Goal: Task Accomplishment & Management: Manage account settings

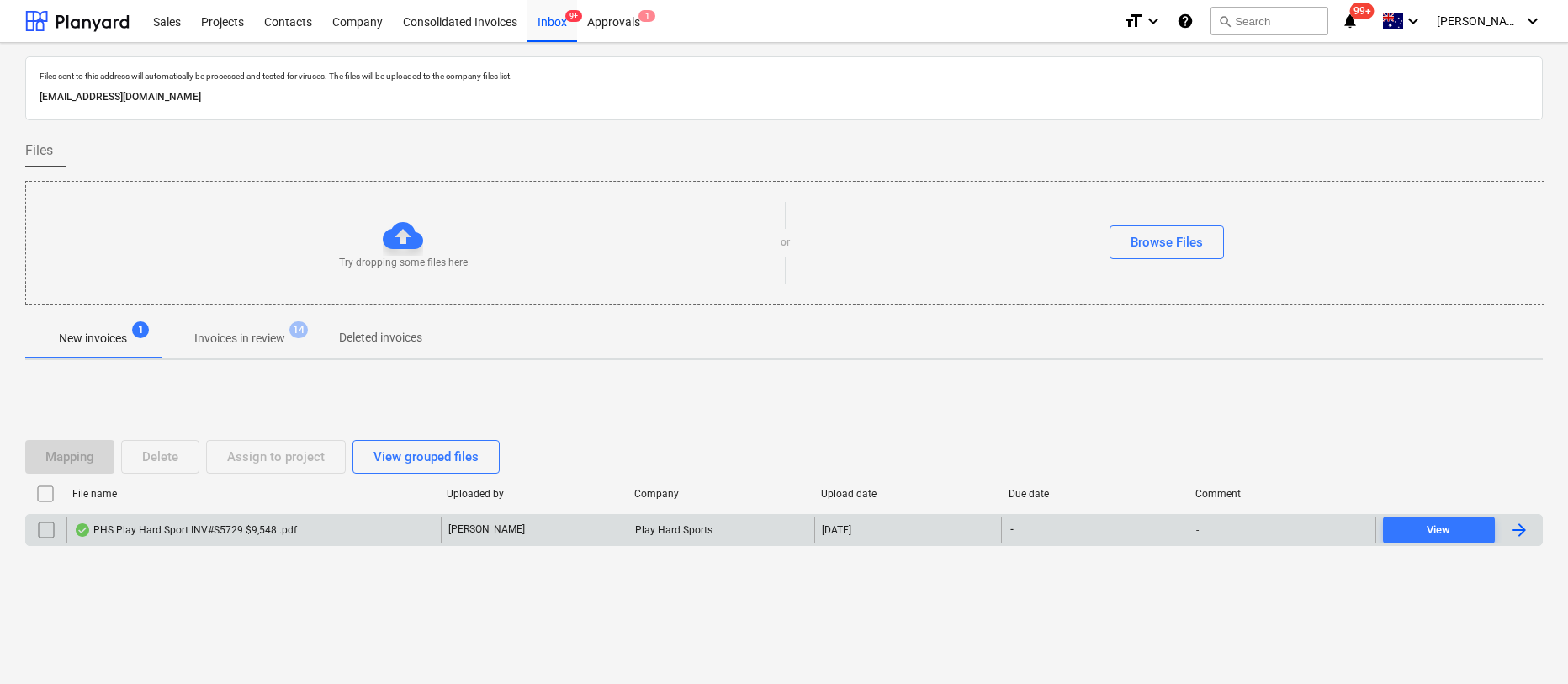
click at [207, 529] on div "PHS Play Hard Sport INV#S5729 $9,548 .pdf" at bounding box center [185, 530] width 223 height 13
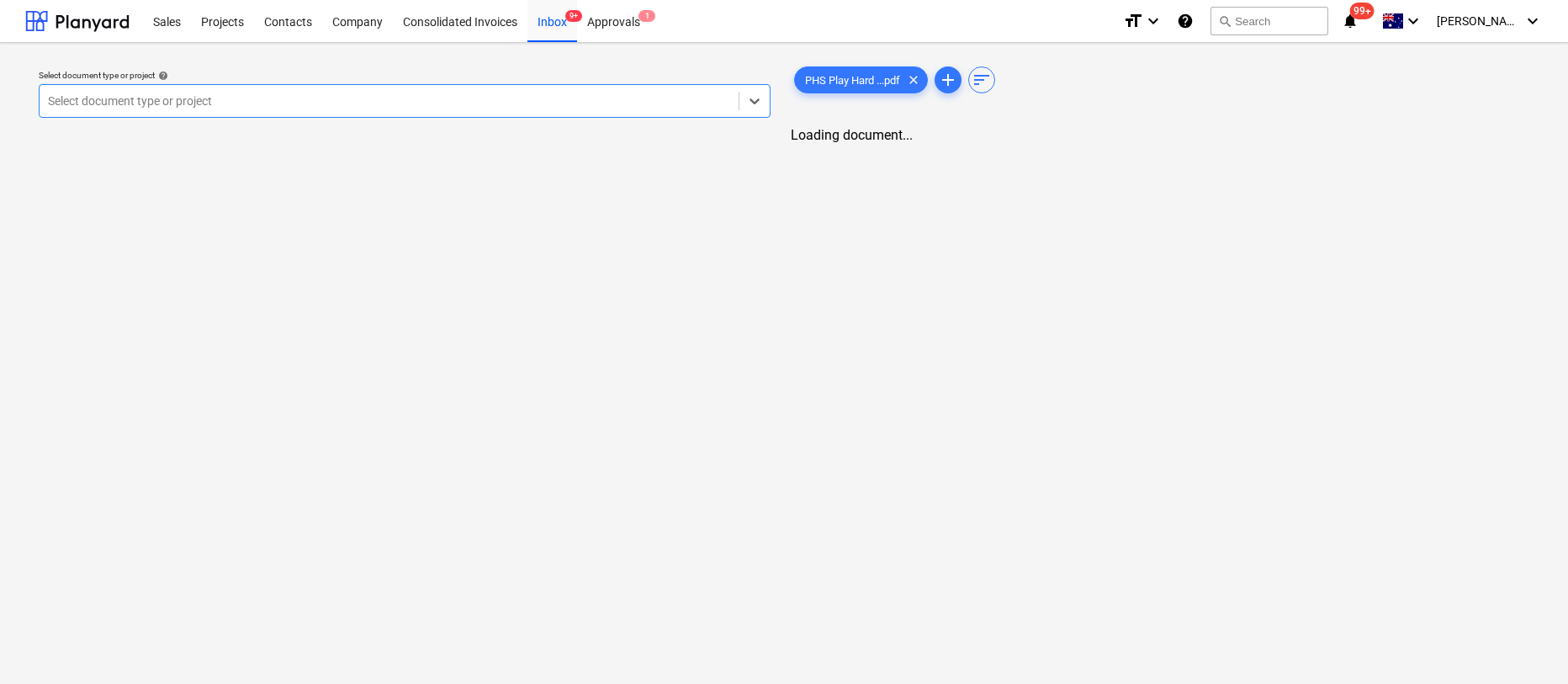
click at [407, 106] on div at bounding box center [389, 101] width 682 height 17
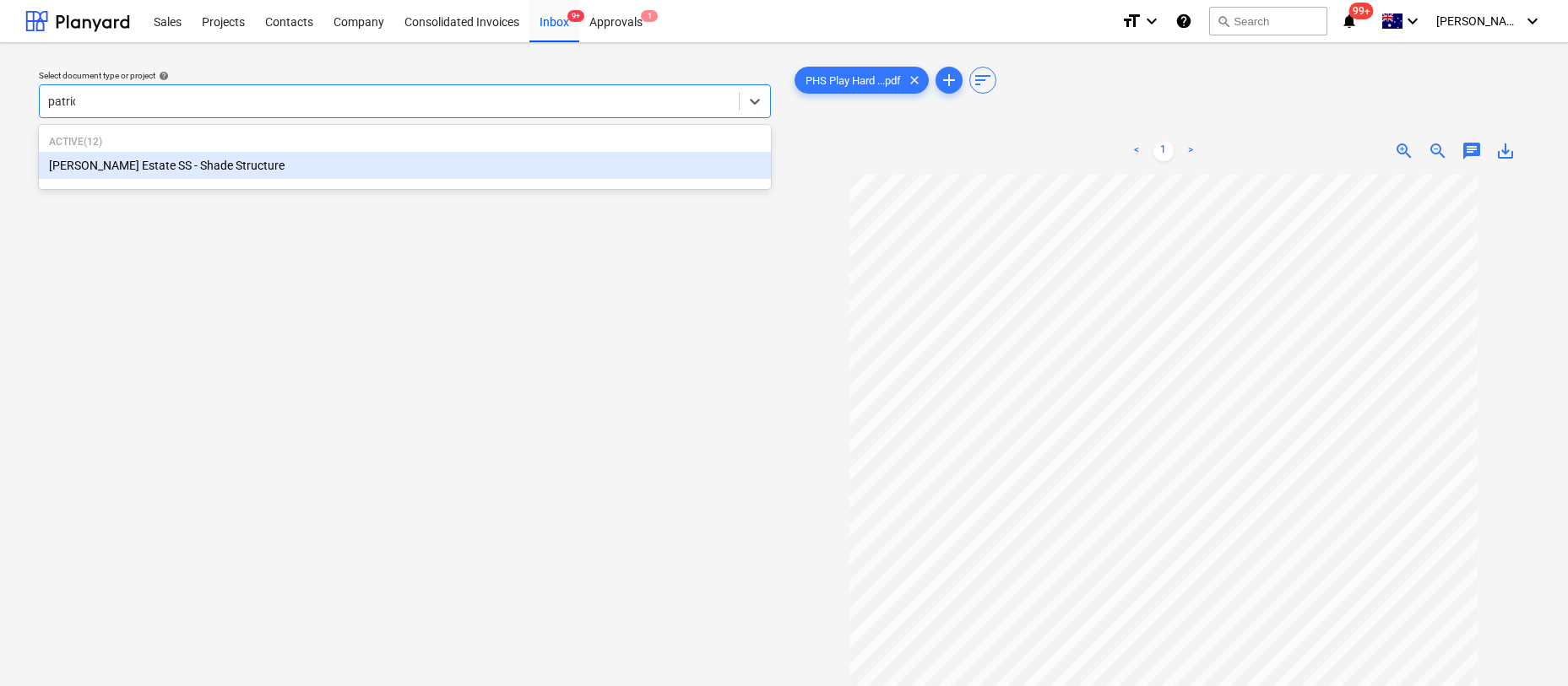
type input "[PERSON_NAME]"
click at [220, 169] on div "[PERSON_NAME] Estate SS - Shade Structure" at bounding box center [405, 165] width 732 height 27
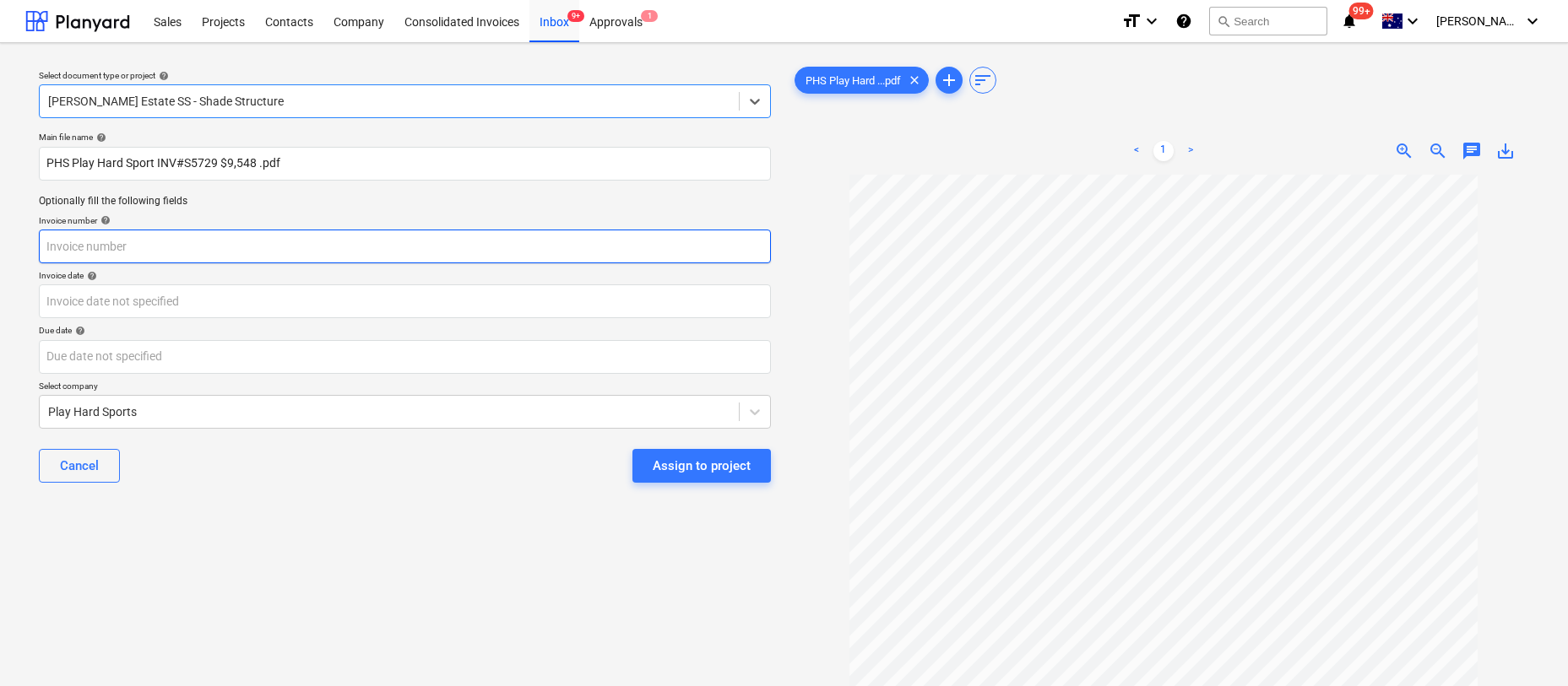
click at [189, 249] on input "text" at bounding box center [405, 246] width 732 height 34
drag, startPoint x: 41, startPoint y: 245, endPoint x: 16, endPoint y: 245, distance: 25.0
click at [16, 245] on div "Select document type or project help [PERSON_NAME] Estate SS - Shade Structure …" at bounding box center [784, 438] width 1568 height 790
paste input "#S5729"
click at [54, 243] on input "#S5729" at bounding box center [405, 246] width 732 height 34
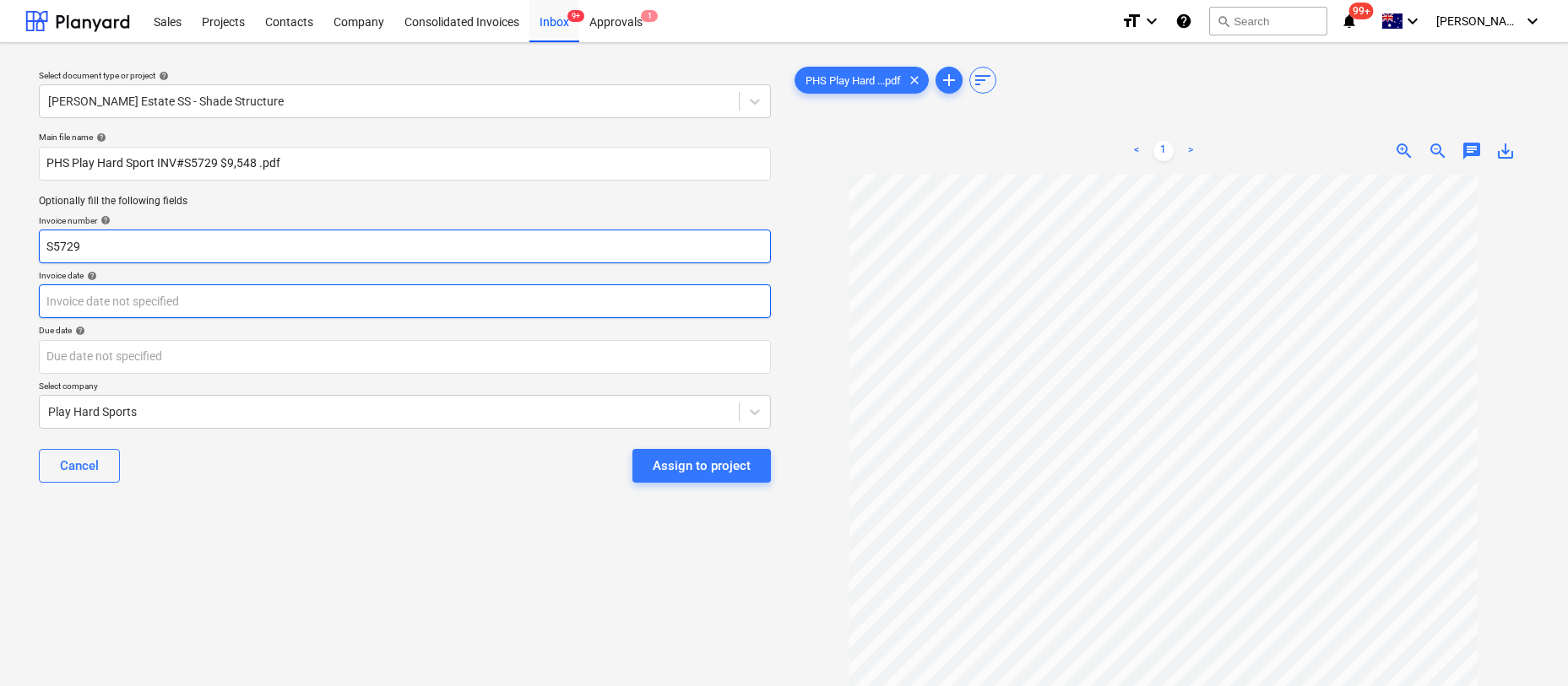
type input "S5729"
click at [78, 301] on body "Sales Projects Contacts Company Consolidated Invoices Inbox 9+ Approvals 1 form…" at bounding box center [784, 343] width 1568 height 686
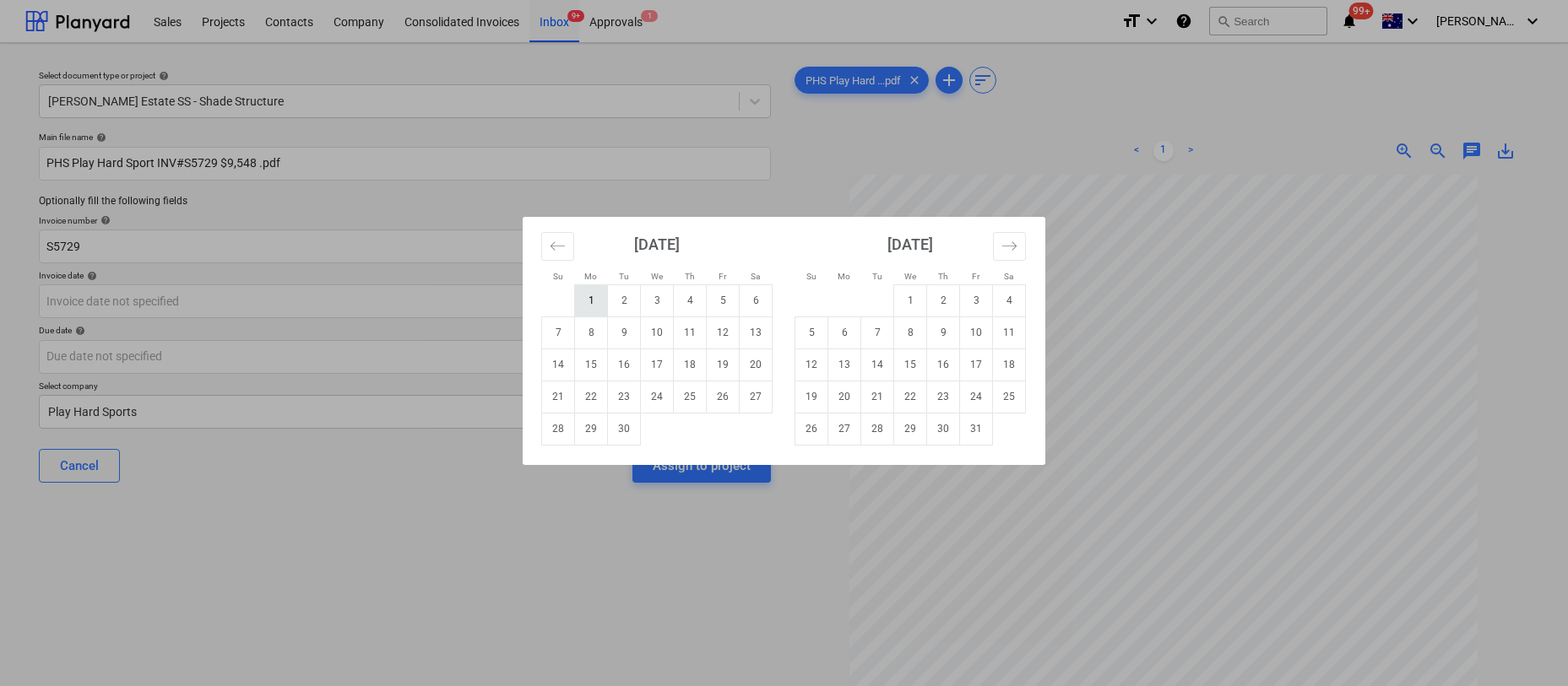
click at [593, 292] on td "1" at bounding box center [591, 300] width 33 height 32
type input "[DATE]"
click at [283, 364] on body "Sales Projects Contacts Company Consolidated Invoices Inbox 9+ Approvals 1 form…" at bounding box center [784, 343] width 1568 height 686
click at [625, 334] on td "9" at bounding box center [624, 333] width 33 height 32
type input "[DATE]"
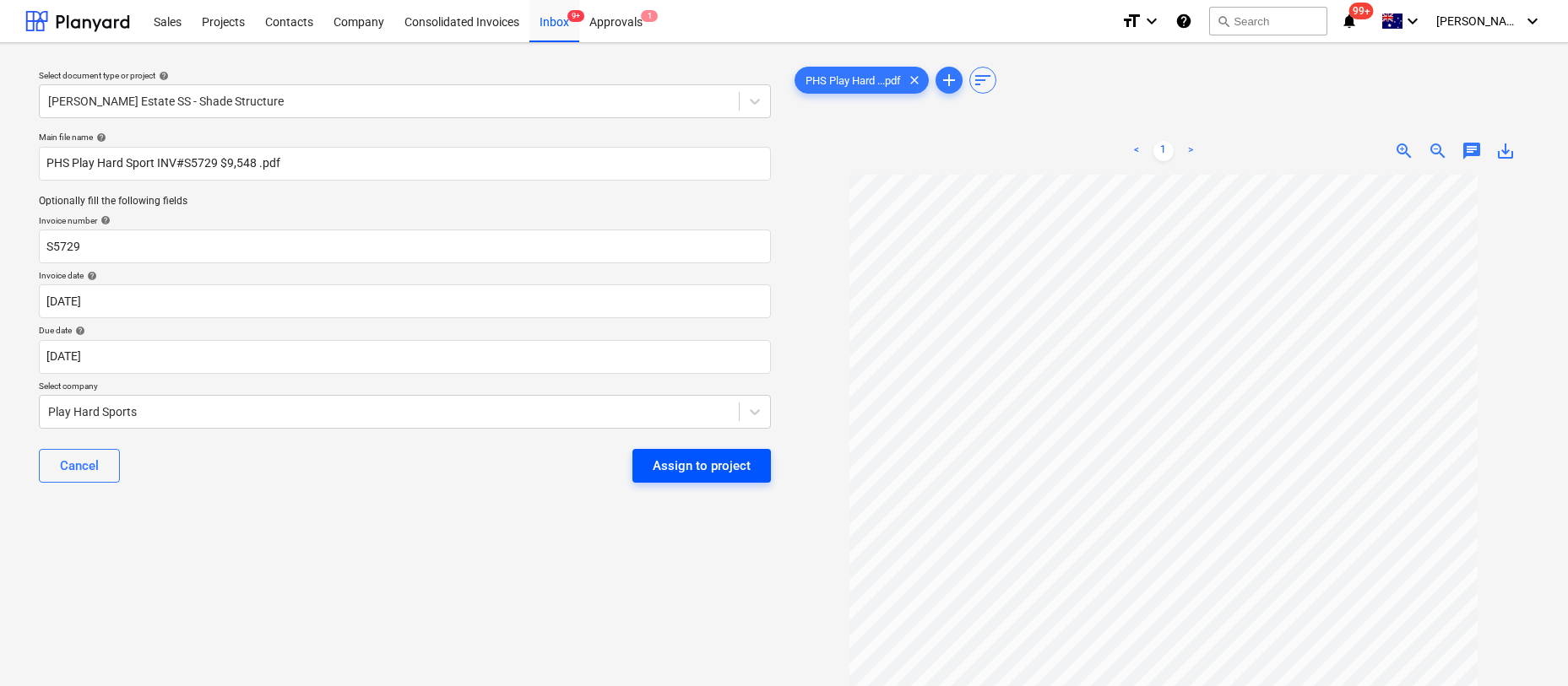
click at [683, 472] on div "Assign to project" at bounding box center [701, 465] width 98 height 22
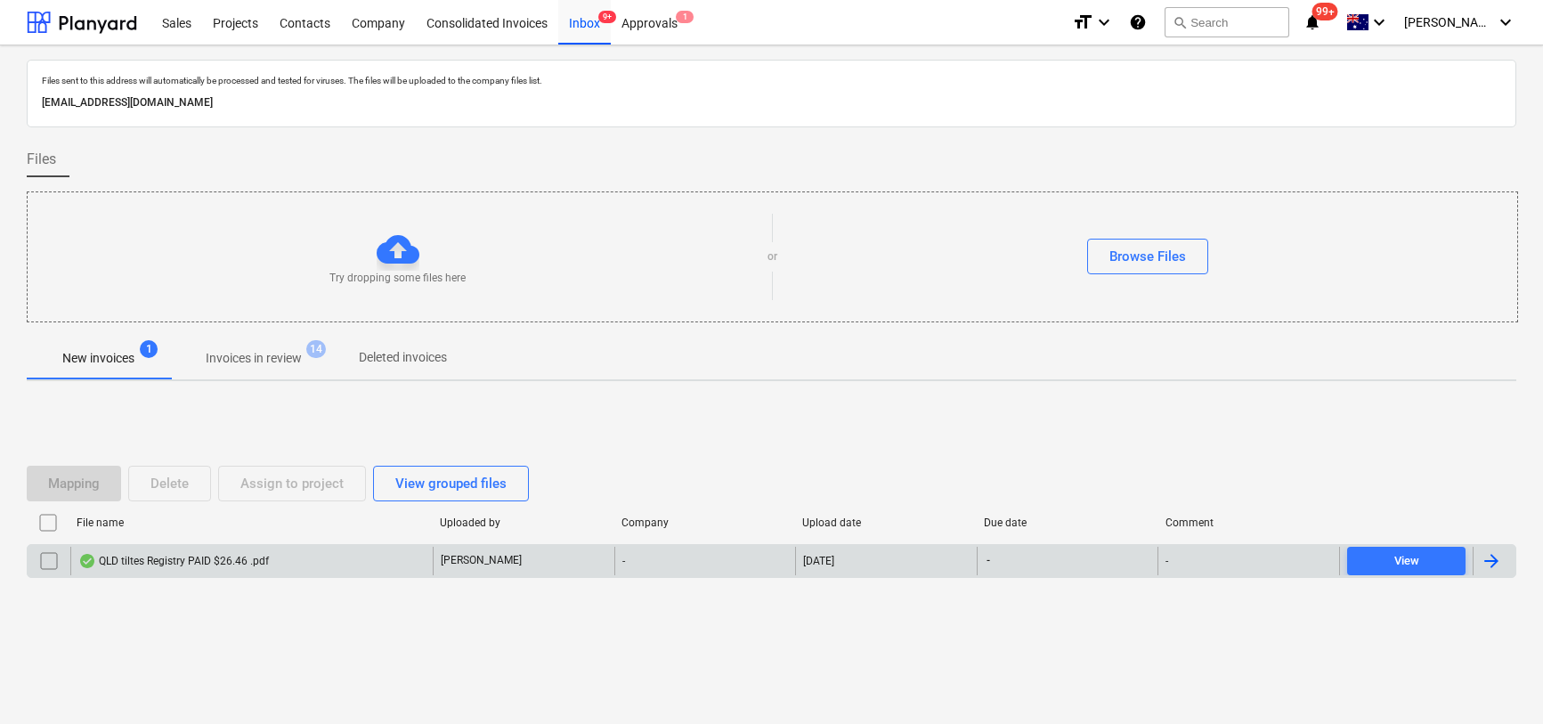
click at [169, 559] on div "QLD tiltes Registry PAID $26.46 .pdf" at bounding box center [173, 561] width 191 height 14
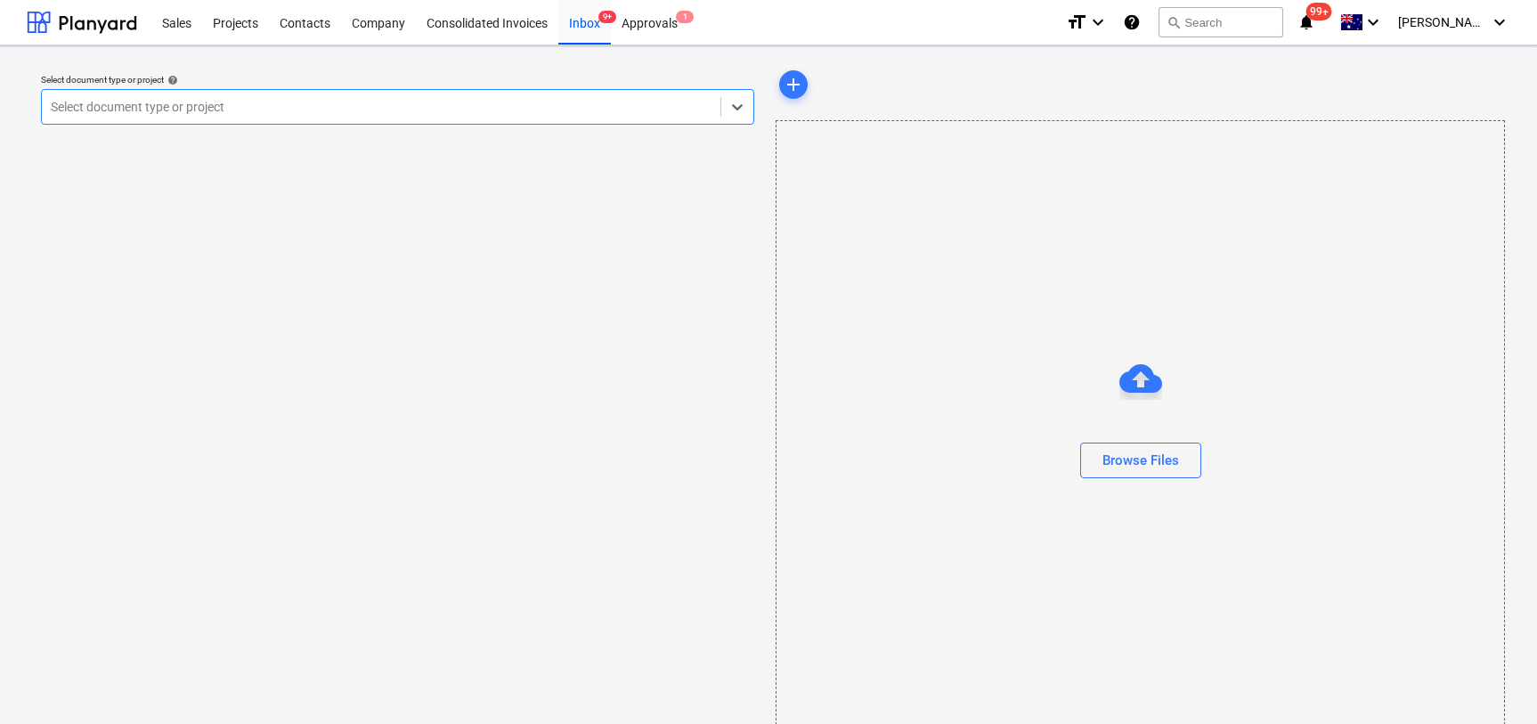
click at [350, 106] on div at bounding box center [381, 107] width 661 height 18
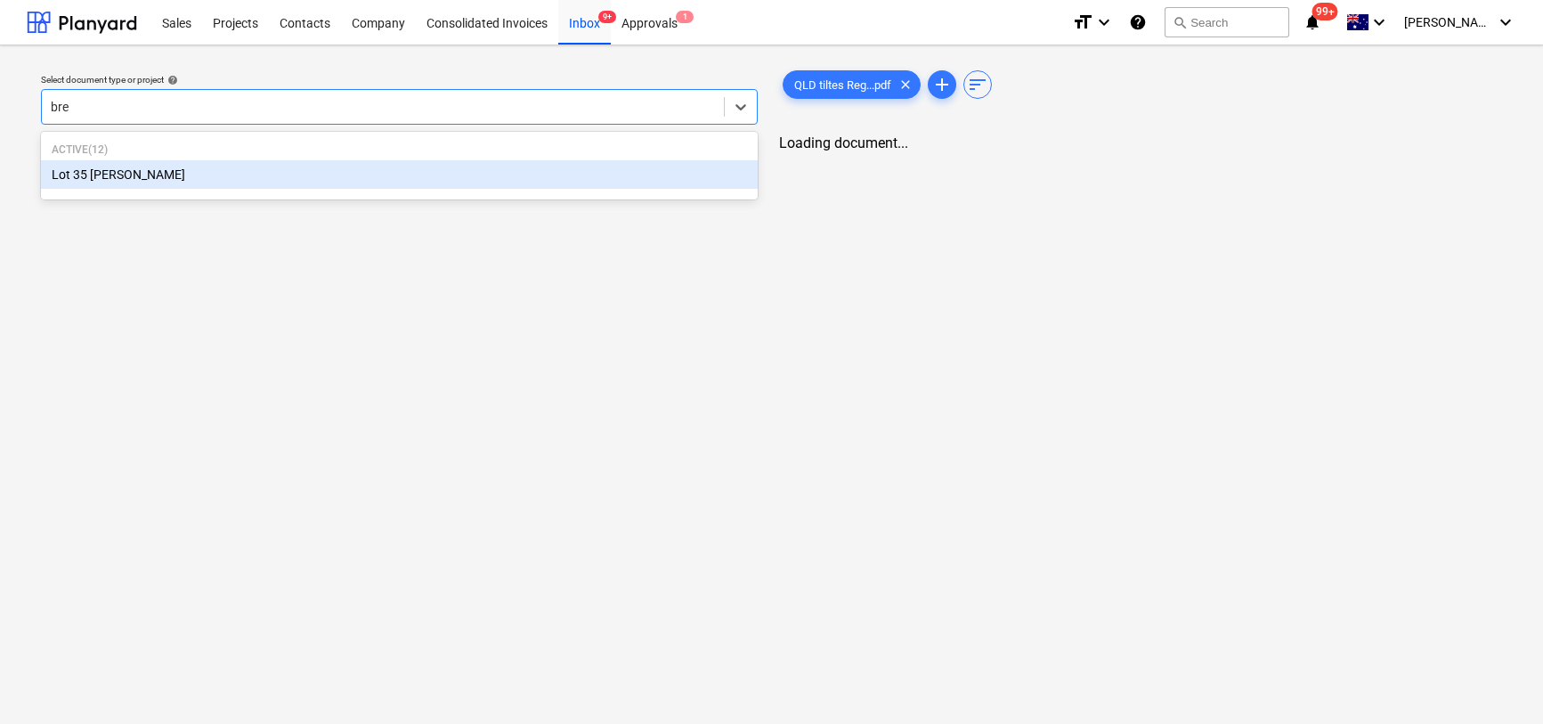
type input "bren"
click at [235, 167] on div "Lot 35 [PERSON_NAME]" at bounding box center [397, 174] width 713 height 28
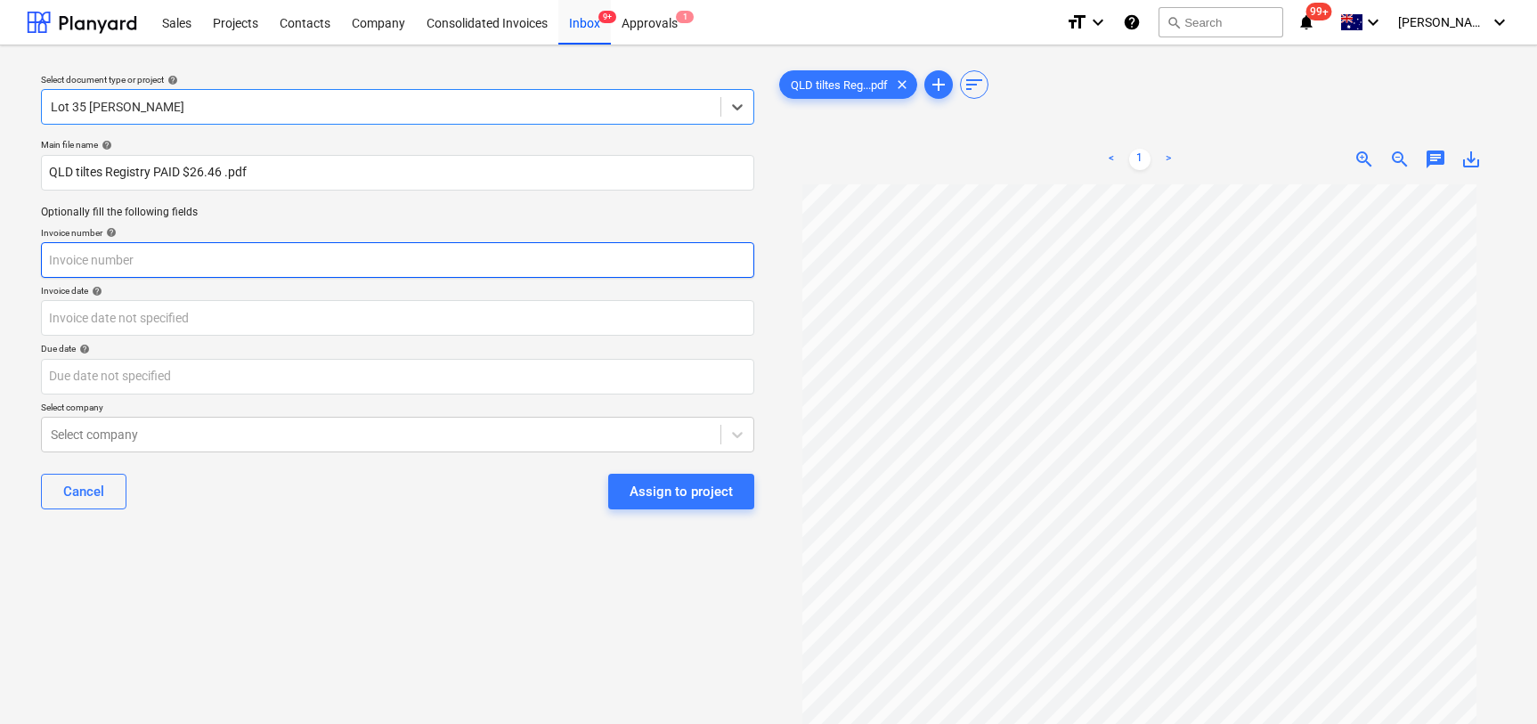
click at [77, 264] on input "text" at bounding box center [397, 260] width 713 height 36
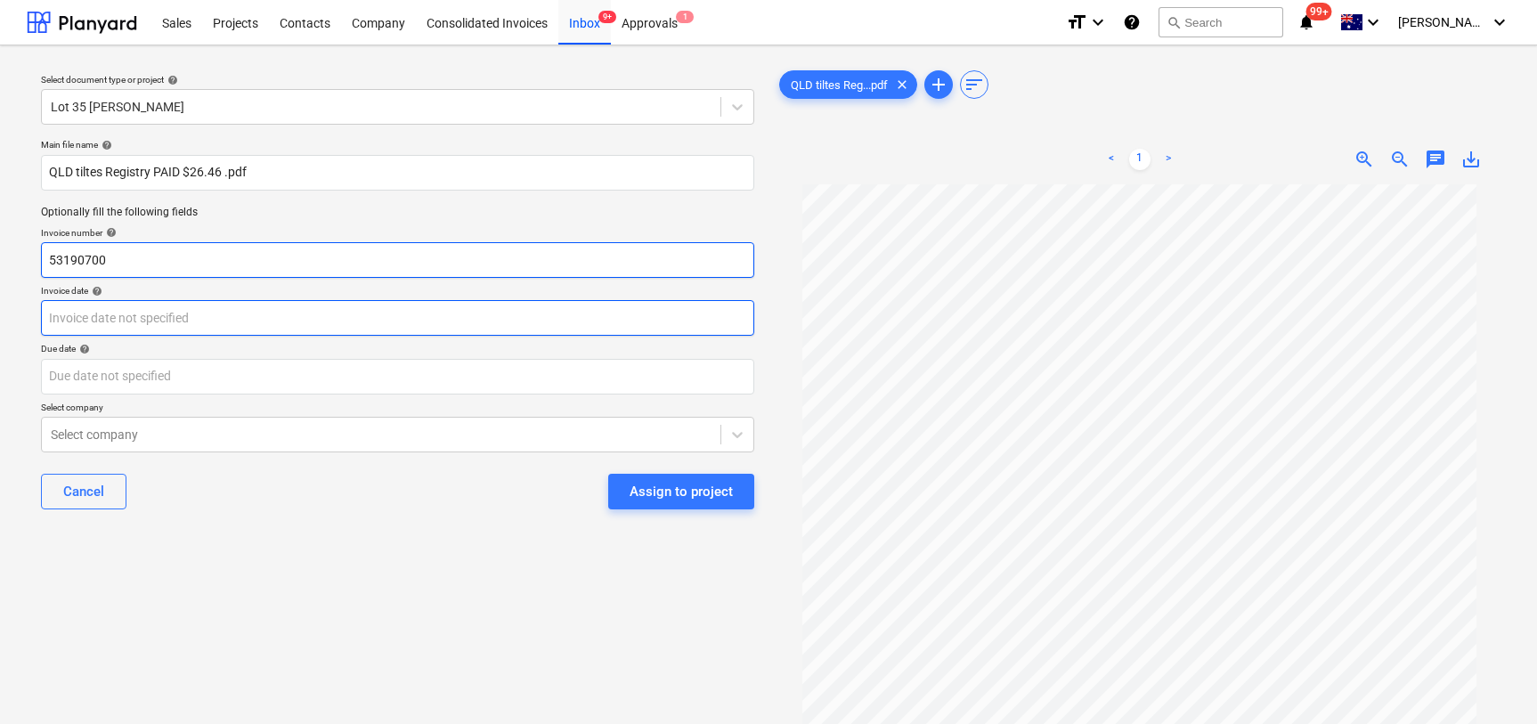
type input "53190700"
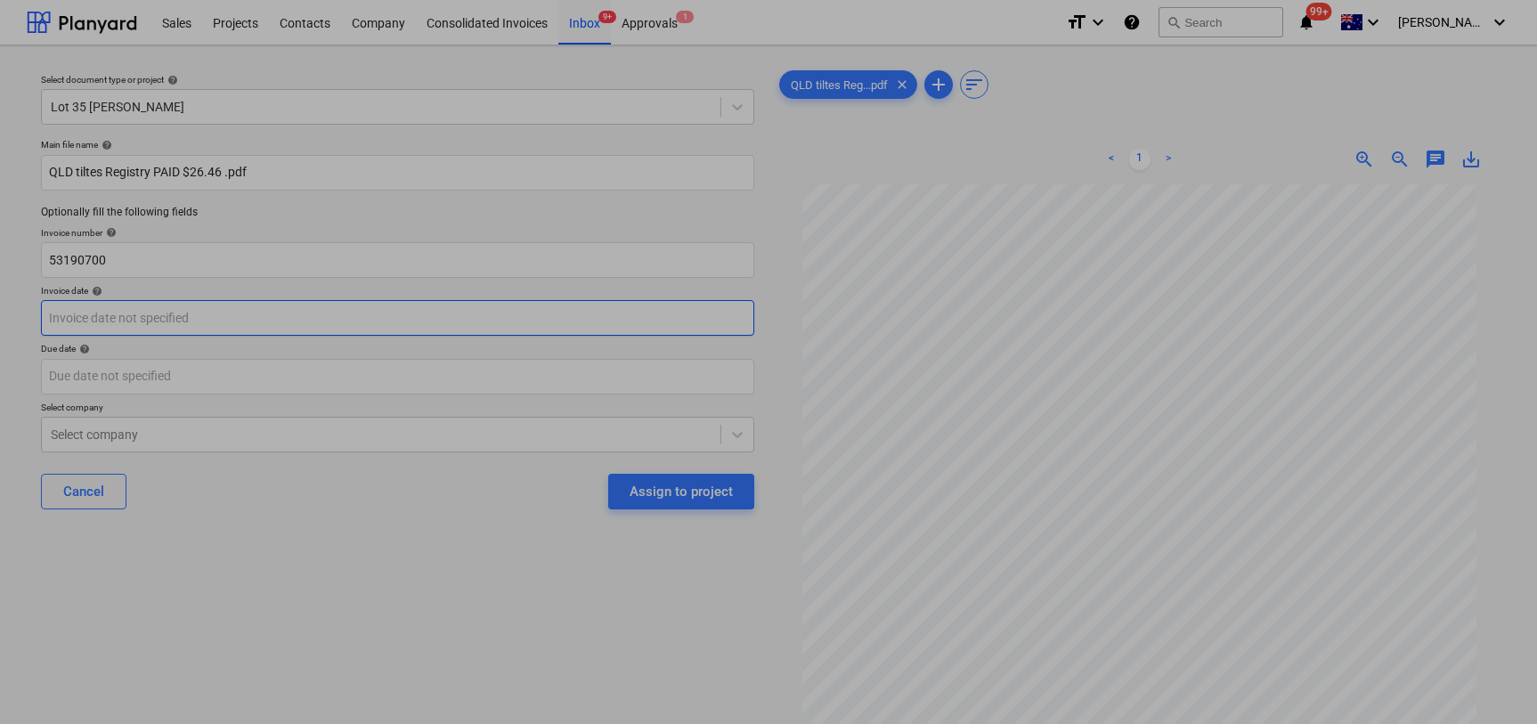
click at [89, 324] on body "Sales Projects Contacts Company Consolidated Invoices Inbox 9+ Approvals 1 form…" at bounding box center [768, 362] width 1537 height 724
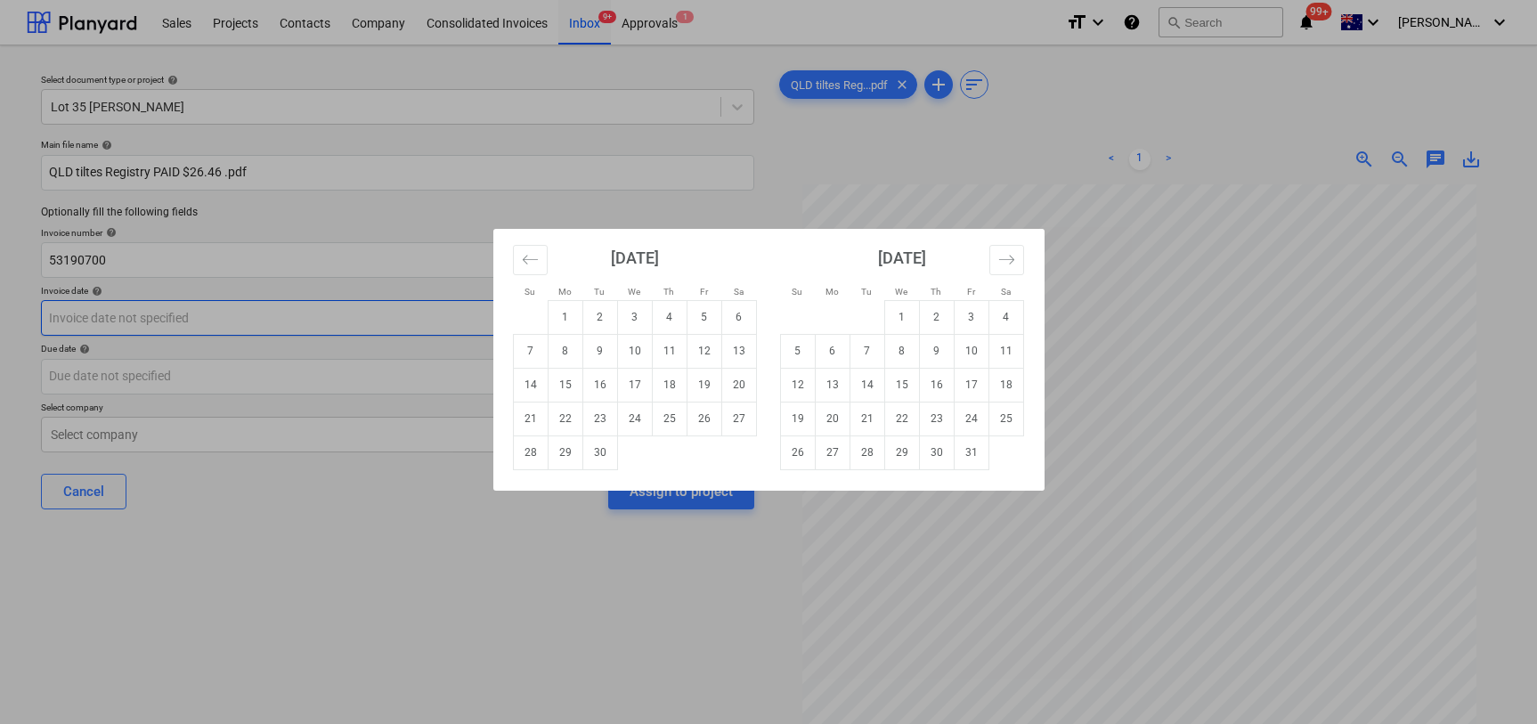
click at [556, 317] on td "1" at bounding box center [565, 317] width 35 height 34
type input "[DATE]"
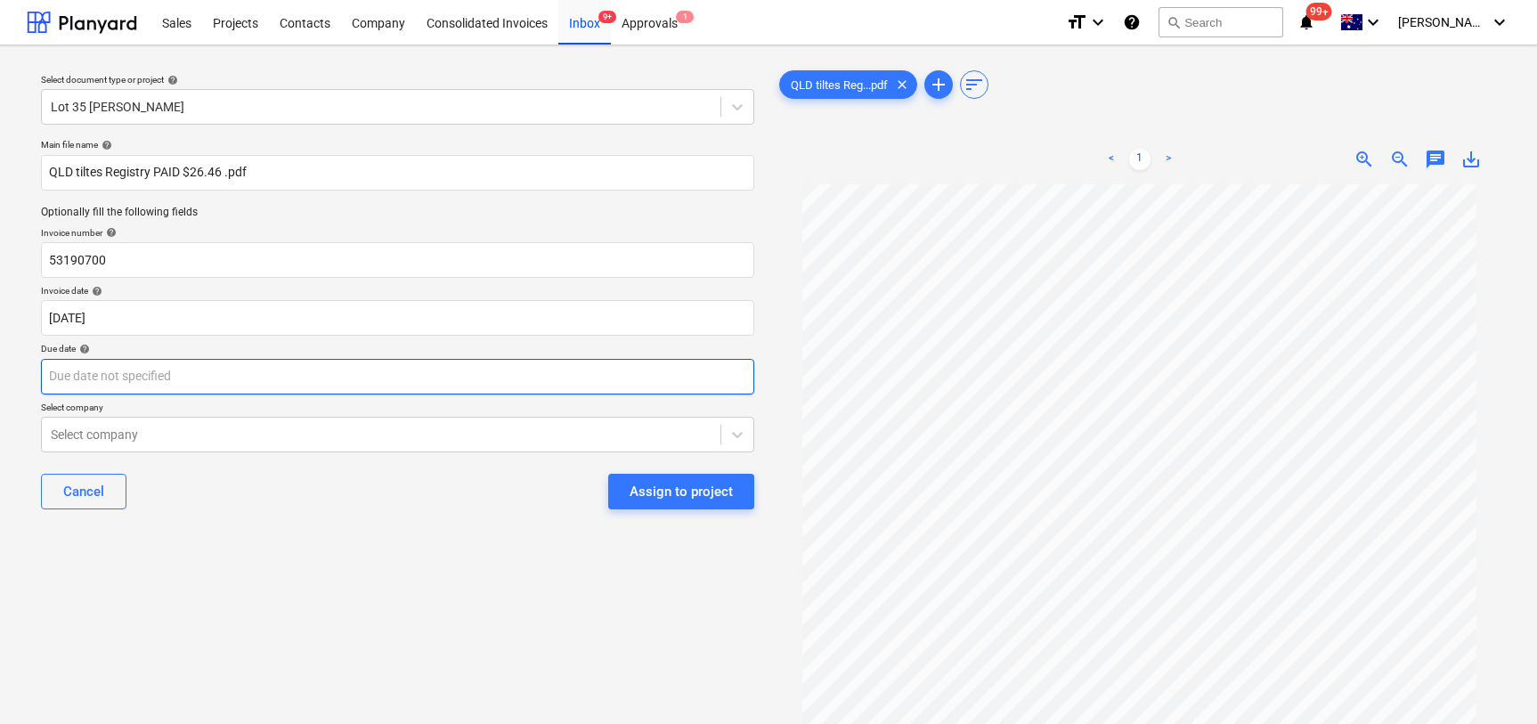
click at [241, 389] on body "Sales Projects Contacts Company Consolidated Invoices Inbox 9+ Approvals 1 form…" at bounding box center [768, 362] width 1537 height 724
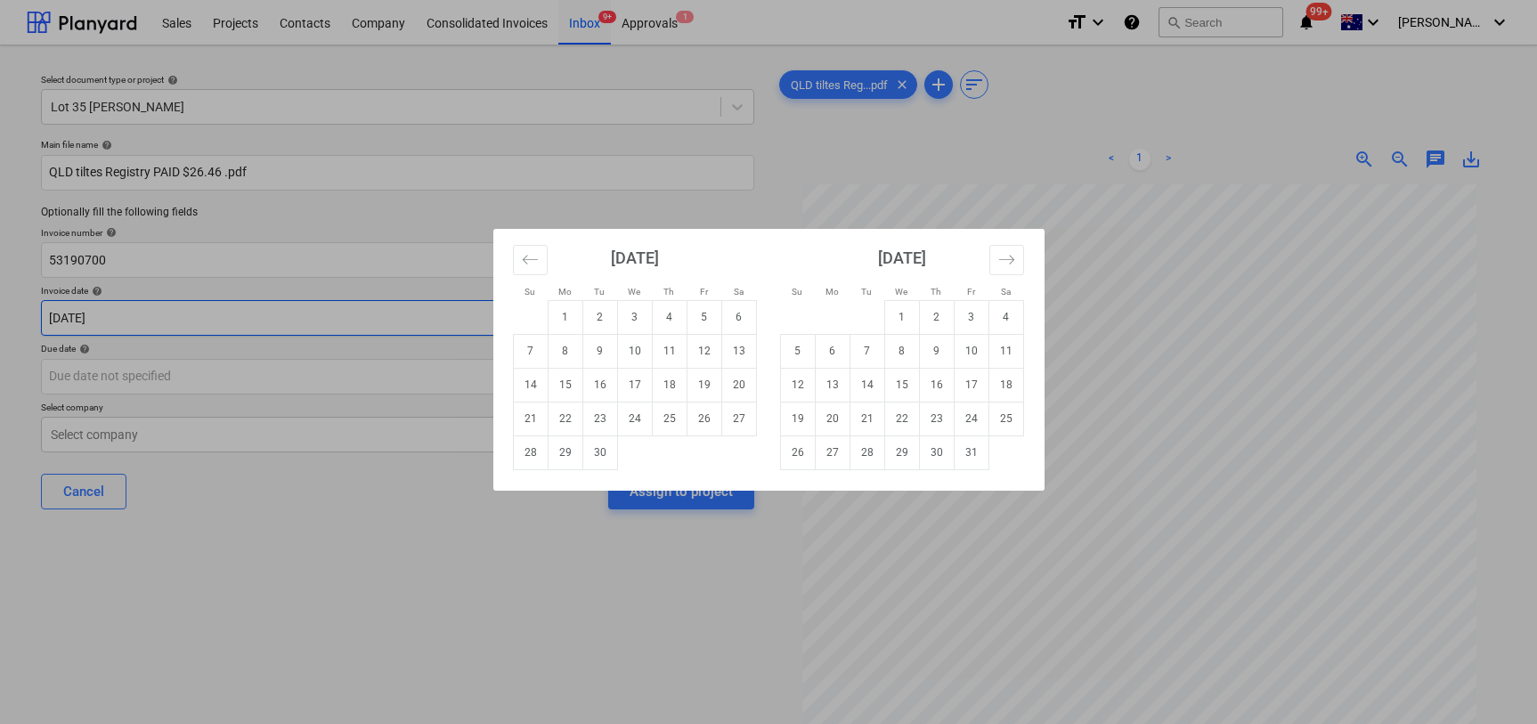
click at [570, 305] on td "1" at bounding box center [565, 317] width 35 height 34
type input "[DATE]"
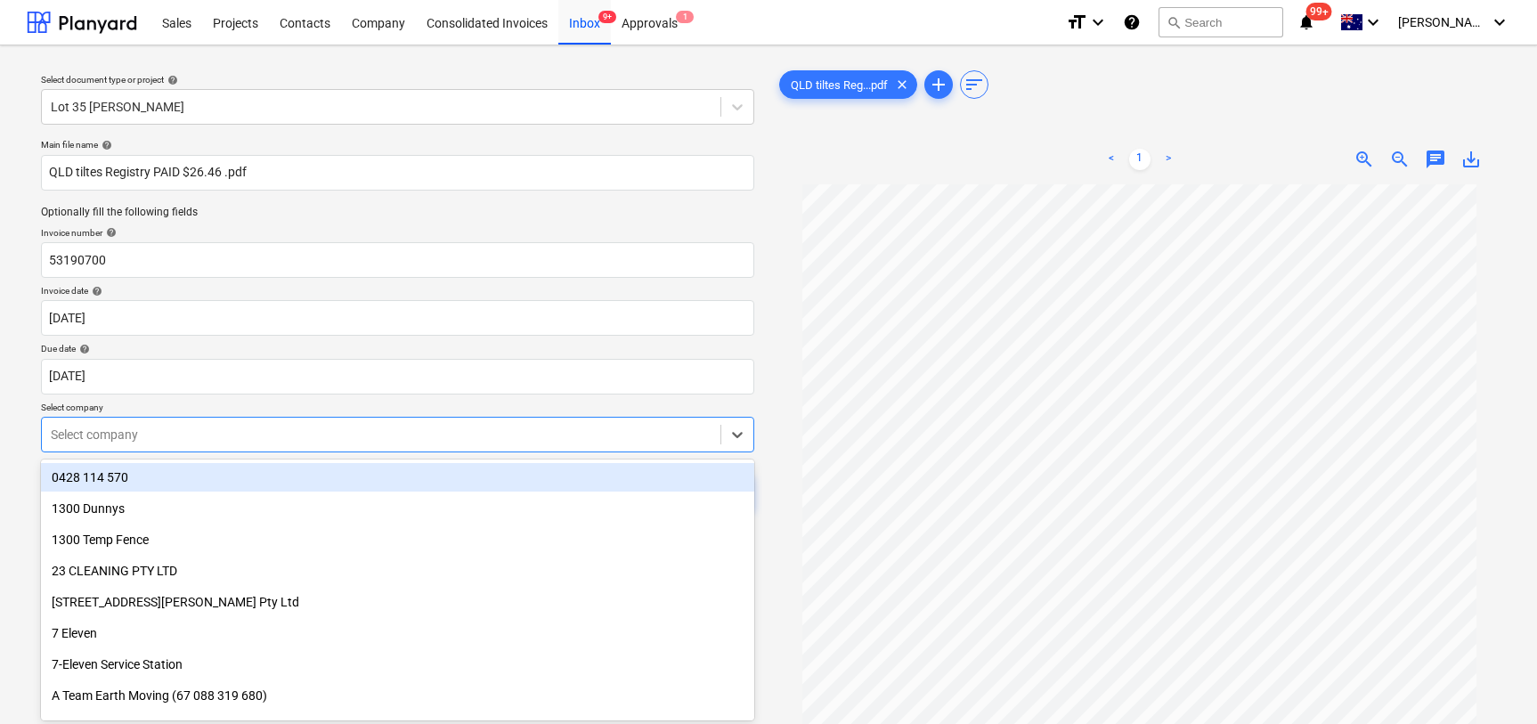
click at [380, 439] on div "Select company" at bounding box center [397, 435] width 713 height 36
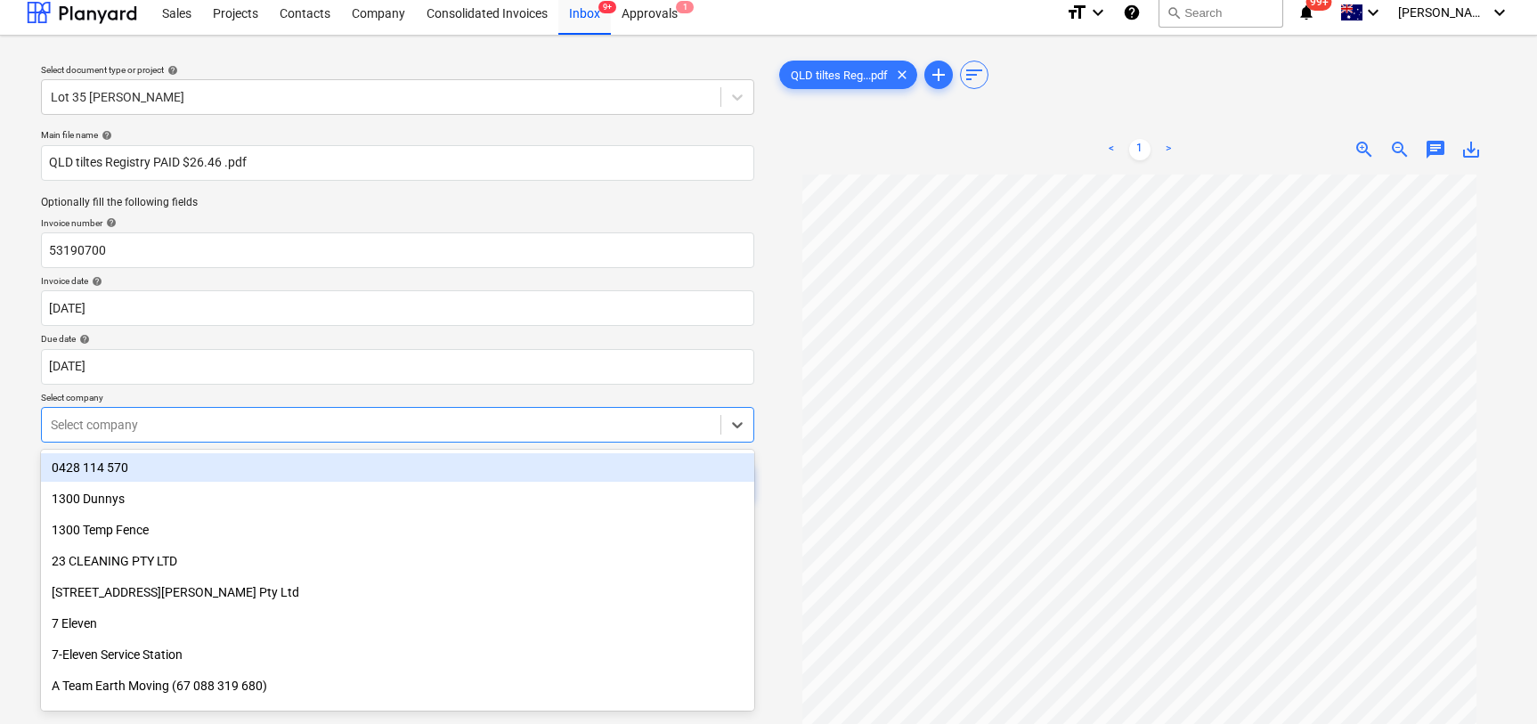
scroll to position [13, 0]
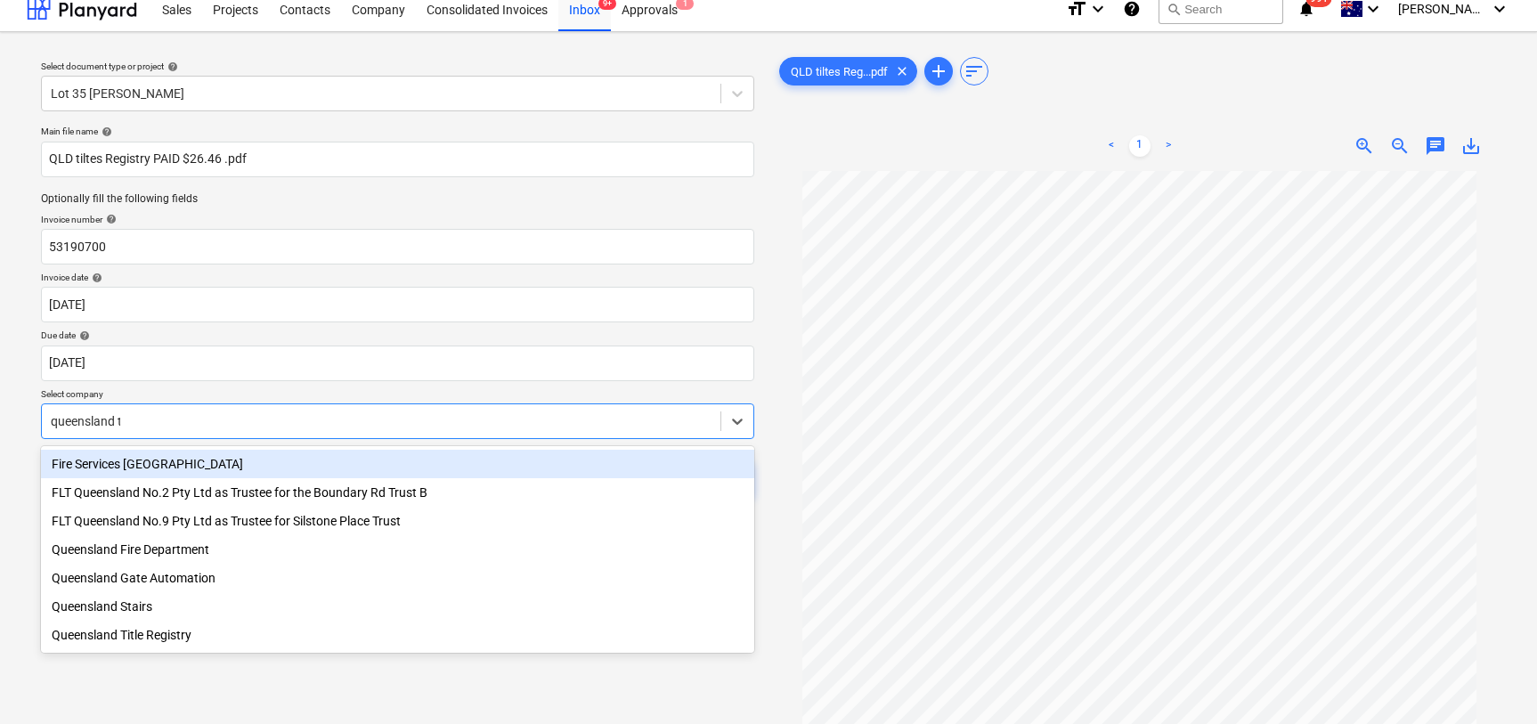
type input "queensland ti"
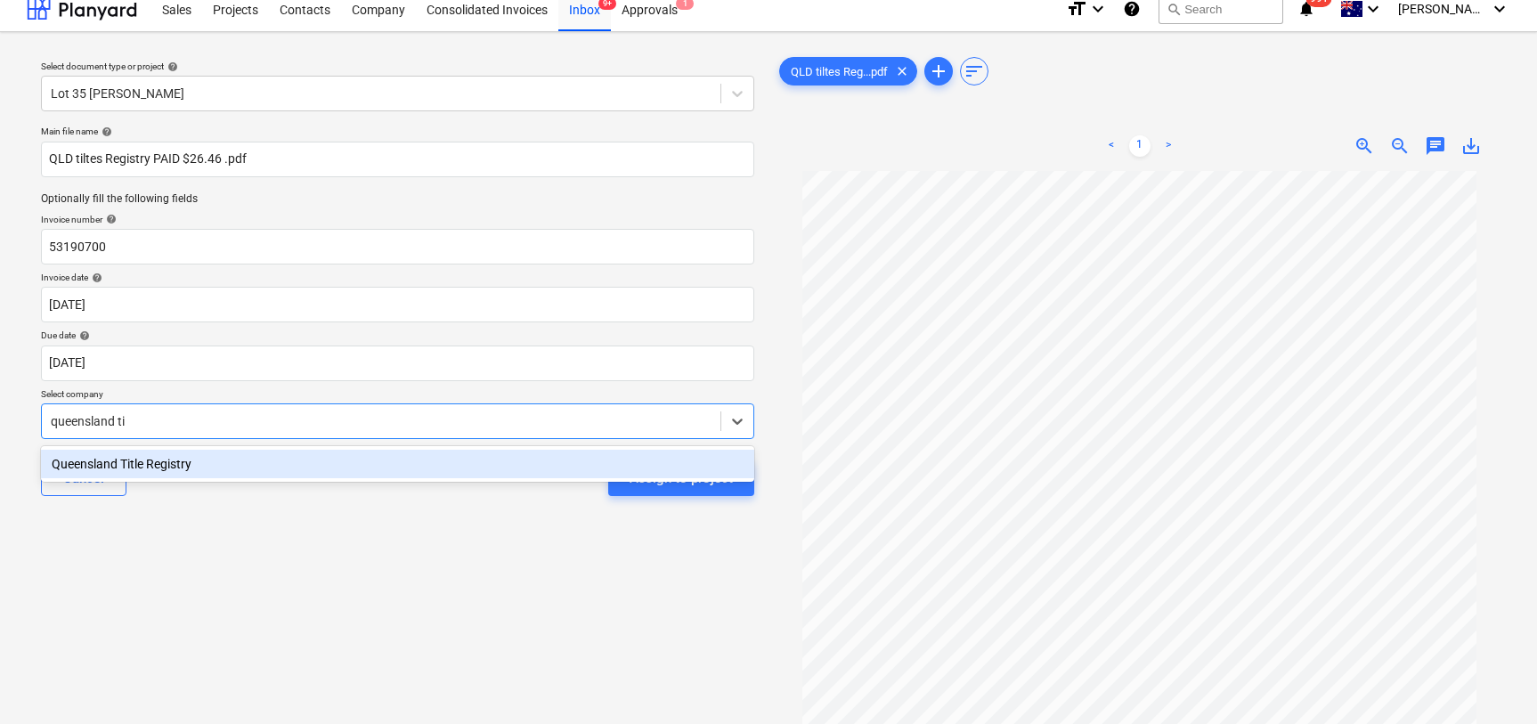
click at [271, 471] on div "Queensland Title Registry" at bounding box center [397, 464] width 713 height 28
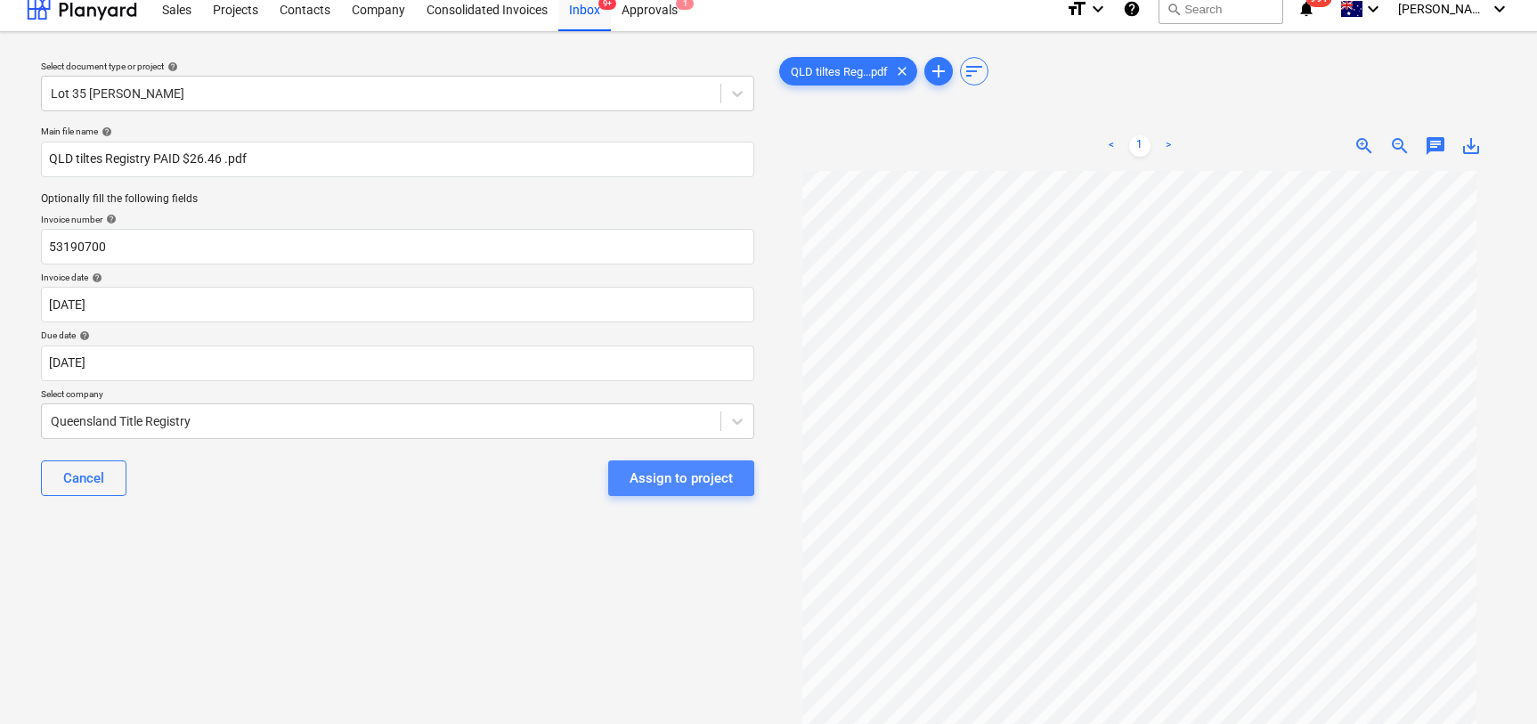
click at [658, 473] on div "Assign to project" at bounding box center [681, 478] width 103 height 23
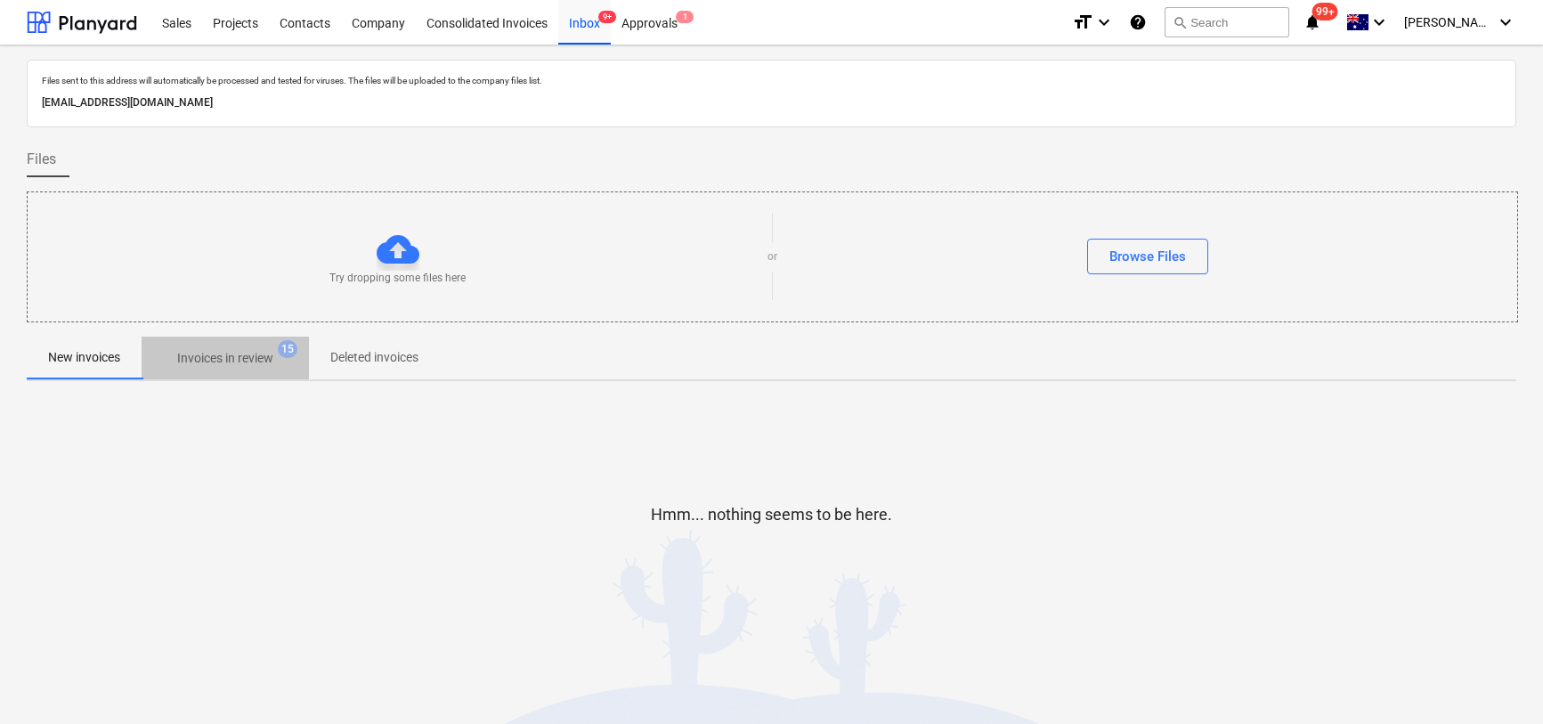
click at [248, 350] on p "Invoices in review" at bounding box center [225, 358] width 96 height 19
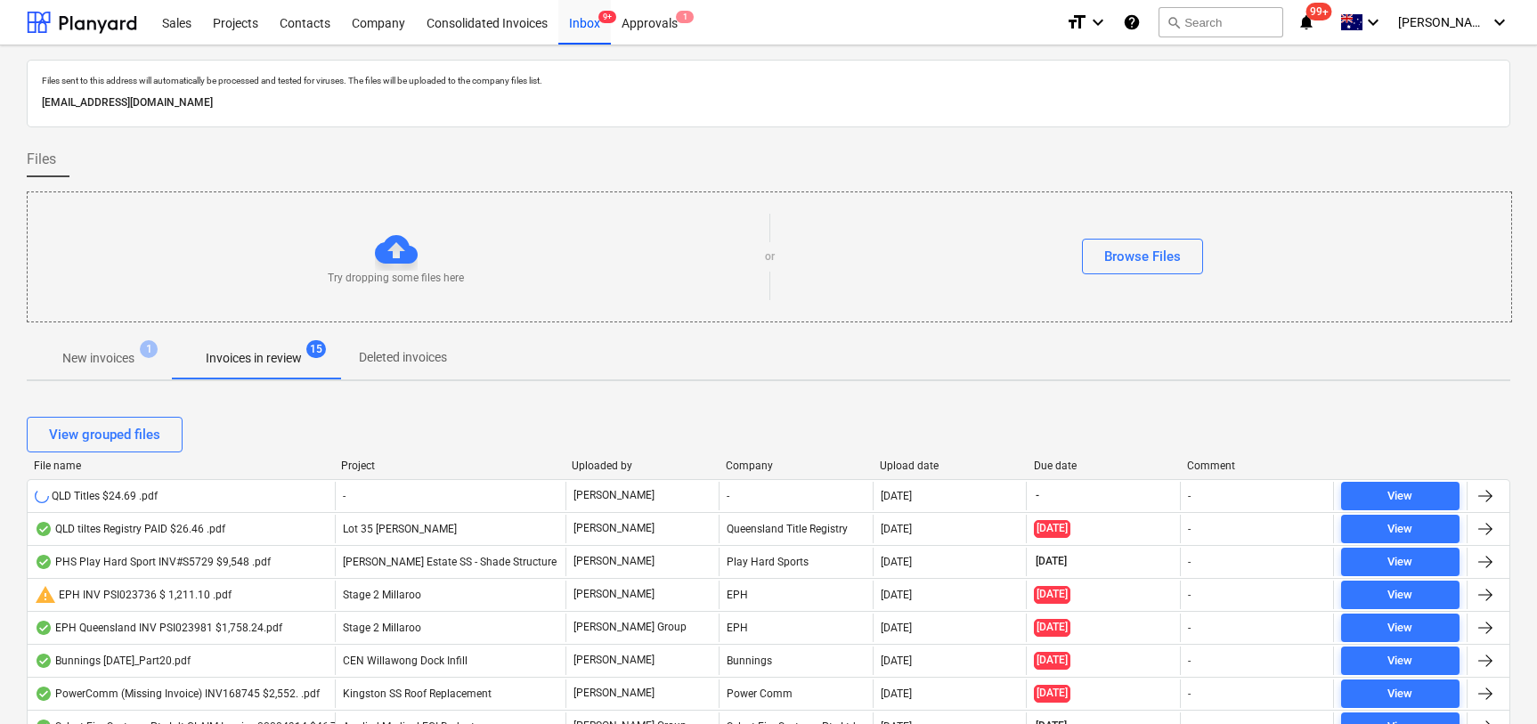
click at [104, 359] on p "New invoices" at bounding box center [98, 358] width 72 height 19
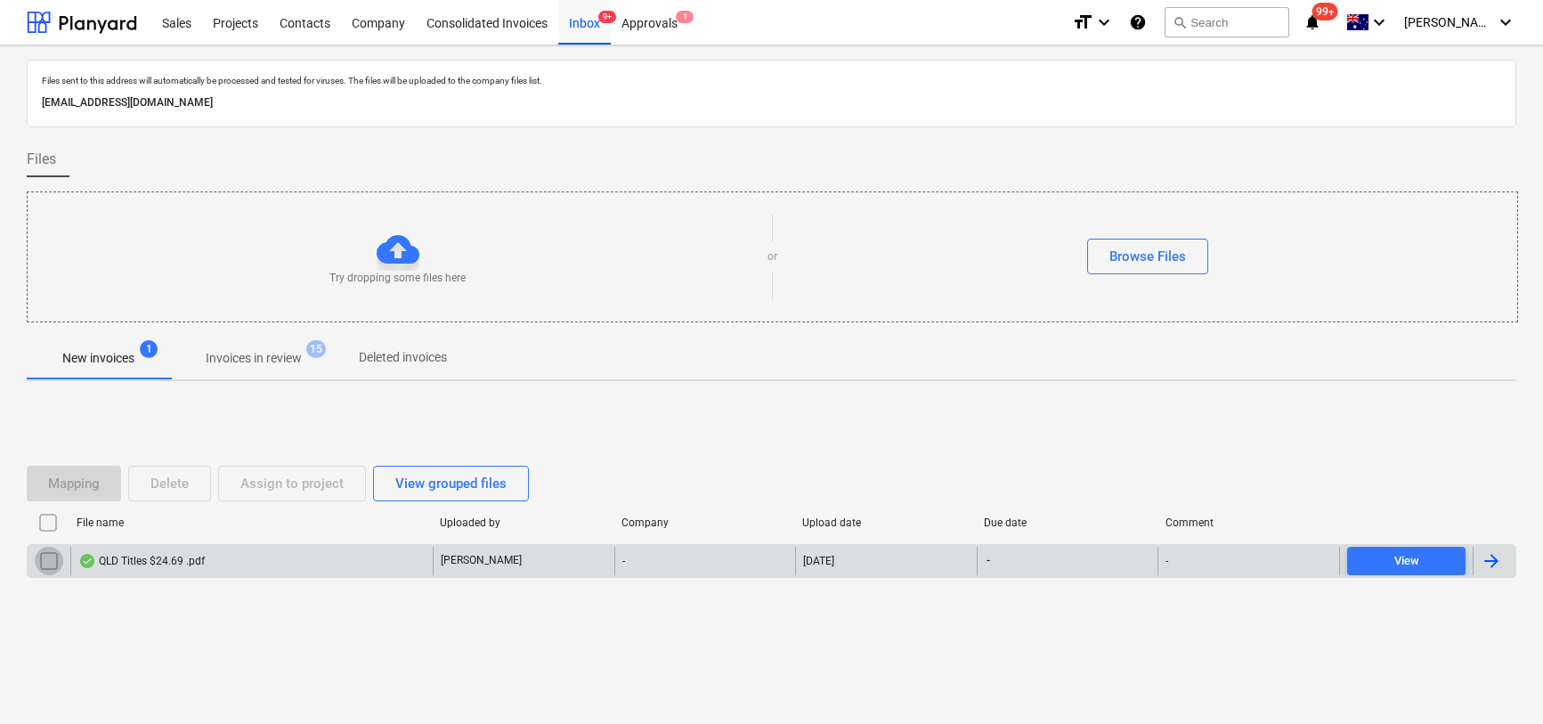
click at [43, 561] on input "checkbox" at bounding box center [49, 561] width 28 height 28
click at [154, 492] on div "Delete" at bounding box center [169, 483] width 38 height 23
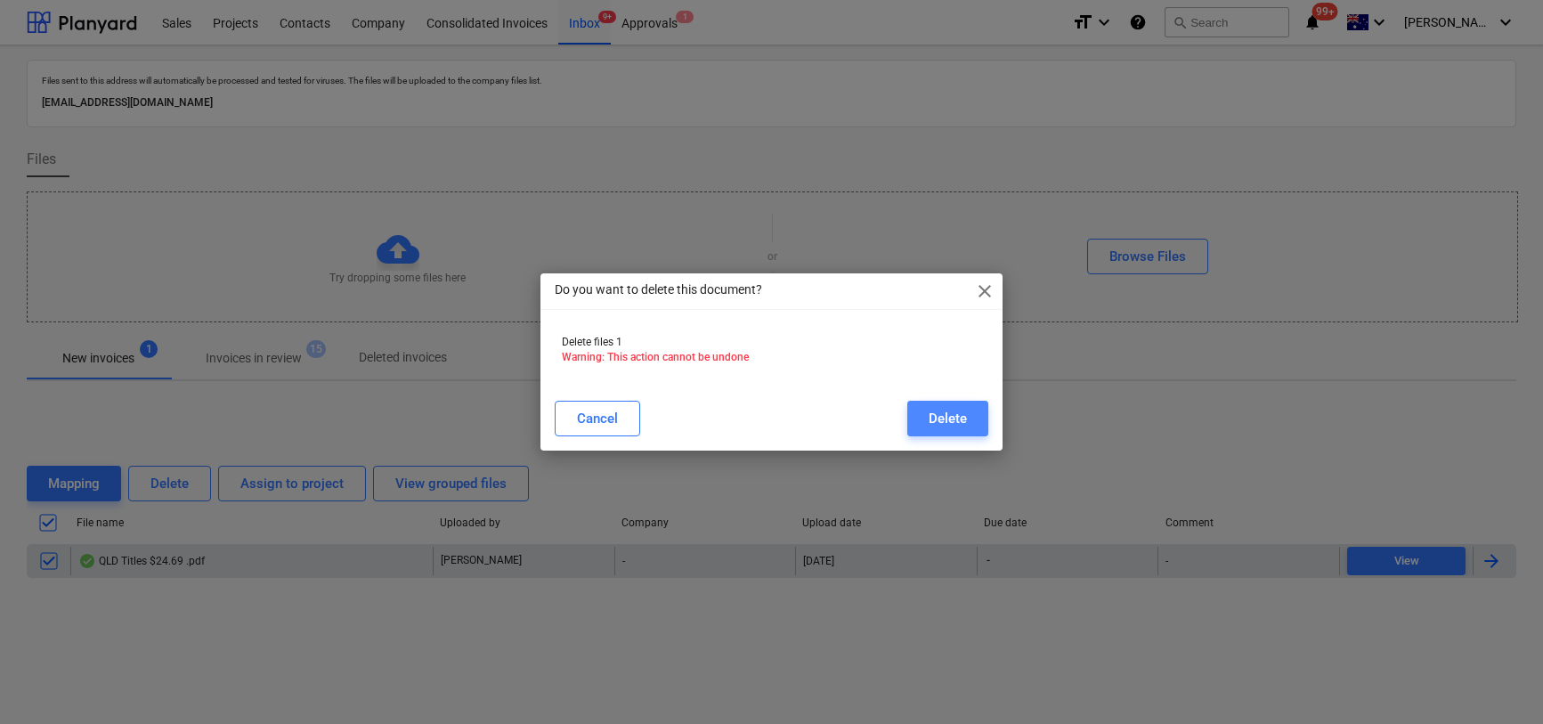
click at [948, 418] on div "Delete" at bounding box center [948, 418] width 38 height 23
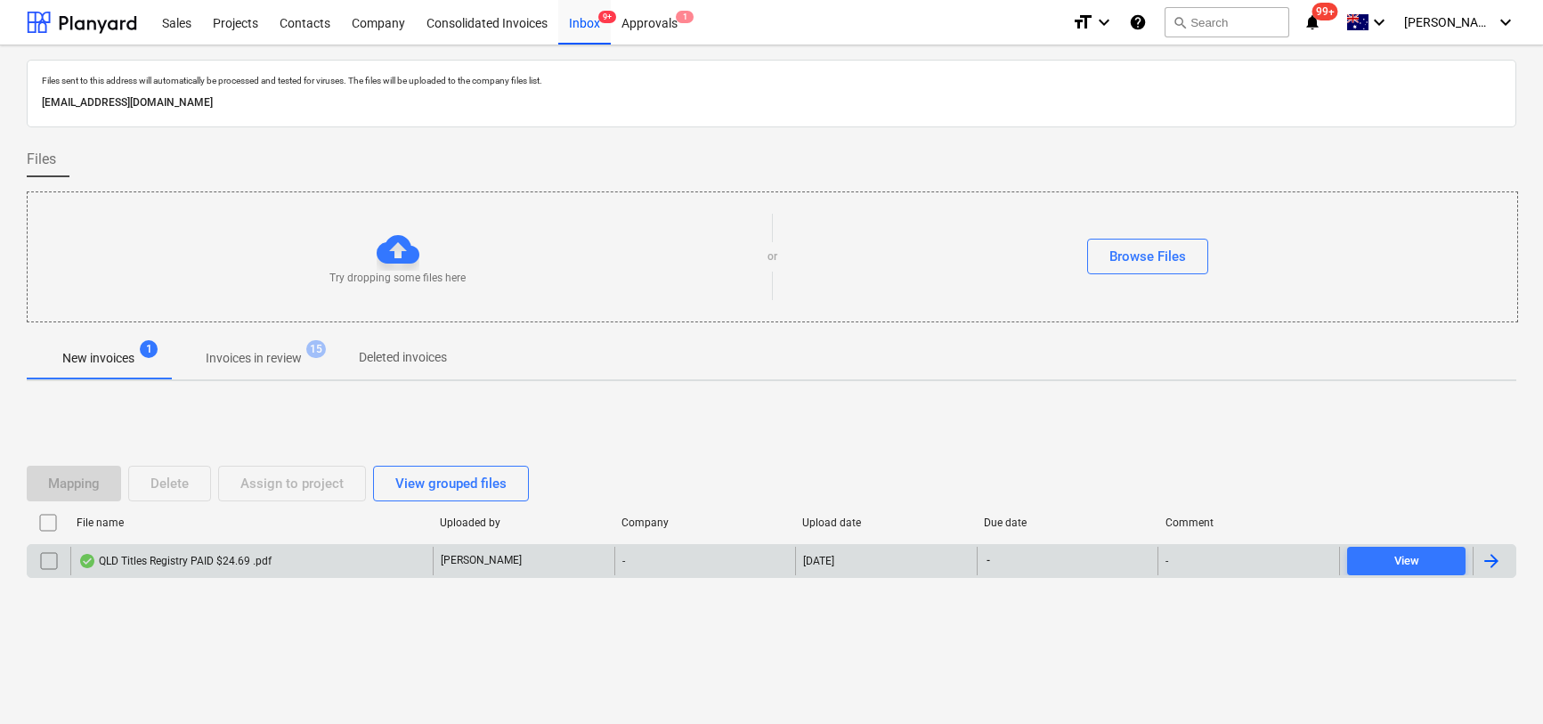
click at [212, 565] on div "QLD Titles Registry PAID $24.69 .pdf" at bounding box center [174, 561] width 193 height 14
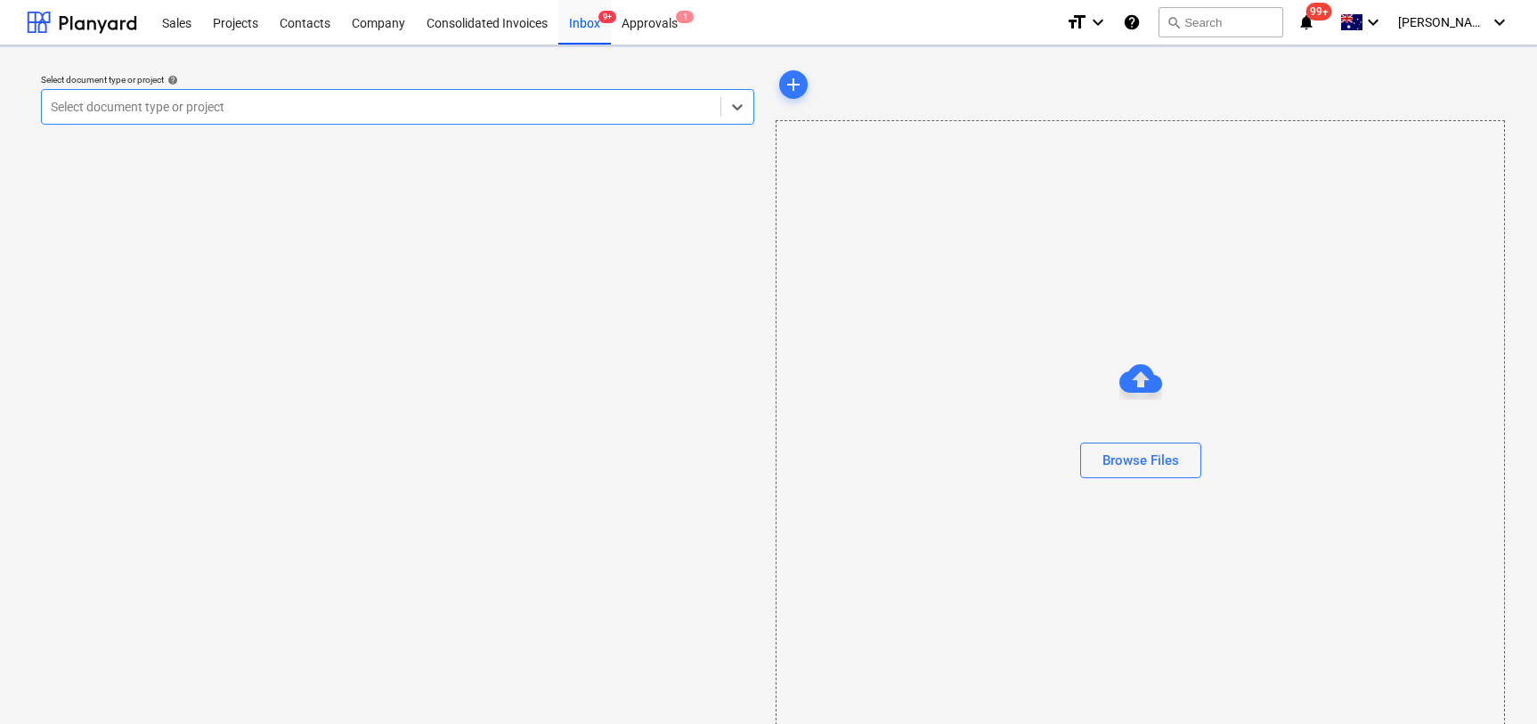
click at [179, 115] on div at bounding box center [381, 107] width 661 height 18
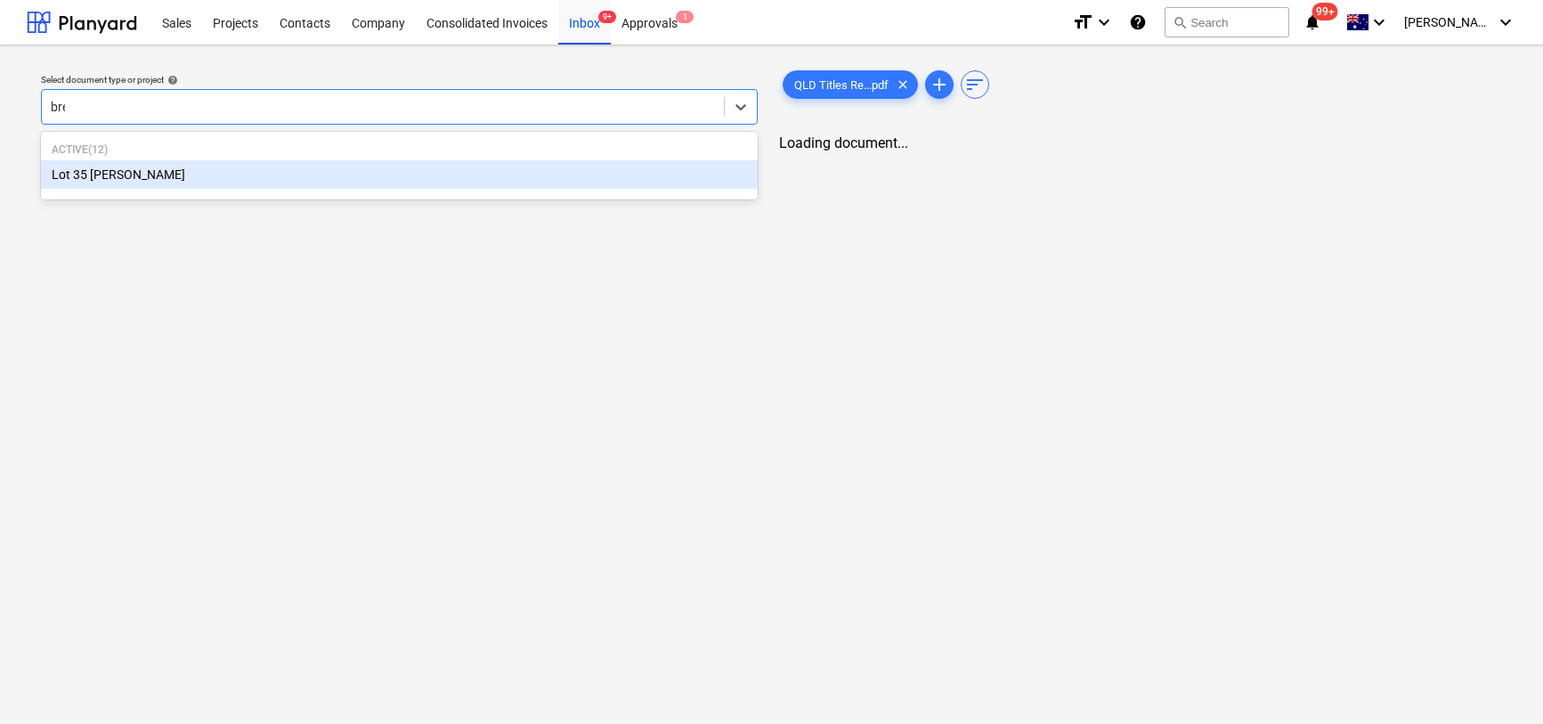
type input "bren"
click at [147, 162] on div "Lot 35 [PERSON_NAME]" at bounding box center [399, 174] width 717 height 28
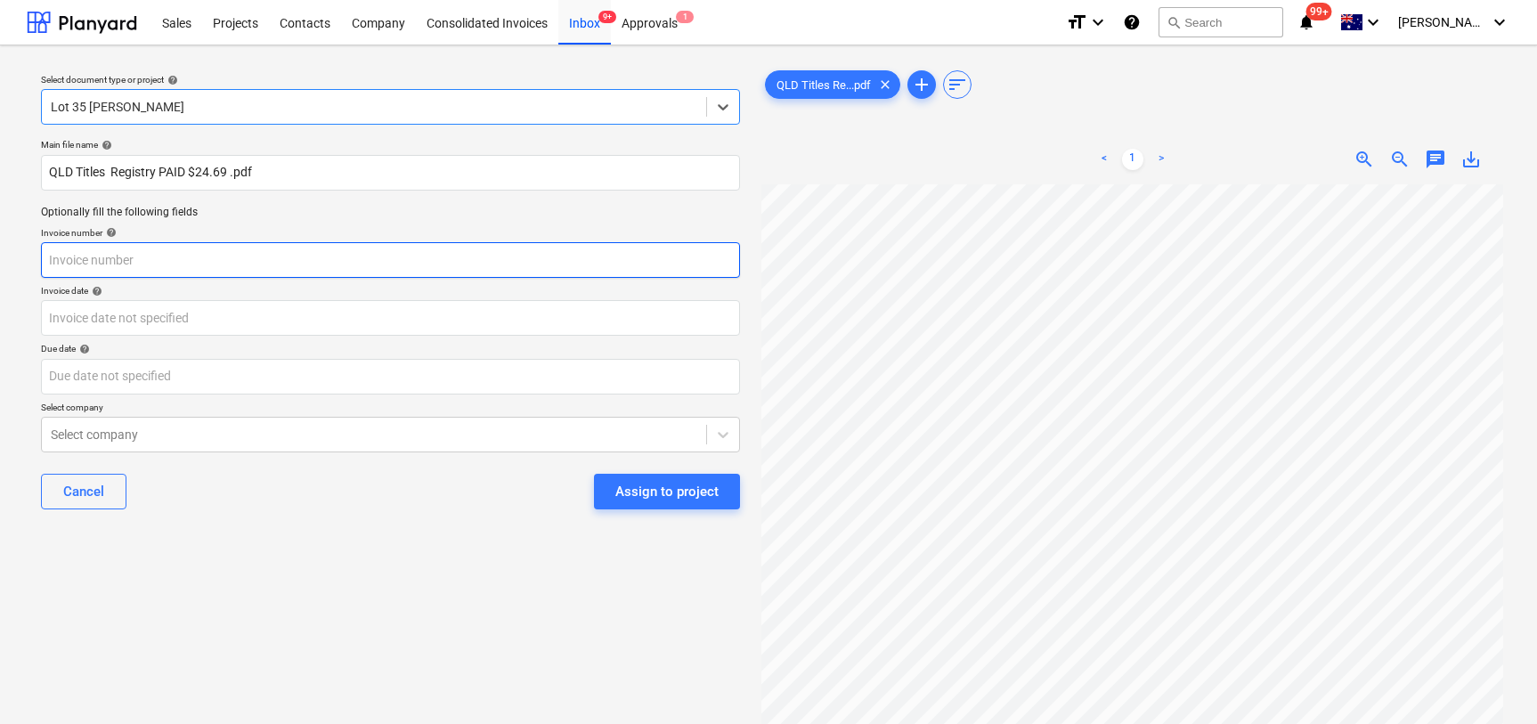
click at [134, 267] on input "text" at bounding box center [390, 260] width 699 height 36
paste input "53191619"
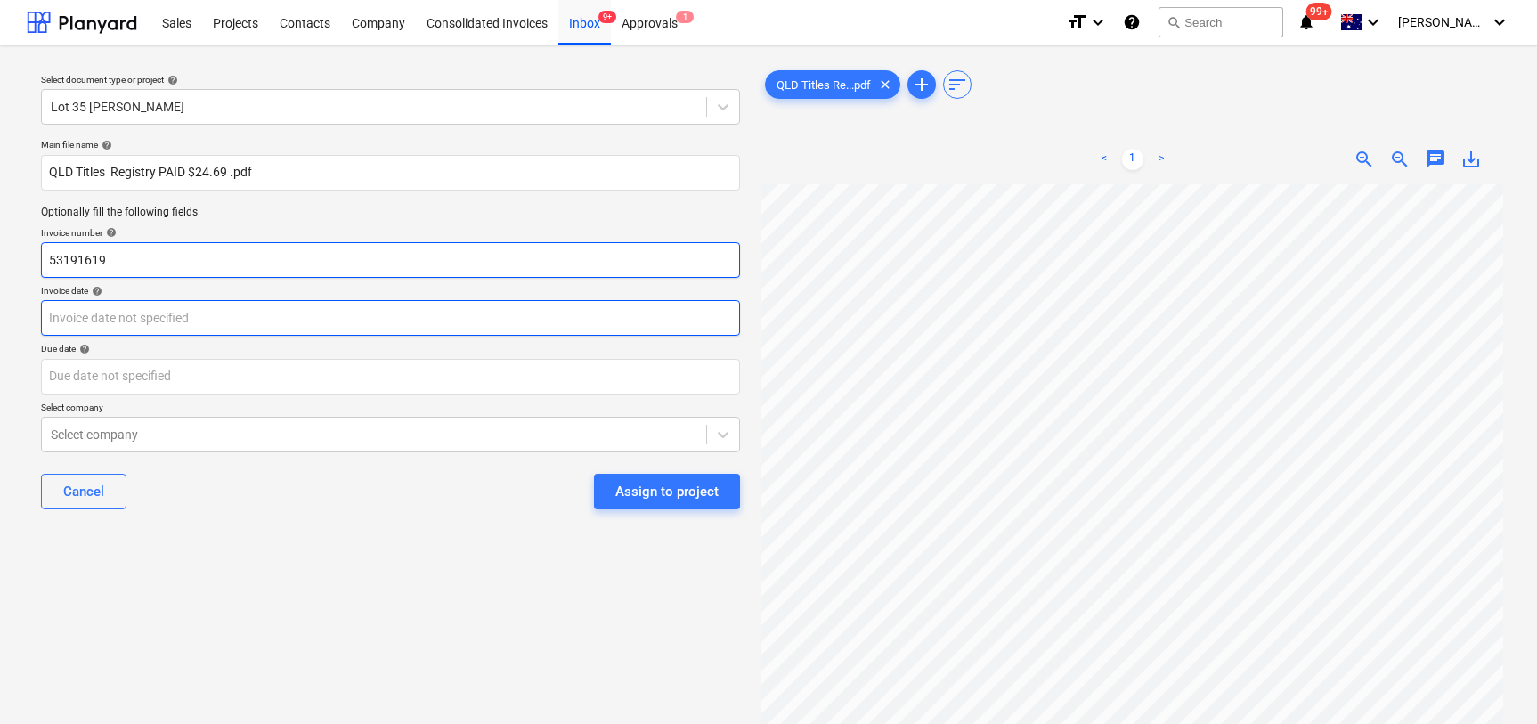
type input "53191619"
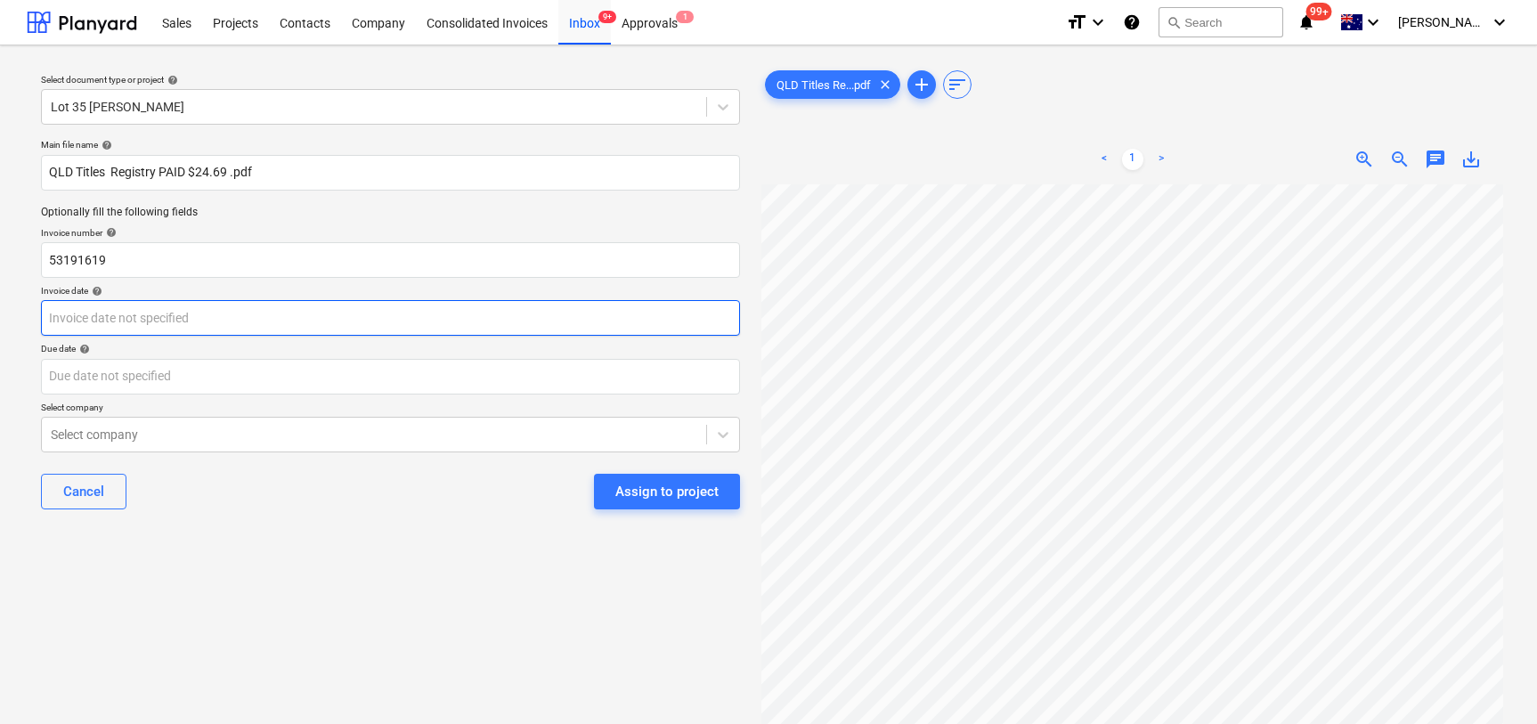
click at [119, 310] on body "Sales Projects Contacts Company Consolidated Invoices Inbox 9+ Approvals 1 form…" at bounding box center [768, 362] width 1537 height 724
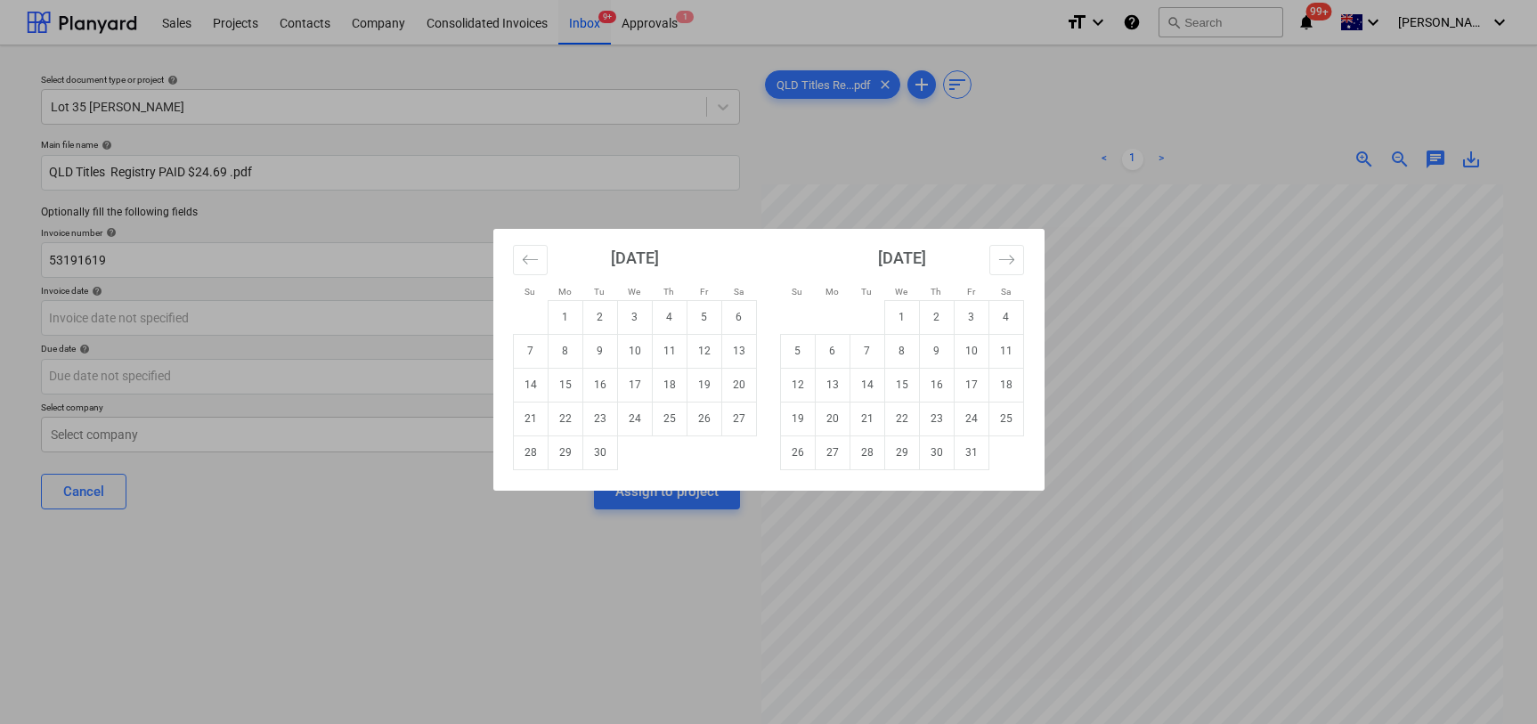
click at [1231, 530] on div "Su Mo Tu We Th Fr Sa Su Mo Tu We Th Fr Sa [DATE] 1 2 3 4 5 6 7 8 9 10 11 12 13 …" at bounding box center [768, 362] width 1537 height 724
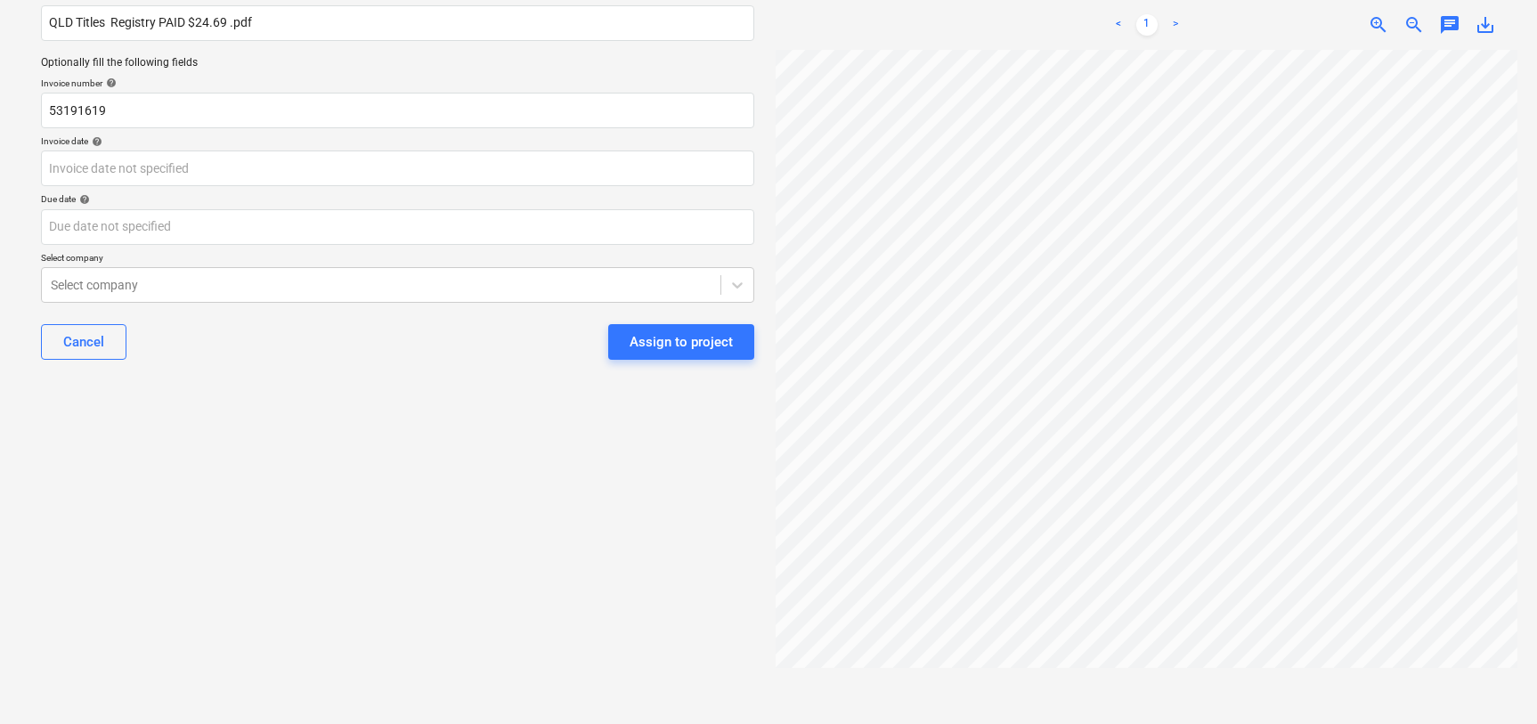
scroll to position [156, 0]
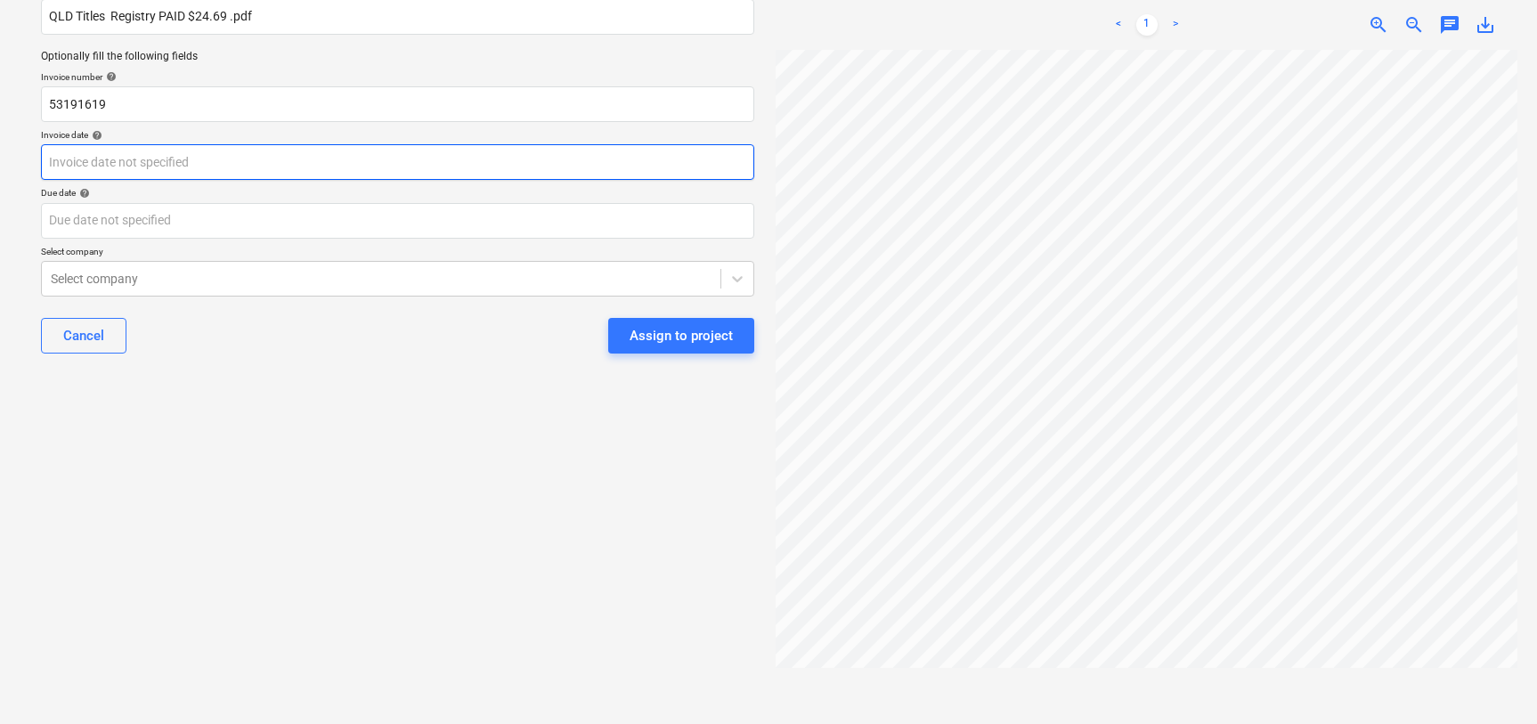
click at [108, 168] on body "Sales Projects Contacts Company Consolidated Invoices Inbox 9+ Approvals 1 form…" at bounding box center [768, 206] width 1537 height 724
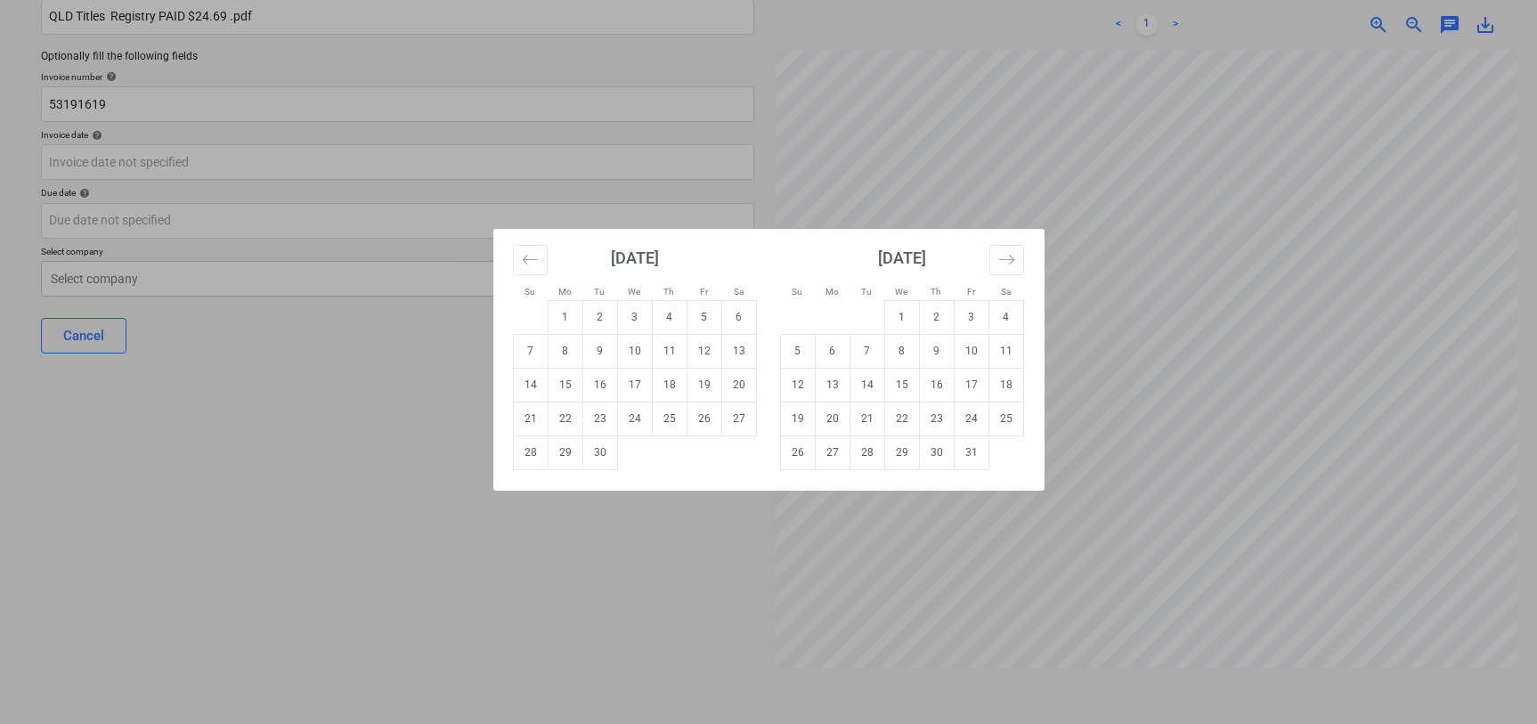
click at [561, 313] on td "1" at bounding box center [565, 317] width 35 height 34
type input "[DATE]"
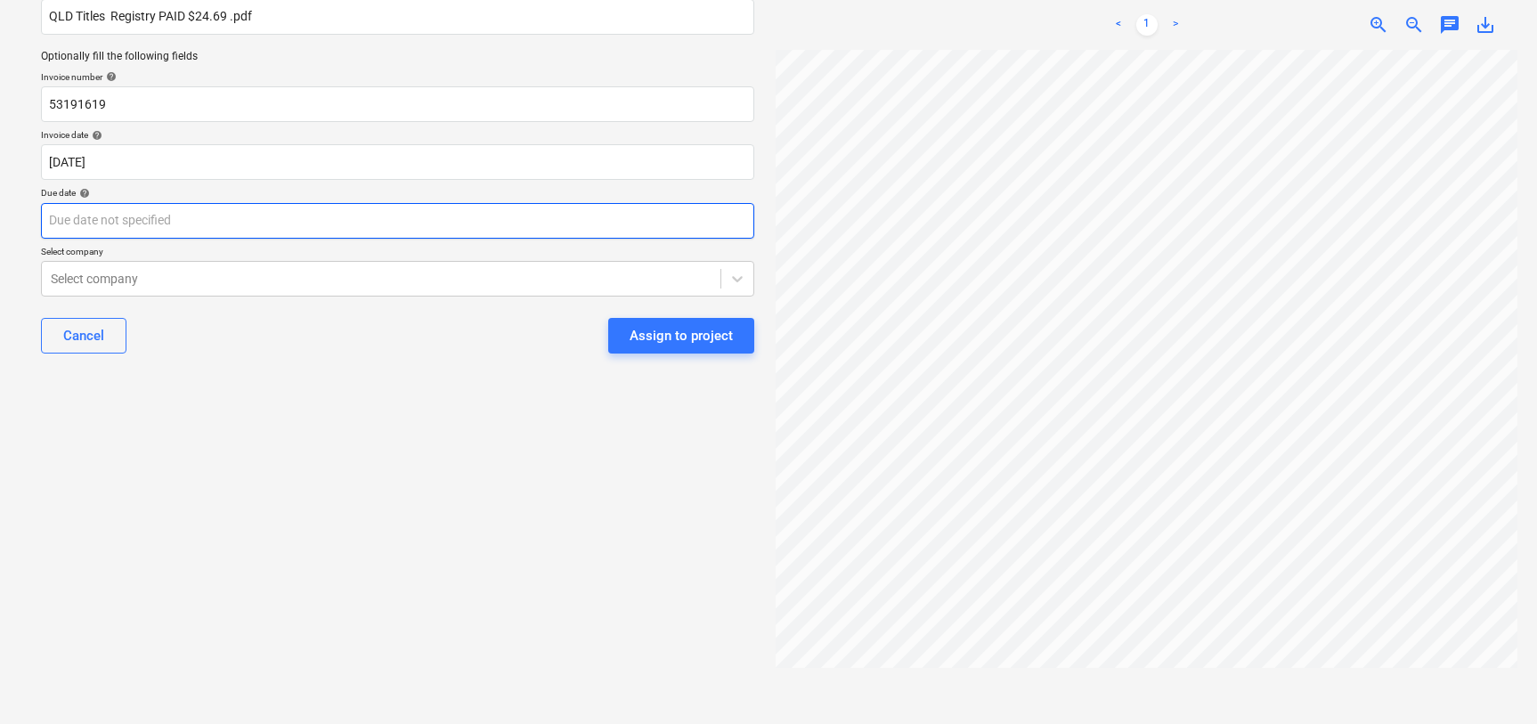
click at [303, 232] on body "Sales Projects Contacts Company Consolidated Invoices Inbox 9+ Approvals 1 form…" at bounding box center [768, 206] width 1537 height 724
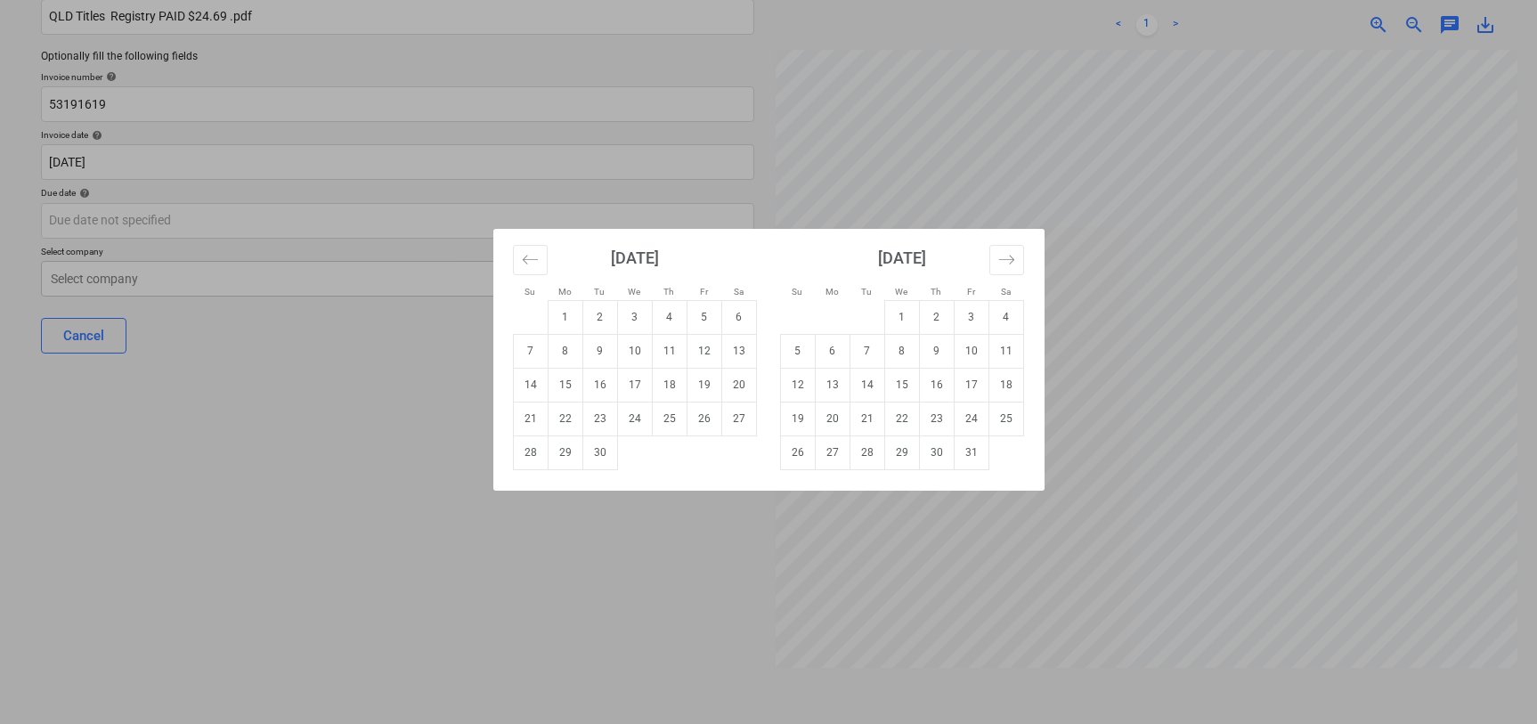
click at [565, 317] on td "1" at bounding box center [565, 317] width 35 height 34
type input "[DATE]"
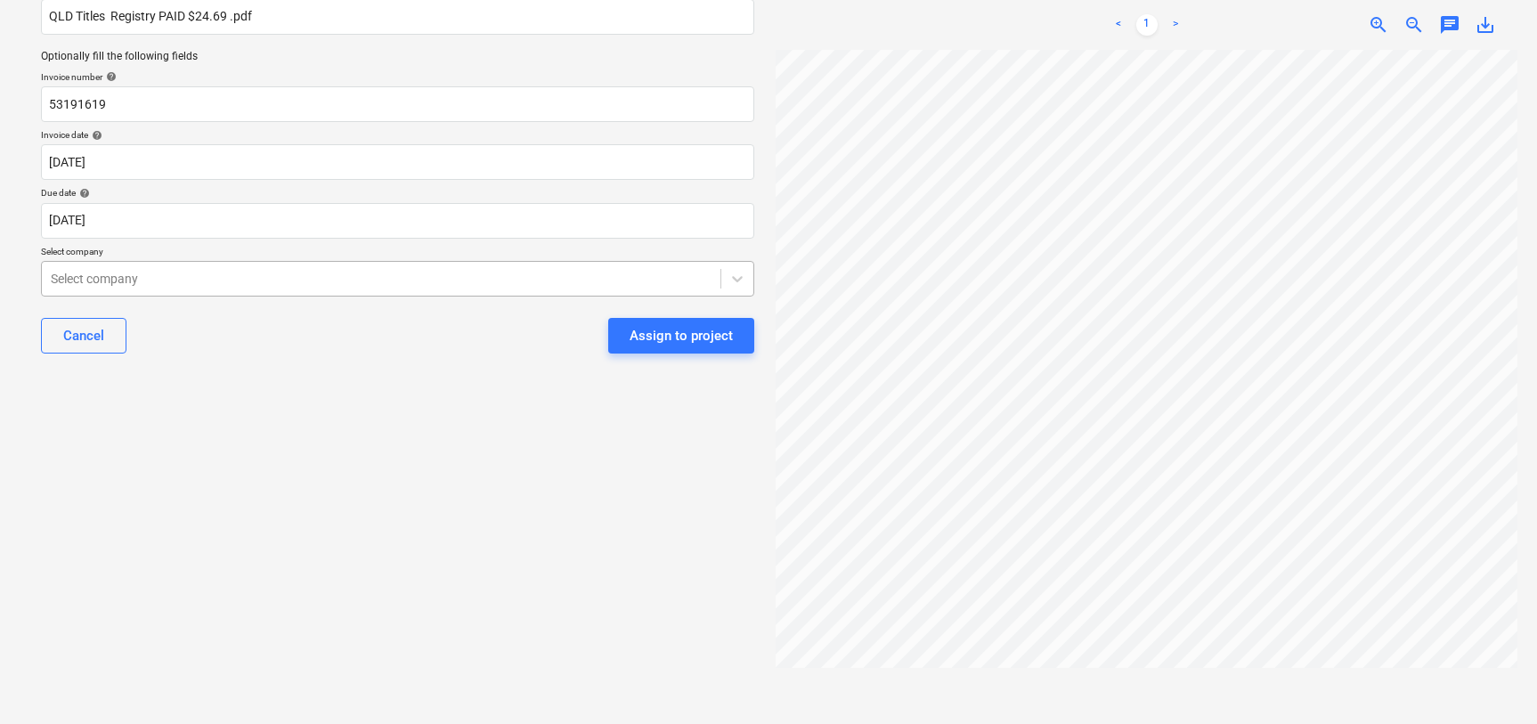
click at [346, 280] on div at bounding box center [381, 279] width 661 height 18
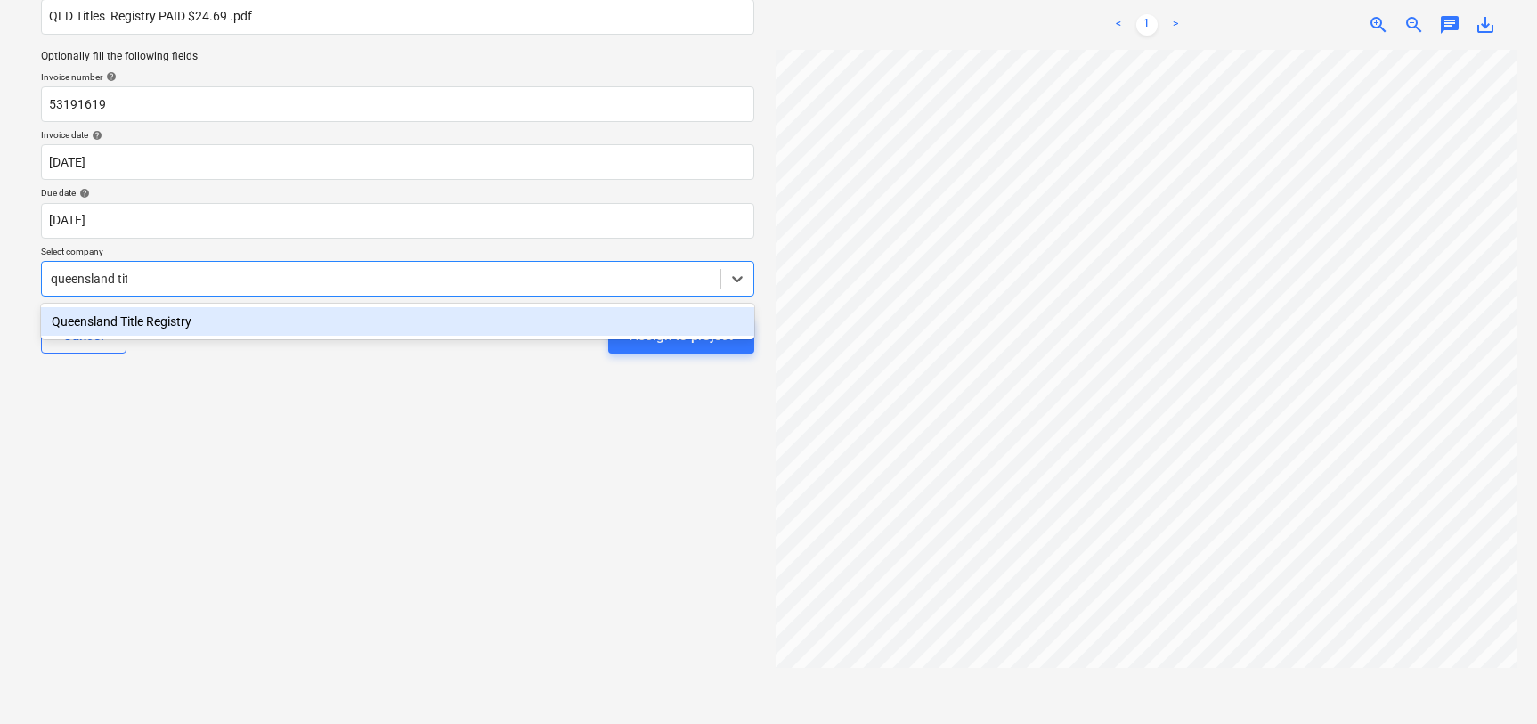
type input "queensland titl"
click at [285, 328] on div "Queensland Title Registry" at bounding box center [397, 321] width 713 height 28
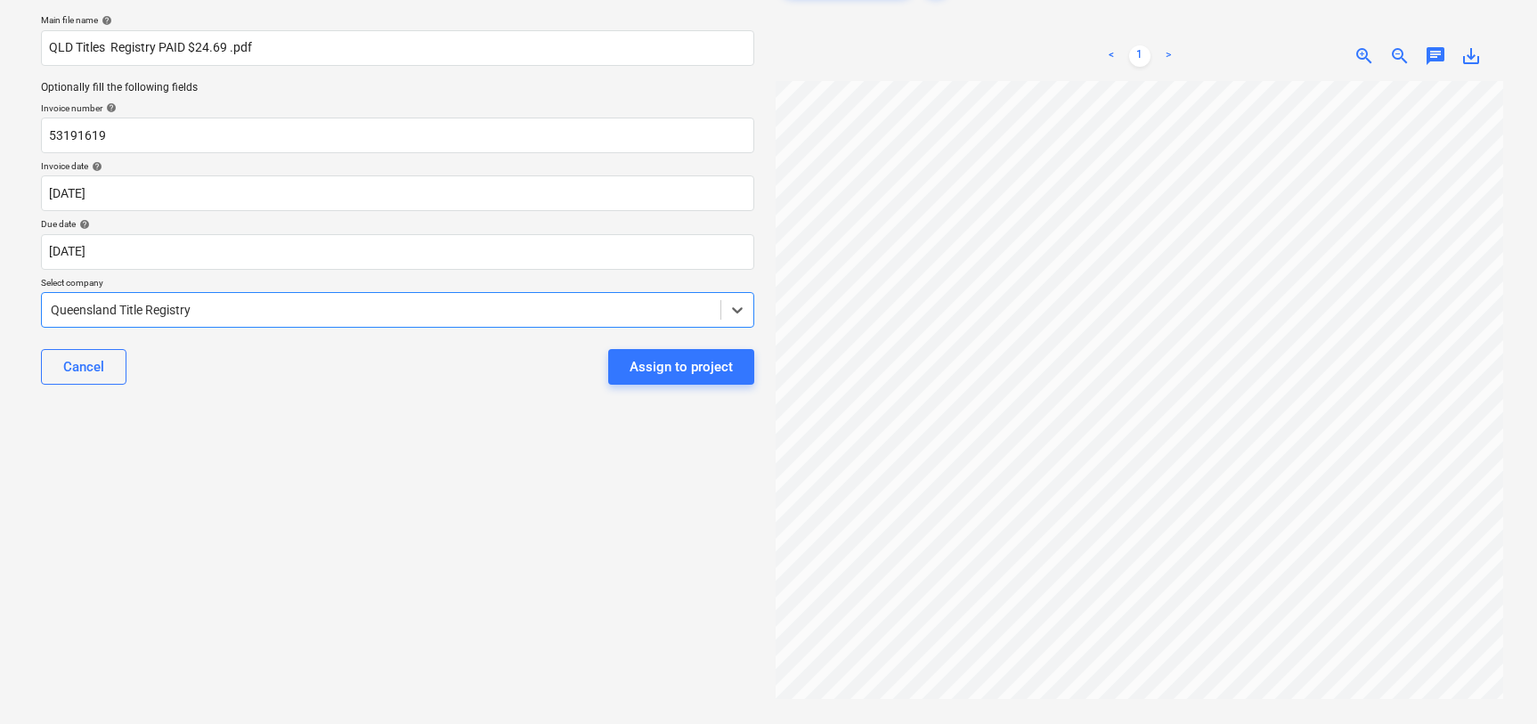
scroll to position [119, 0]
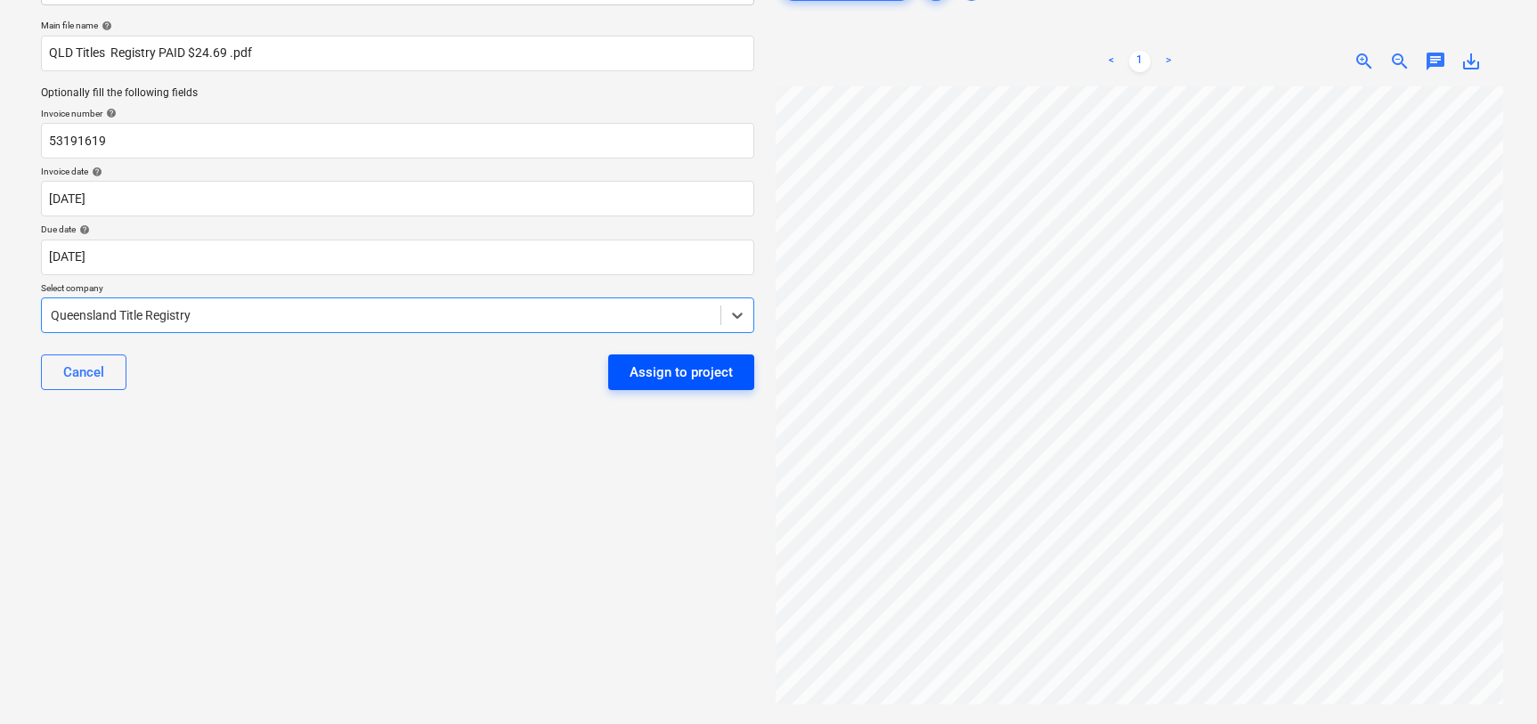
click at [683, 373] on div "Assign to project" at bounding box center [681, 372] width 103 height 23
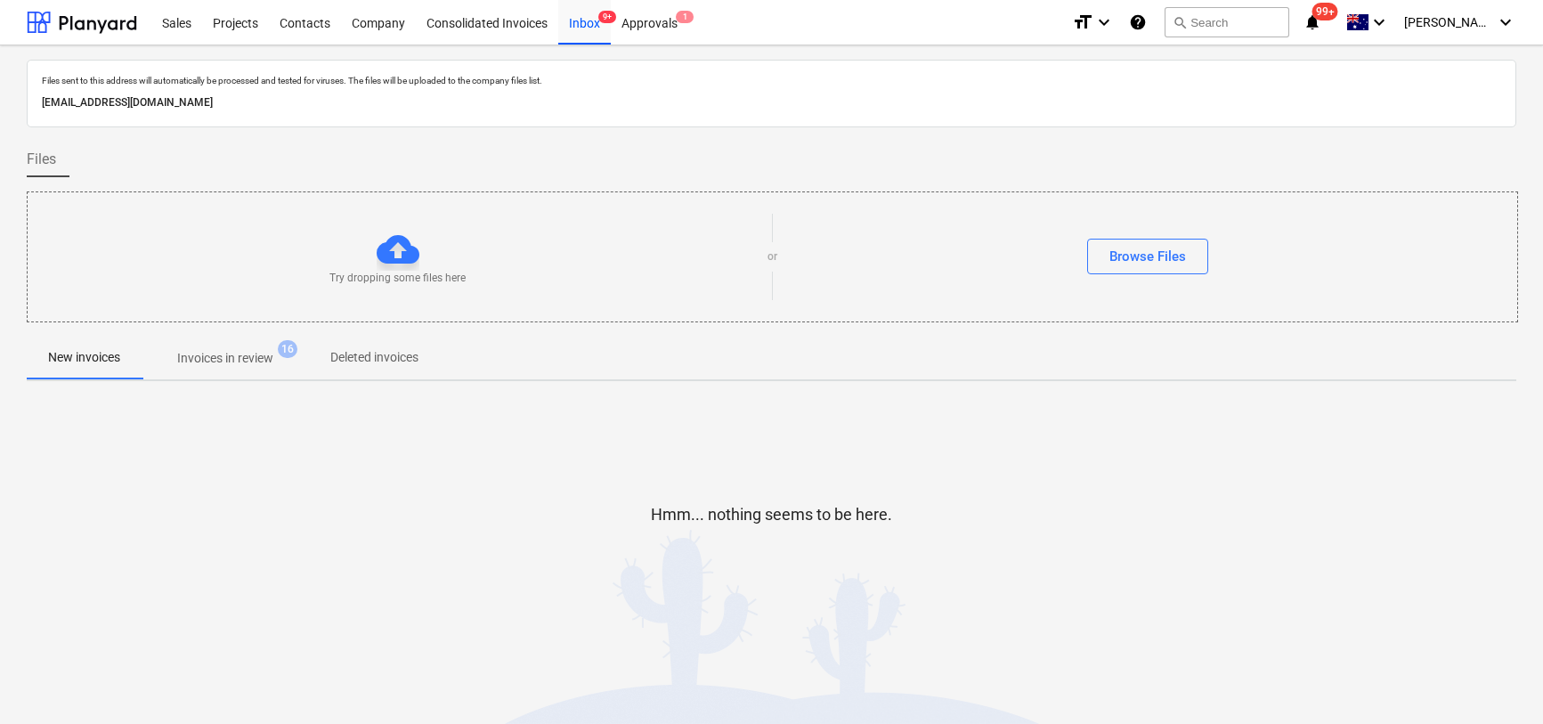
click at [614, 509] on div "Hmm... nothing seems to be here." at bounding box center [772, 528] width 1490 height 135
click at [77, 6] on div at bounding box center [82, 22] width 110 height 45
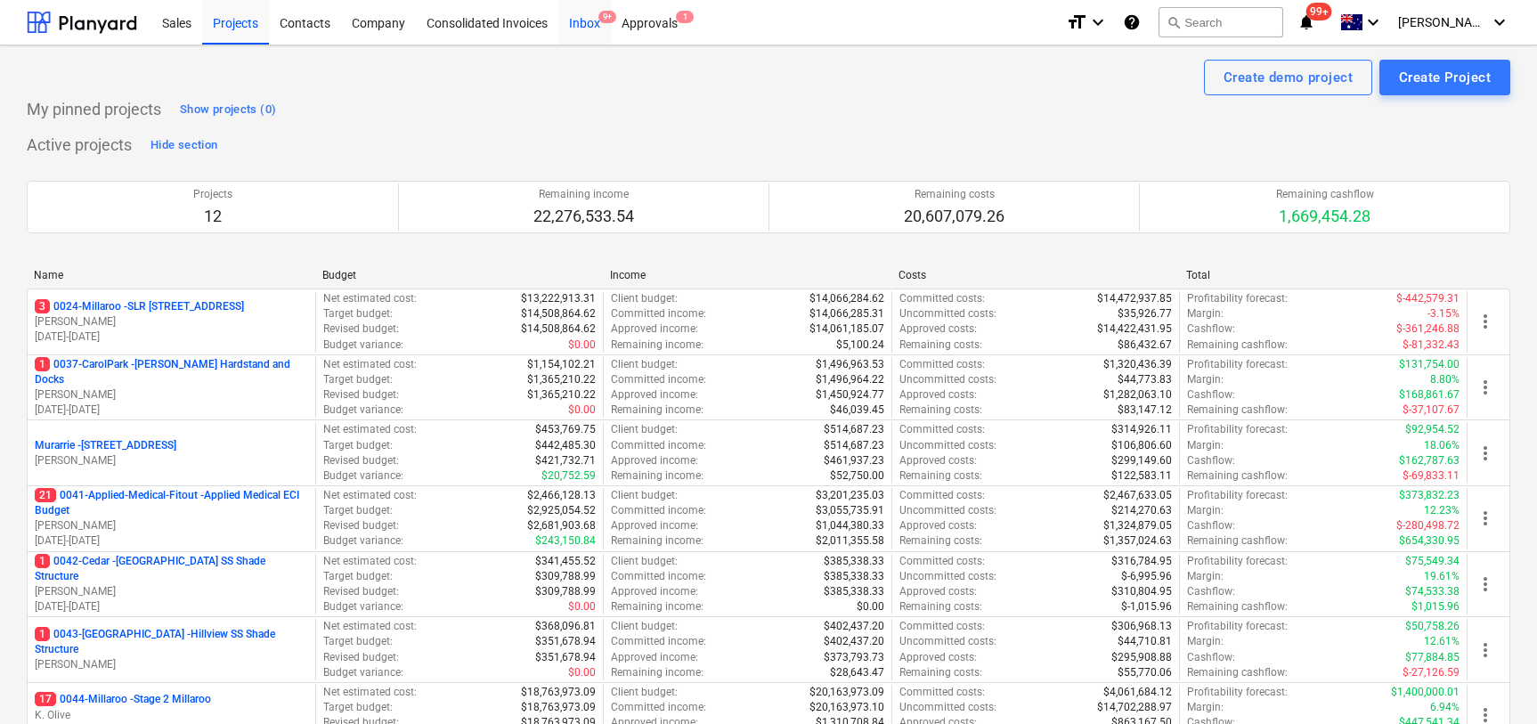
click at [594, 26] on div "Inbox 9+" at bounding box center [584, 21] width 53 height 45
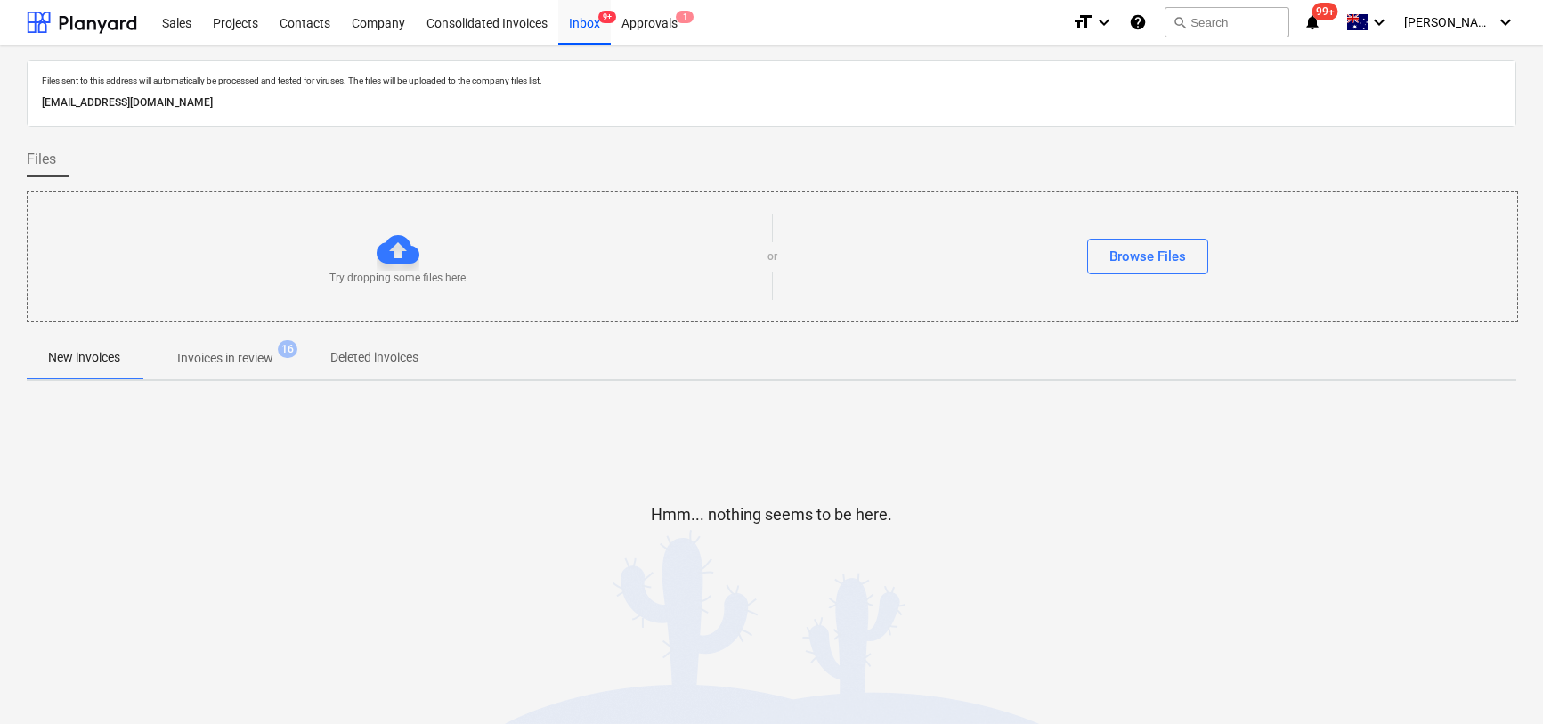
click at [245, 361] on p "Invoices in review" at bounding box center [225, 358] width 96 height 19
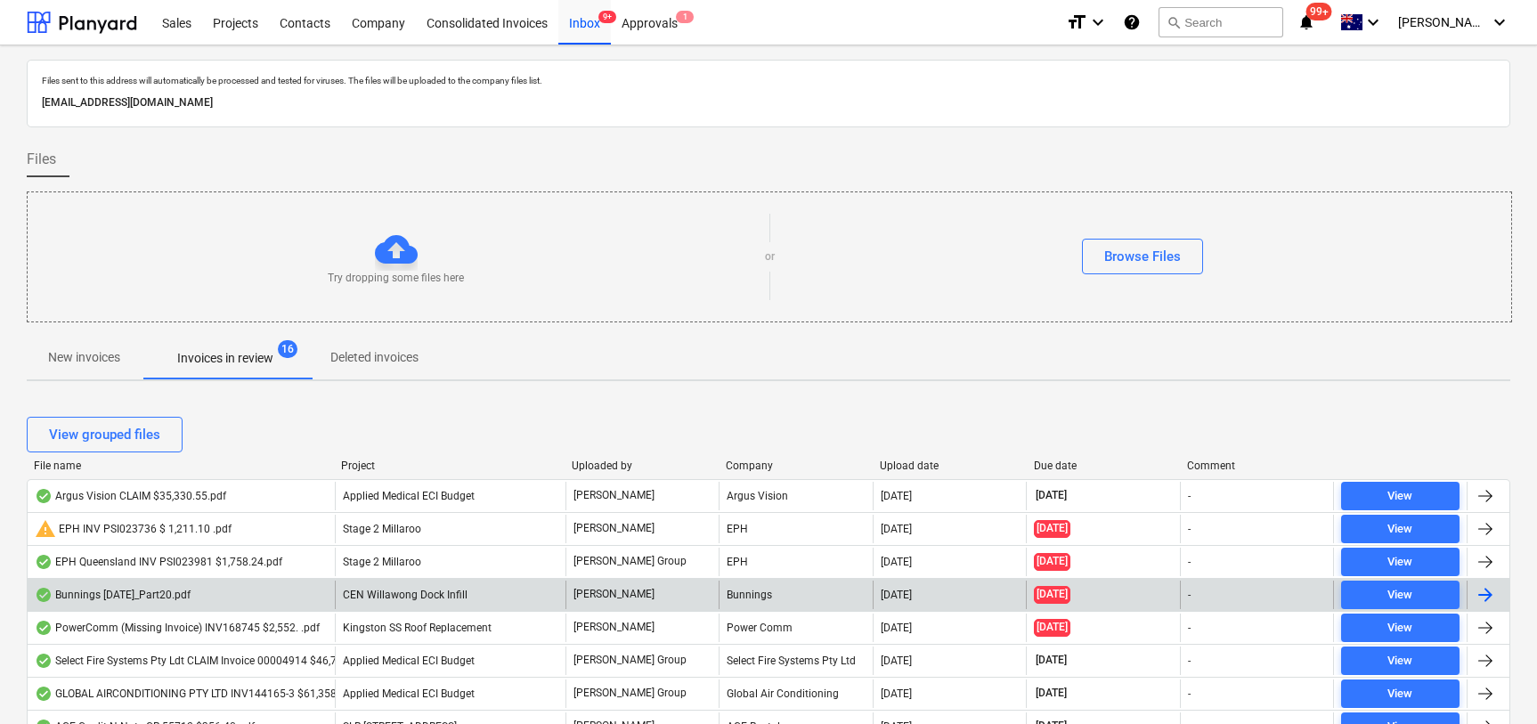
scroll to position [159, 0]
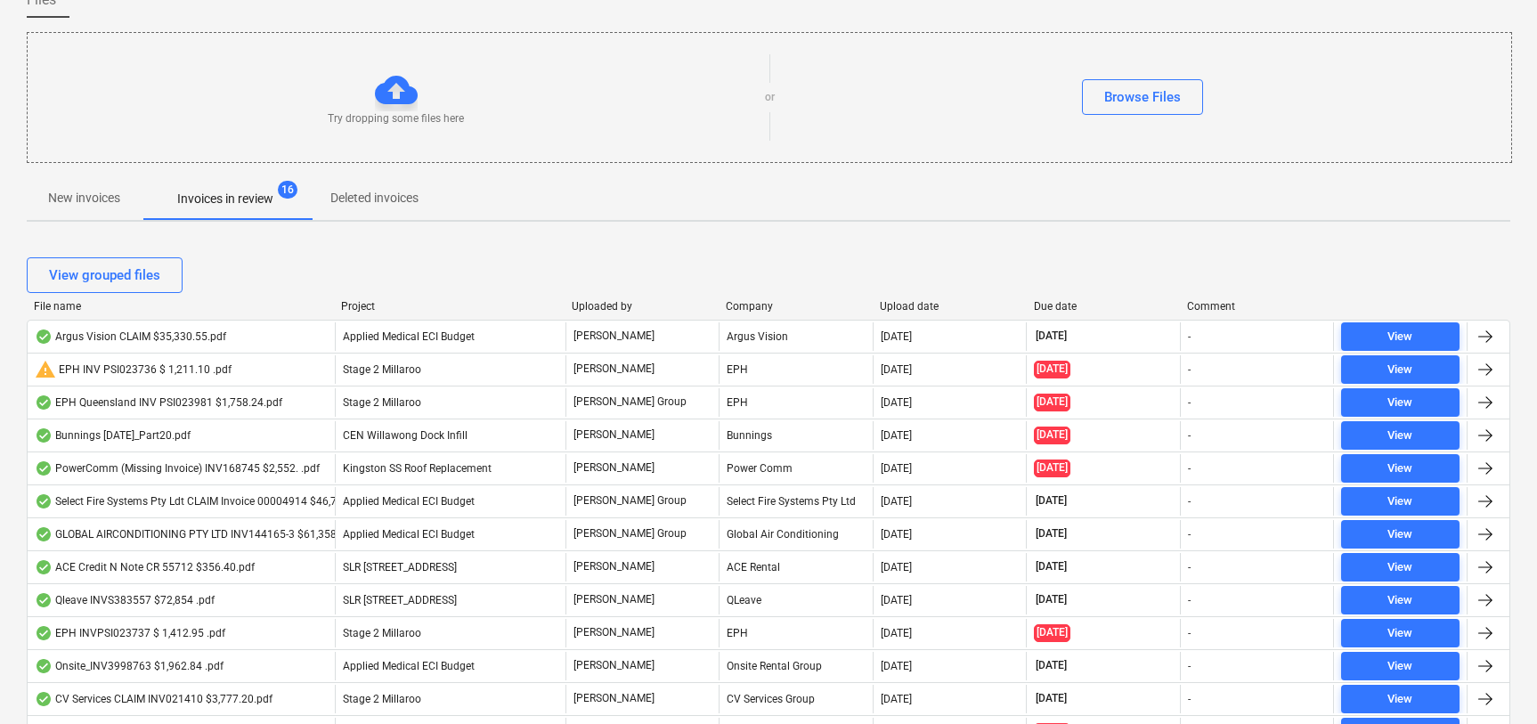
click at [51, 305] on div "File name" at bounding box center [180, 306] width 293 height 12
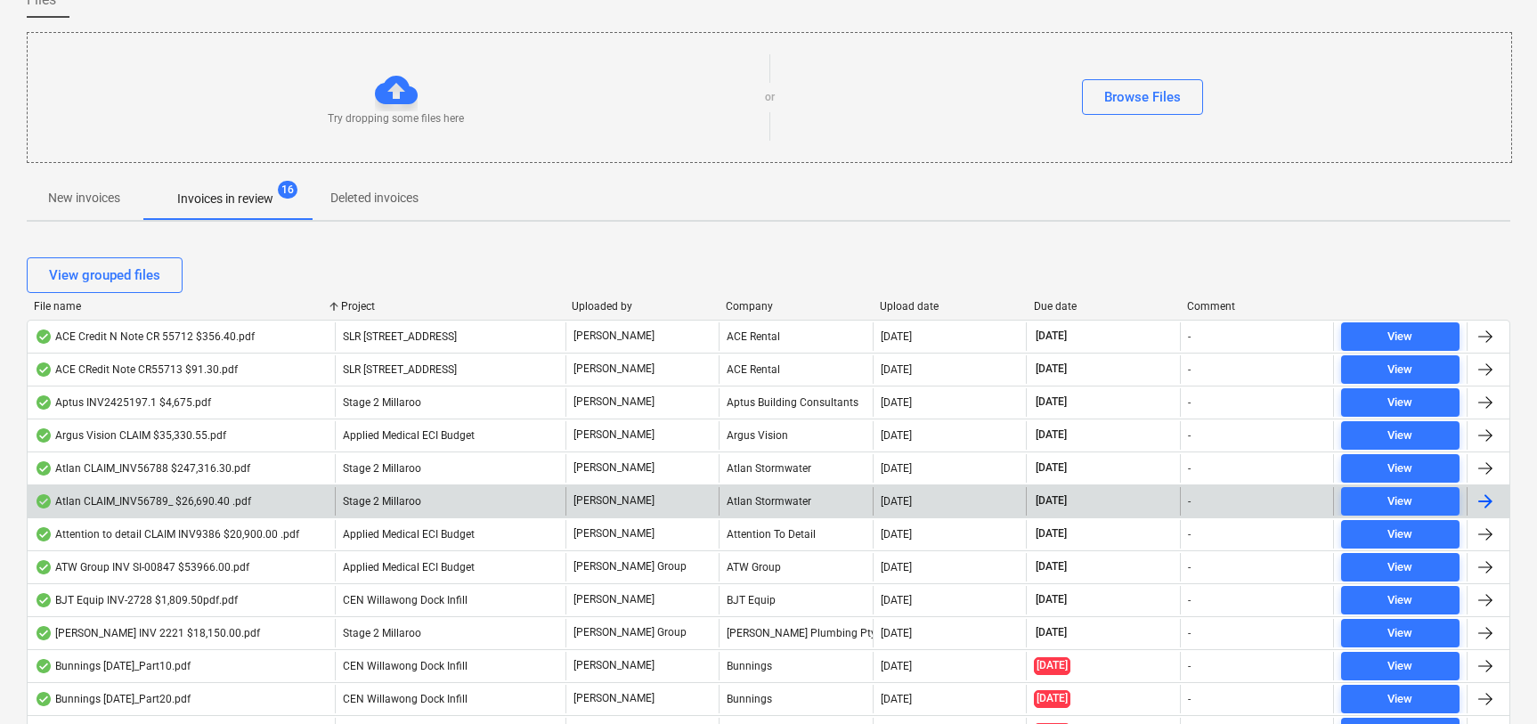
scroll to position [0, 0]
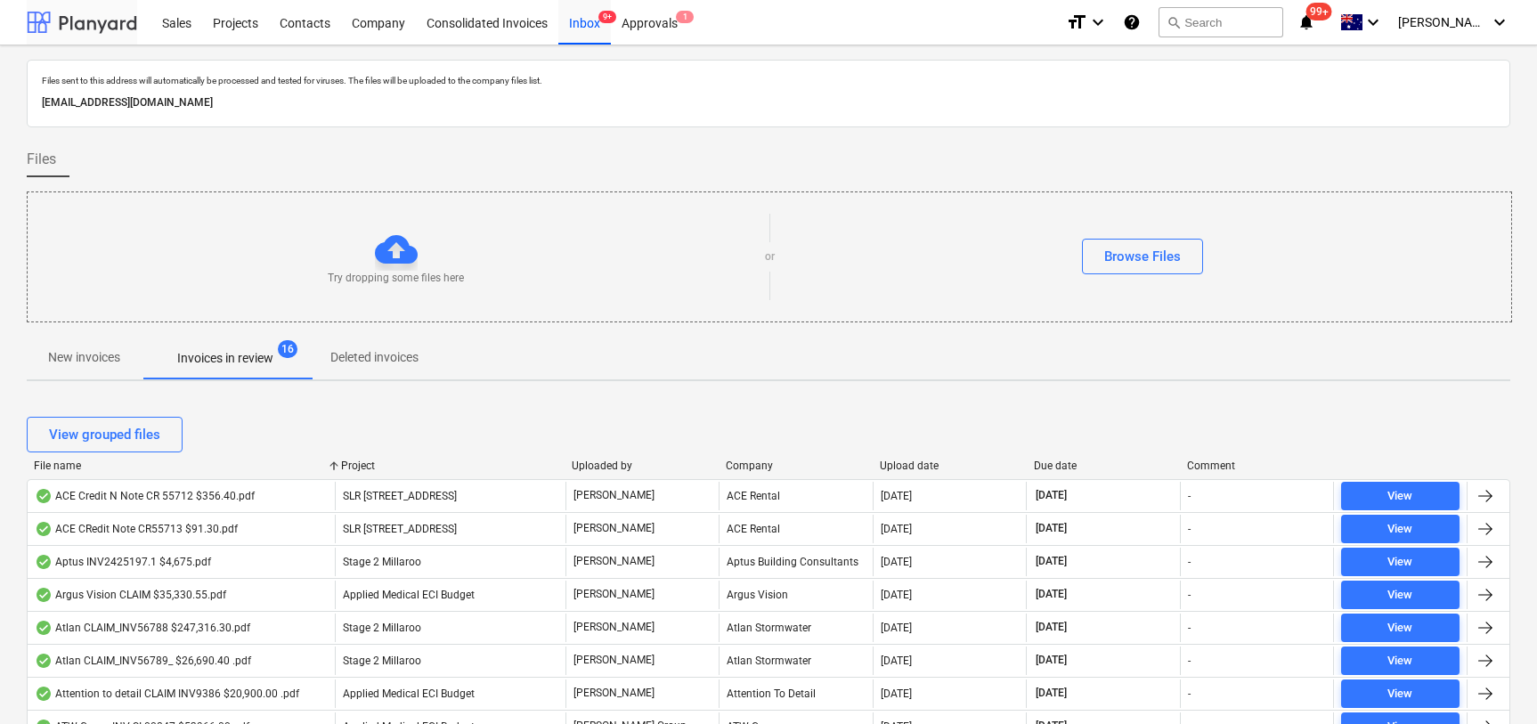
click at [73, 28] on div at bounding box center [82, 22] width 110 height 45
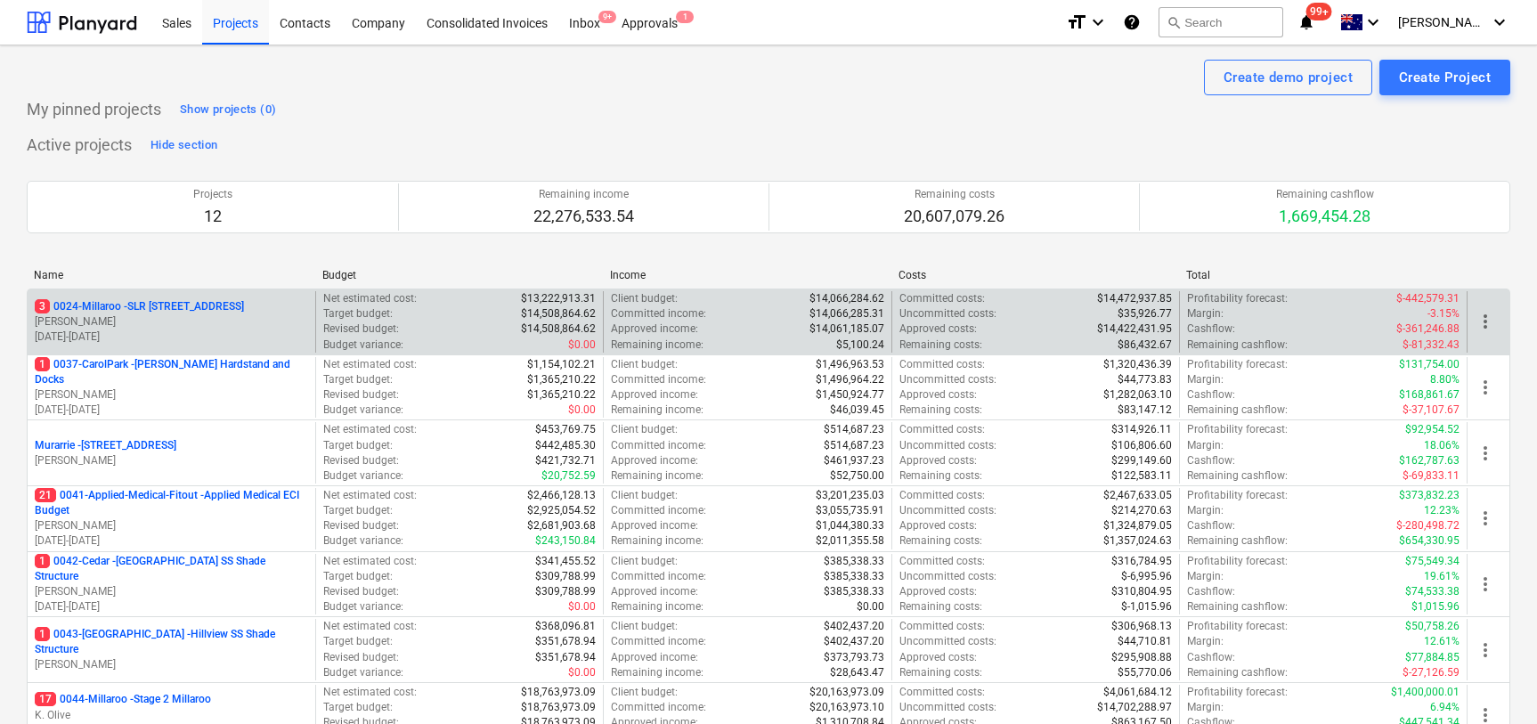
click at [179, 314] on p "[PERSON_NAME]" at bounding box center [171, 321] width 273 height 15
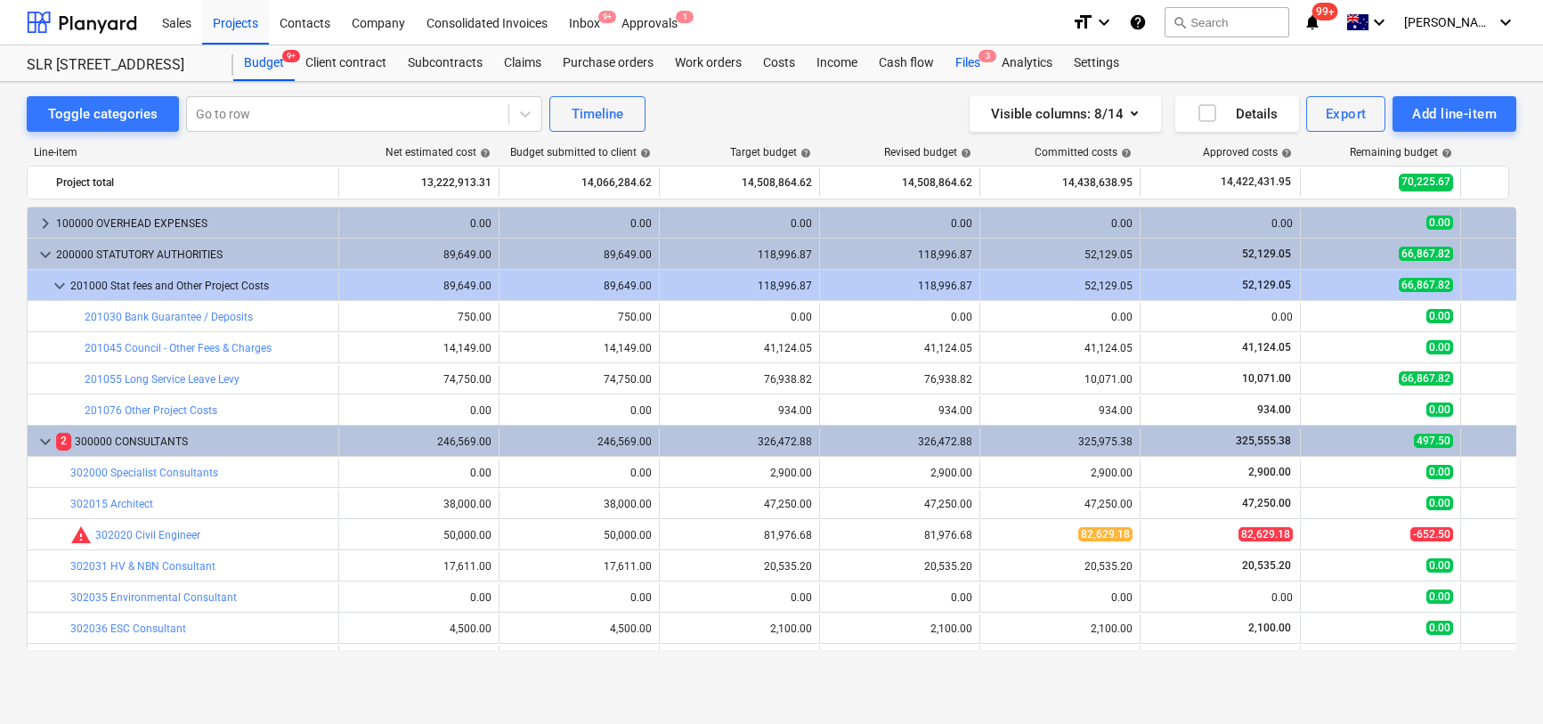
click at [965, 56] on div "Files 3" at bounding box center [968, 63] width 46 height 36
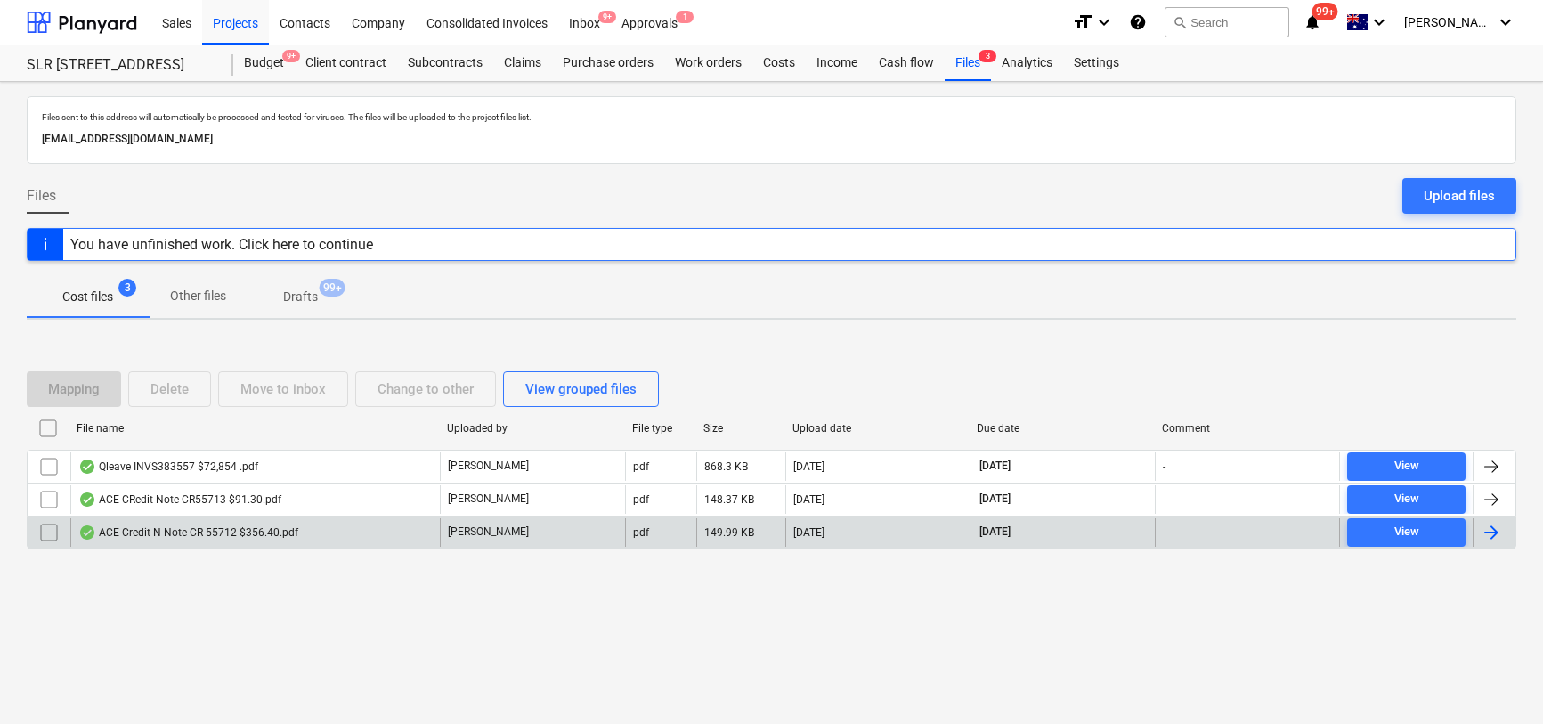
click at [43, 530] on input "checkbox" at bounding box center [49, 532] width 28 height 28
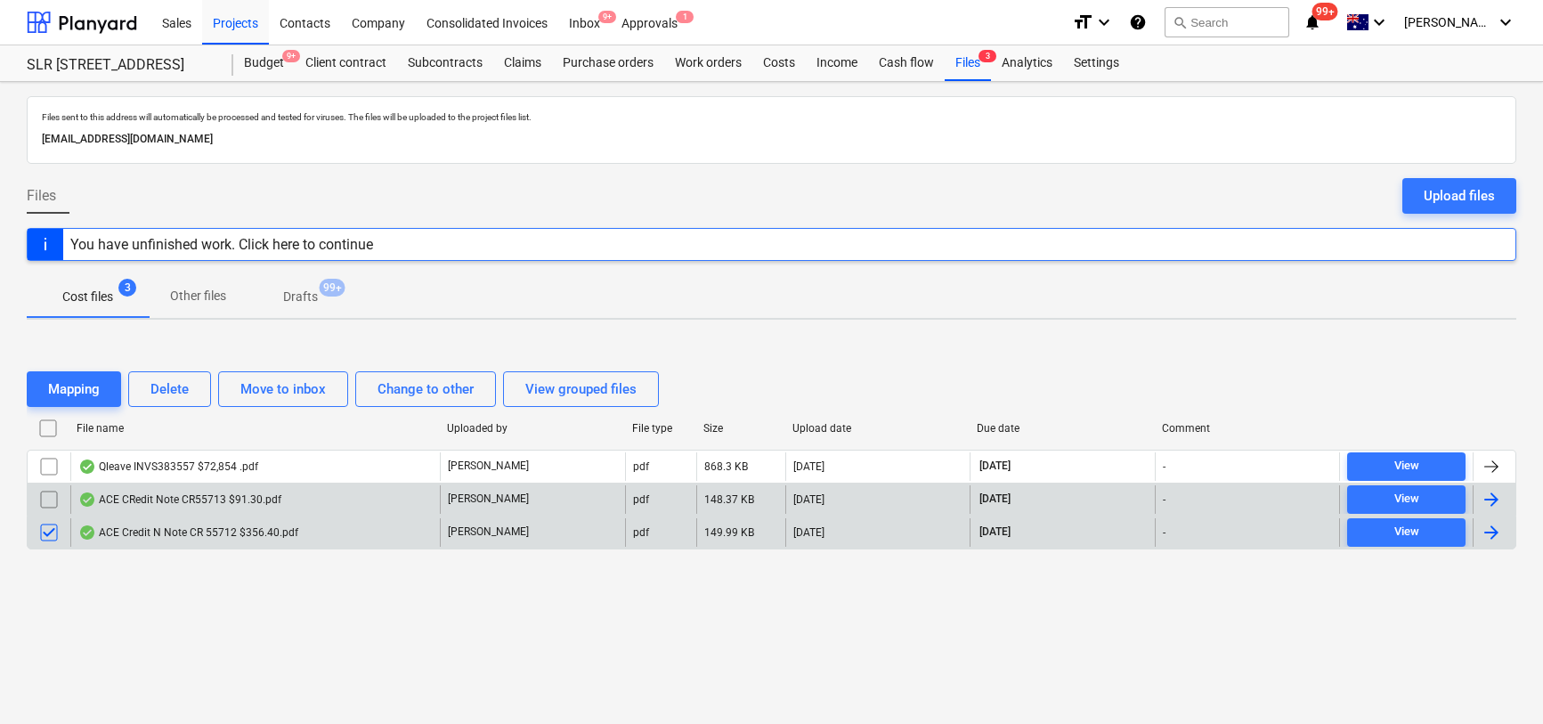
click at [47, 499] on input "checkbox" at bounding box center [49, 499] width 28 height 28
click at [159, 389] on div "Delete" at bounding box center [169, 389] width 38 height 23
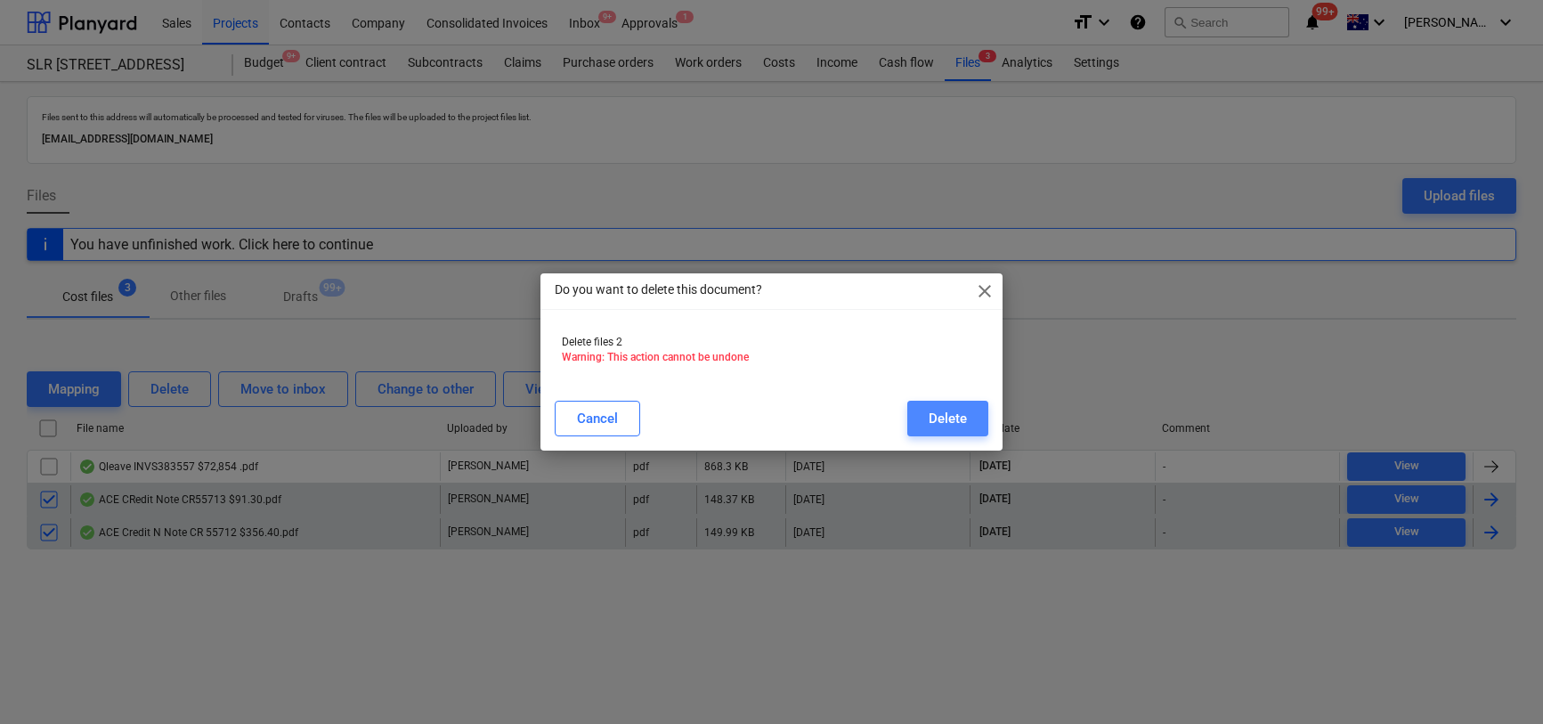
click at [955, 418] on div "Delete" at bounding box center [948, 418] width 38 height 23
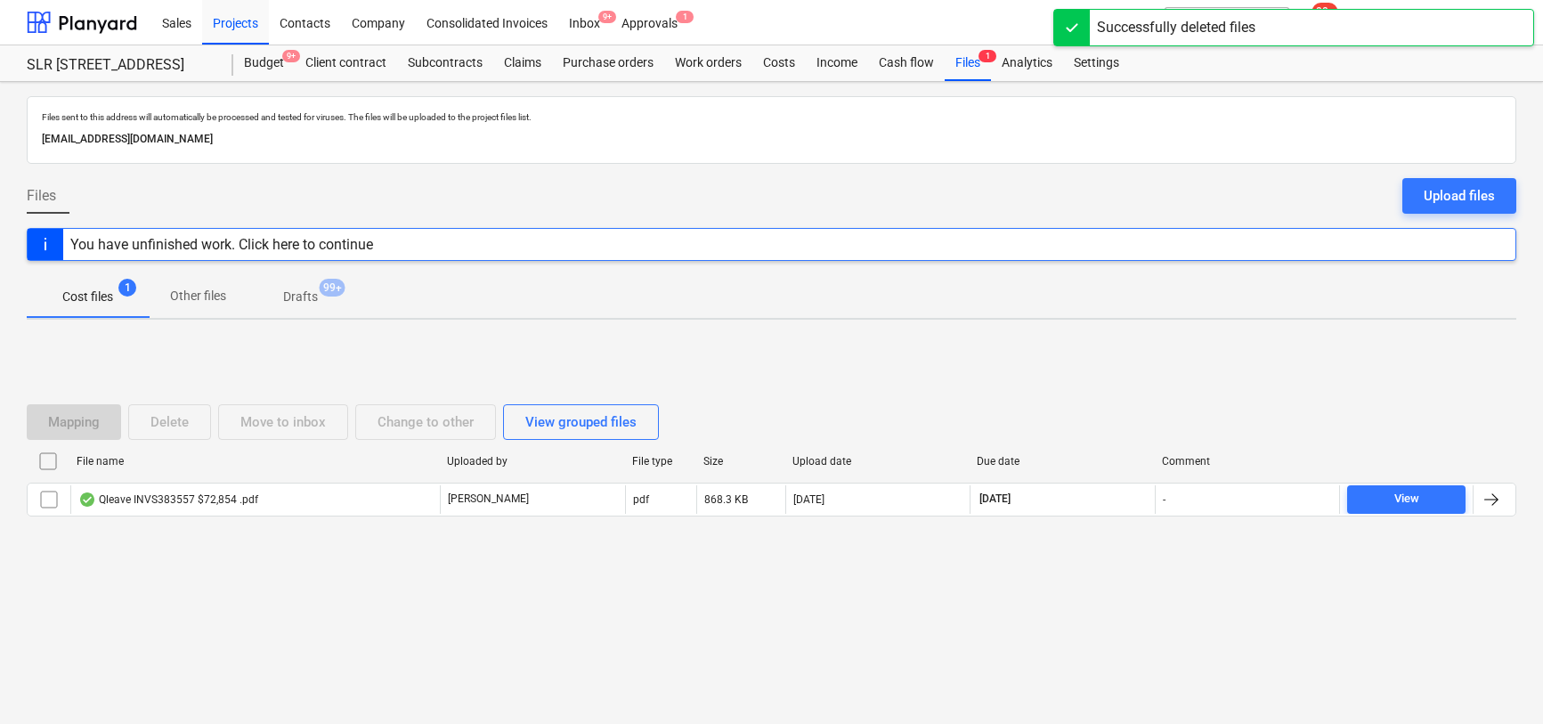
click at [636, 679] on div "Files sent to this address will automatically be processed and tested for virus…" at bounding box center [771, 403] width 1543 height 642
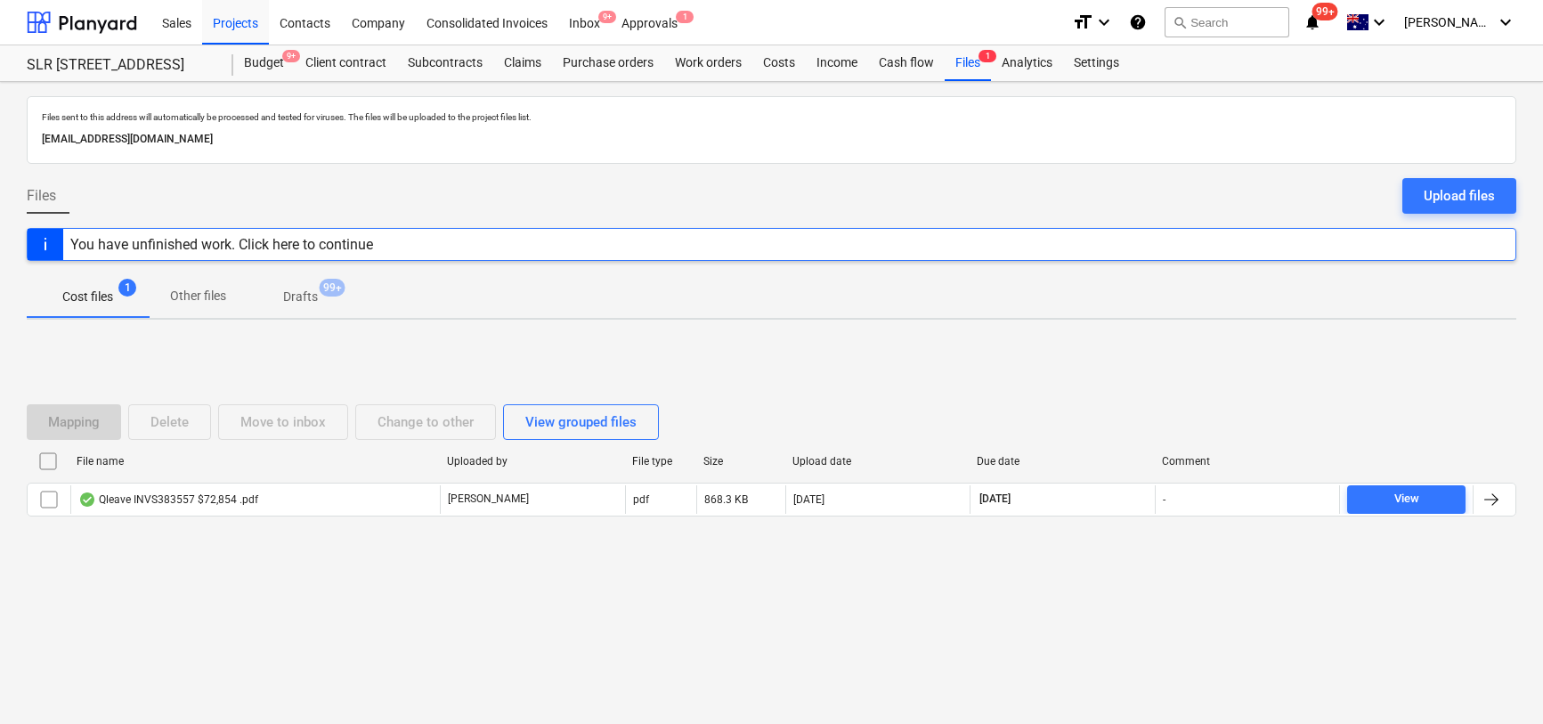
click at [523, 645] on div "Files sent to this address will automatically be processed and tested for virus…" at bounding box center [771, 403] width 1543 height 642
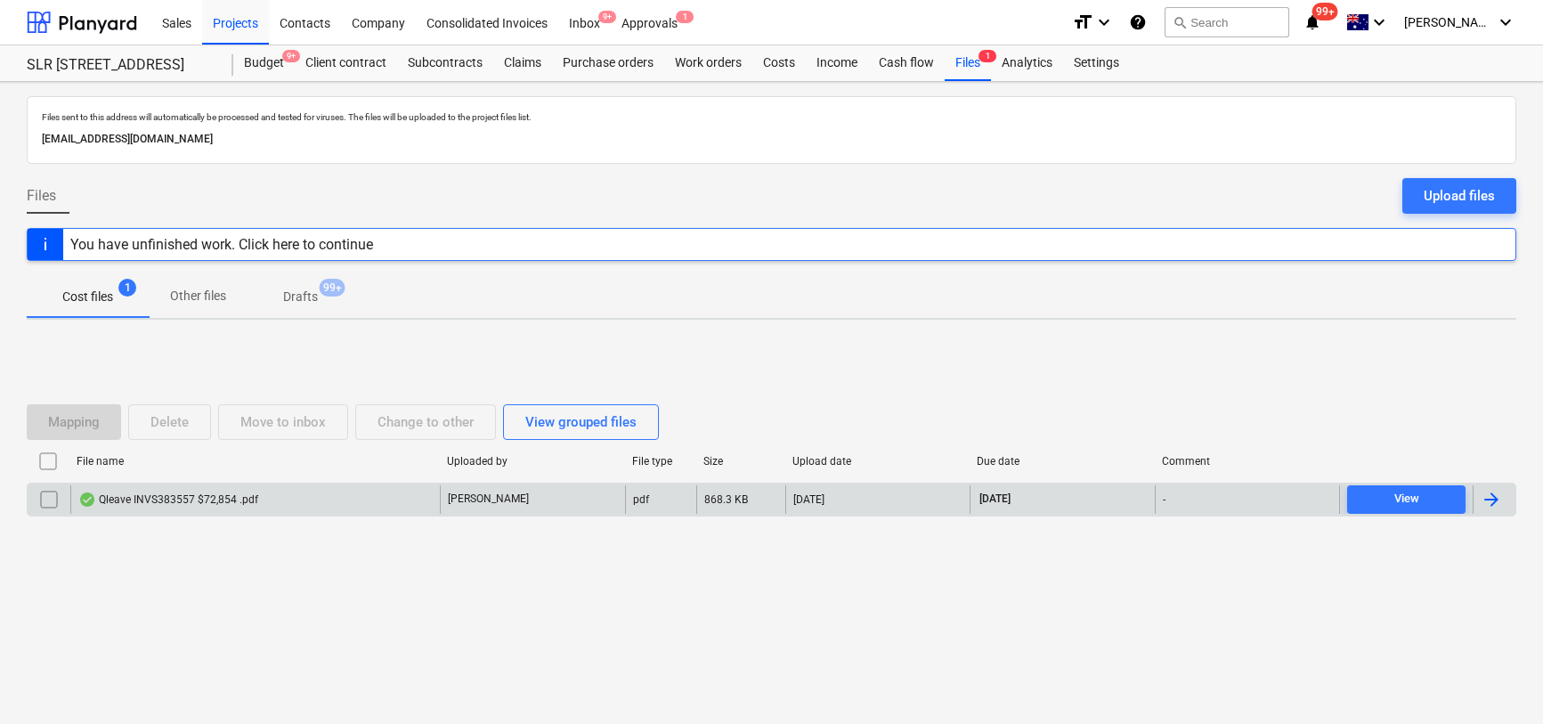
click at [172, 499] on div "Qleave INVS383557 $72,854 .pdf" at bounding box center [168, 499] width 180 height 14
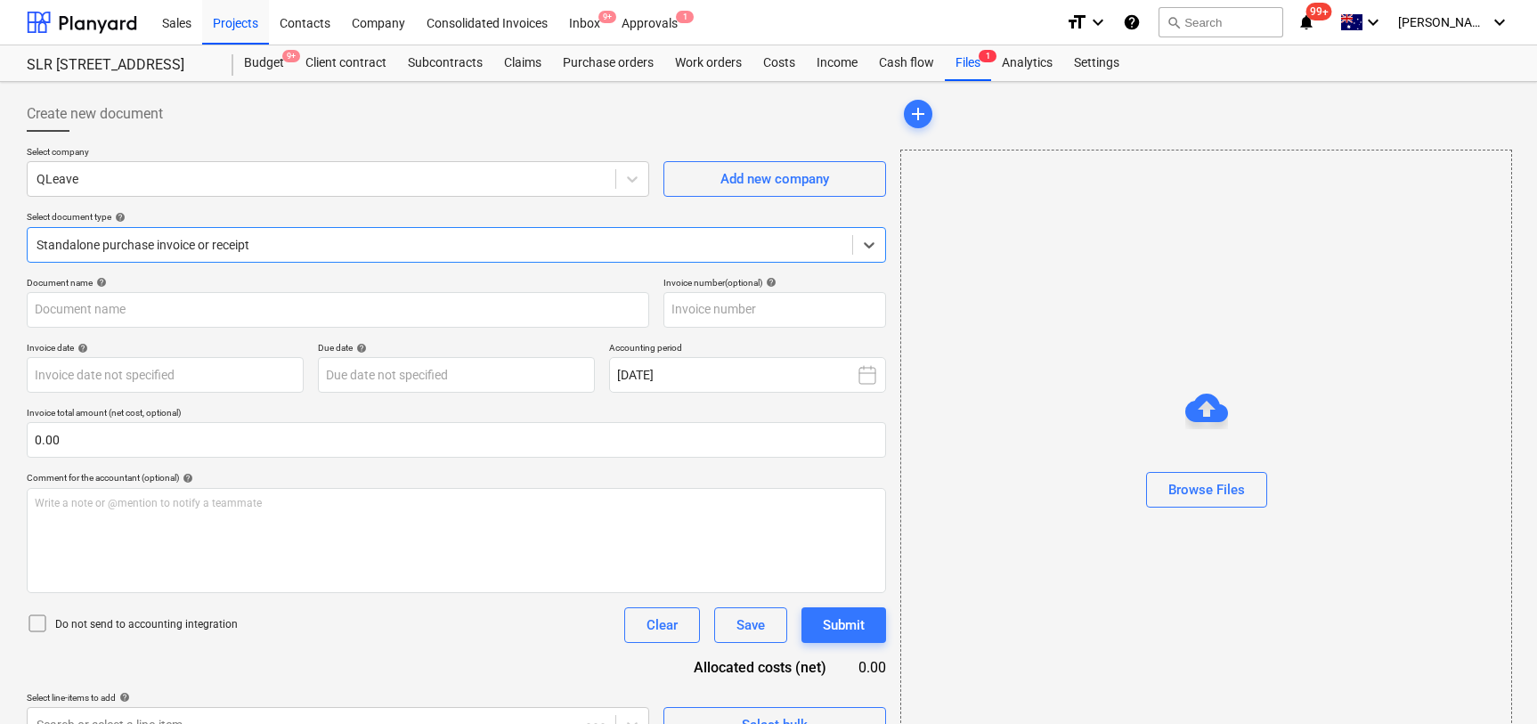
type input "INV-00021991"
type input "[DATE]"
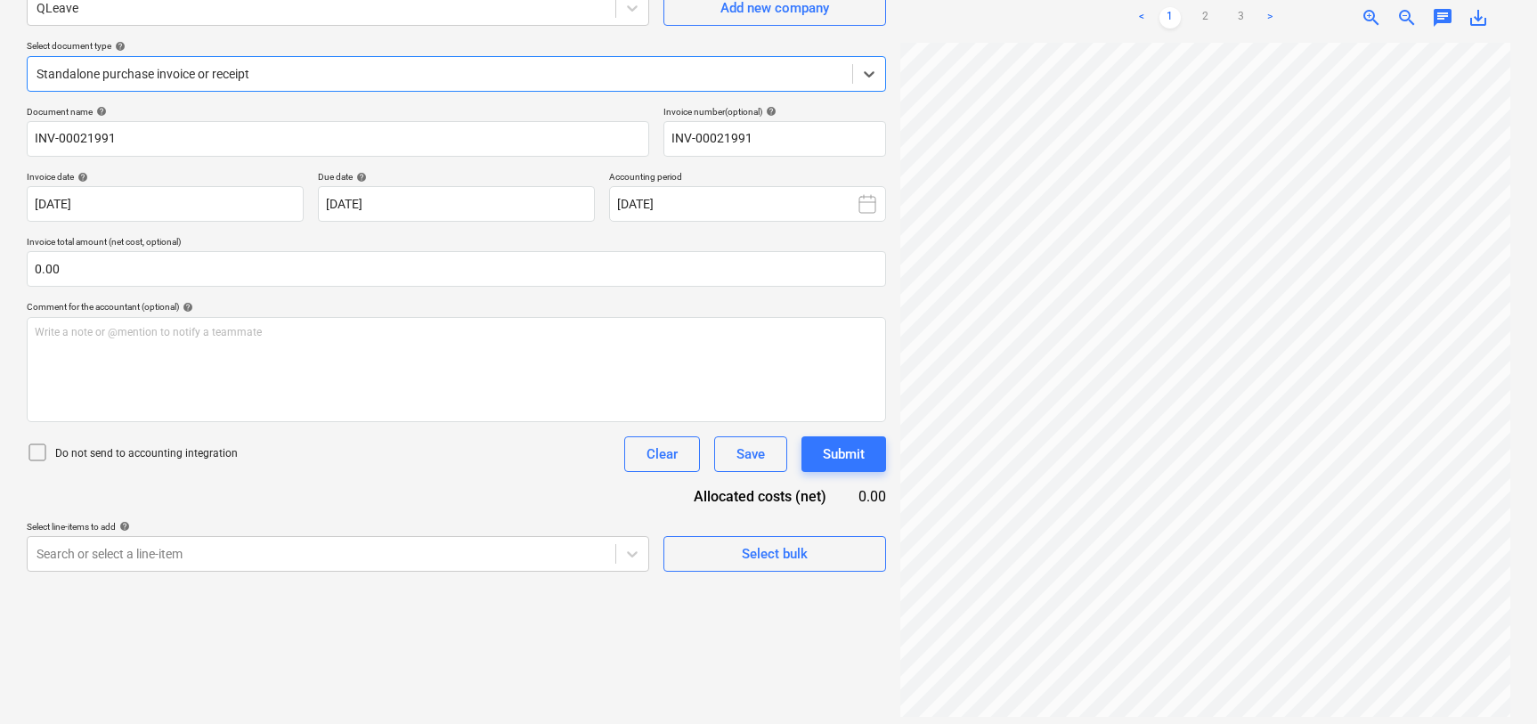
scroll to position [173, 0]
click at [738, 444] on div "Save" at bounding box center [750, 452] width 28 height 23
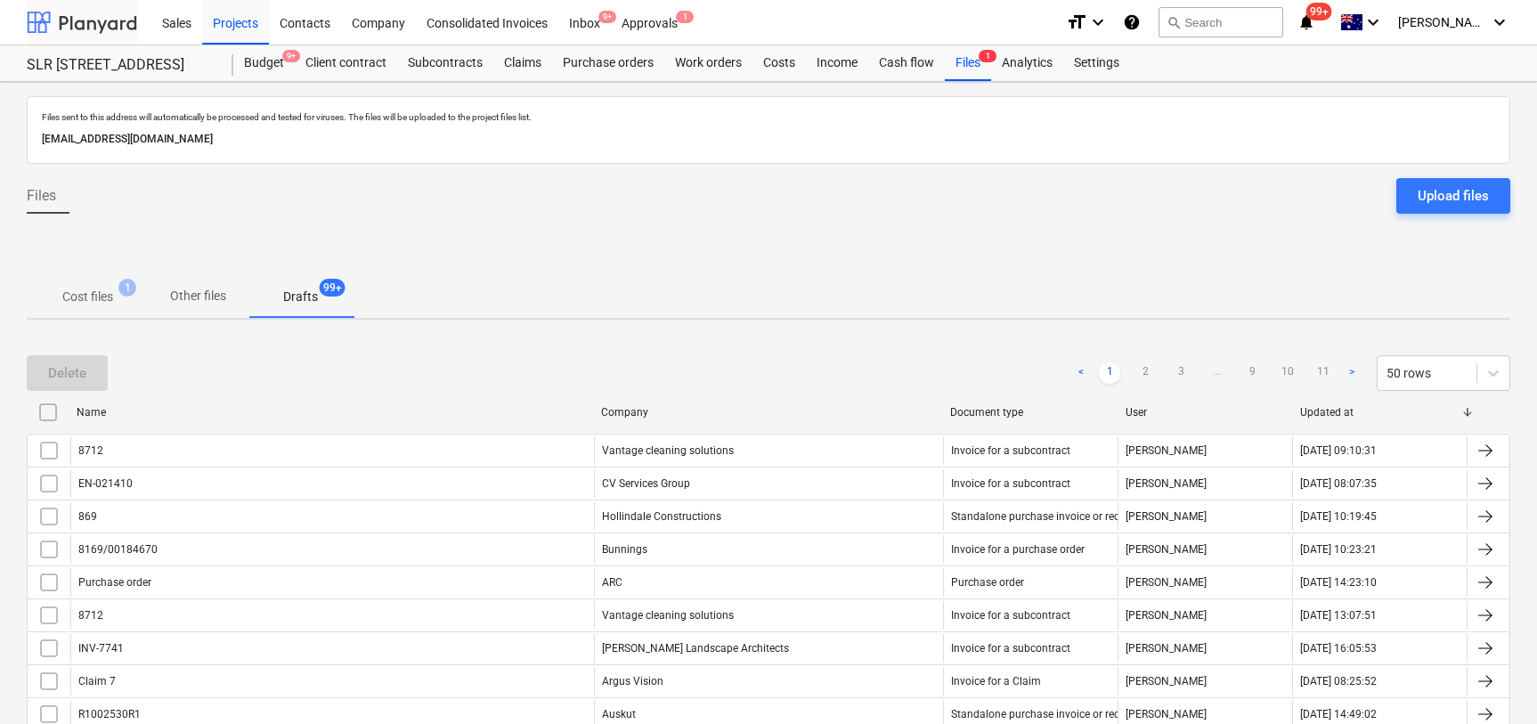
click at [79, 18] on div at bounding box center [82, 22] width 110 height 45
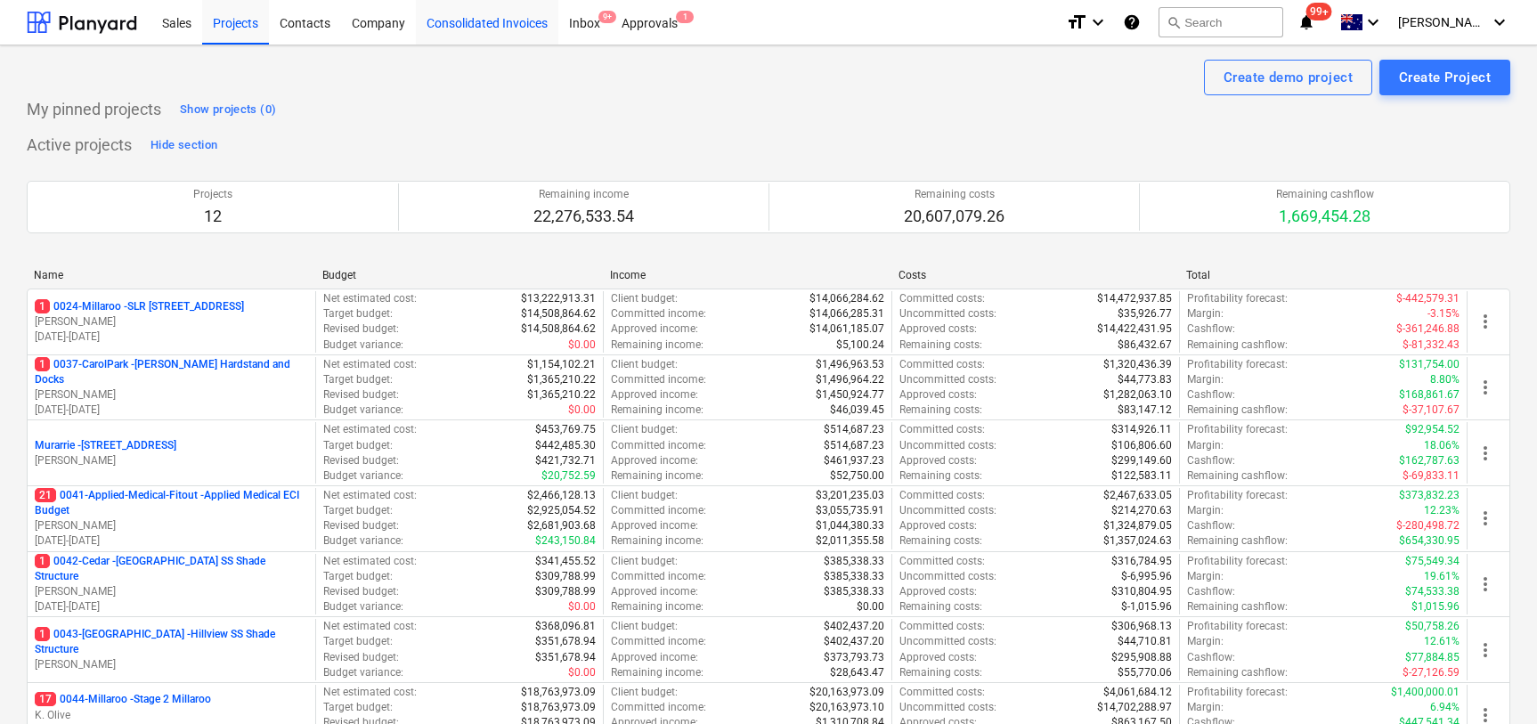
click at [556, 28] on div "Consolidated Invoices" at bounding box center [487, 21] width 142 height 45
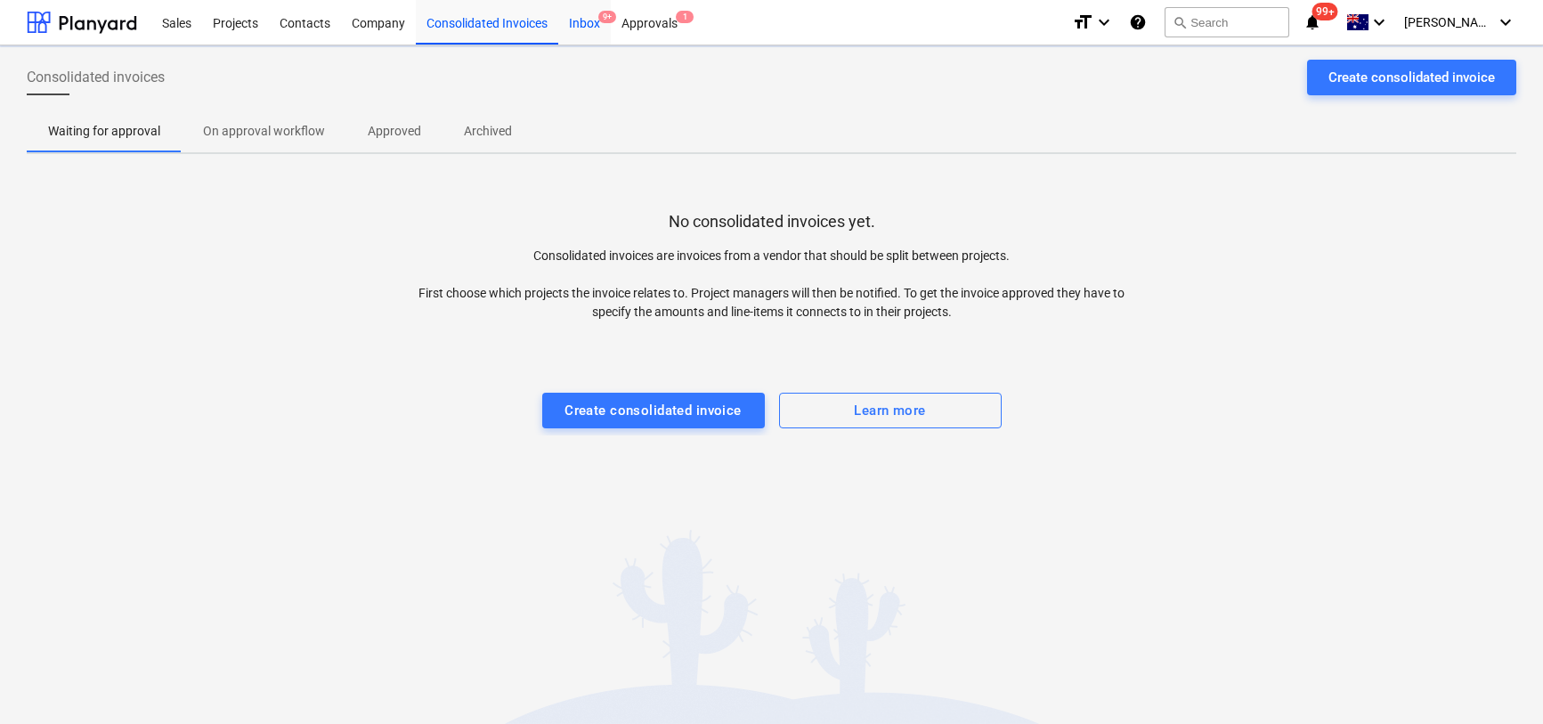
click at [588, 16] on div "Inbox 9+" at bounding box center [584, 21] width 53 height 45
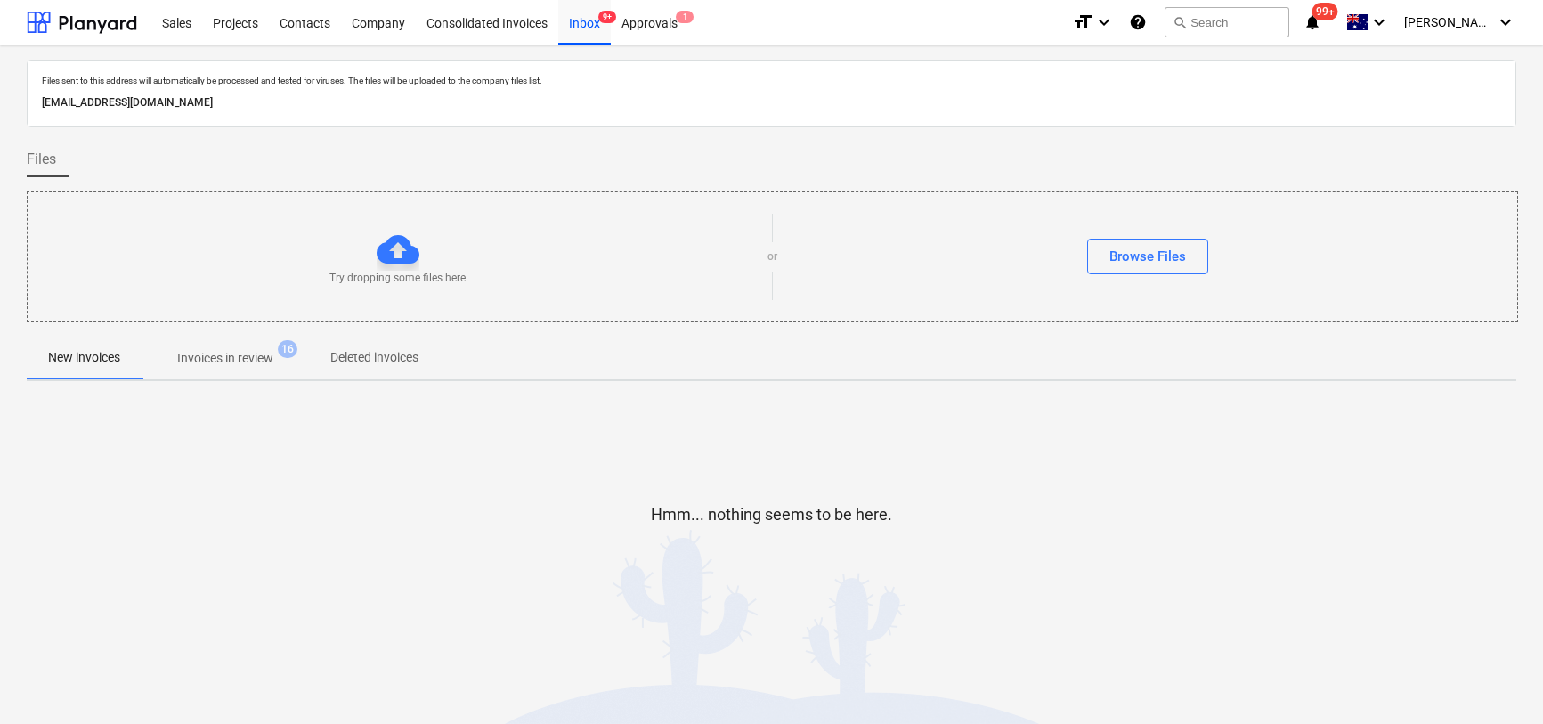
click at [225, 361] on p "Invoices in review" at bounding box center [225, 358] width 96 height 19
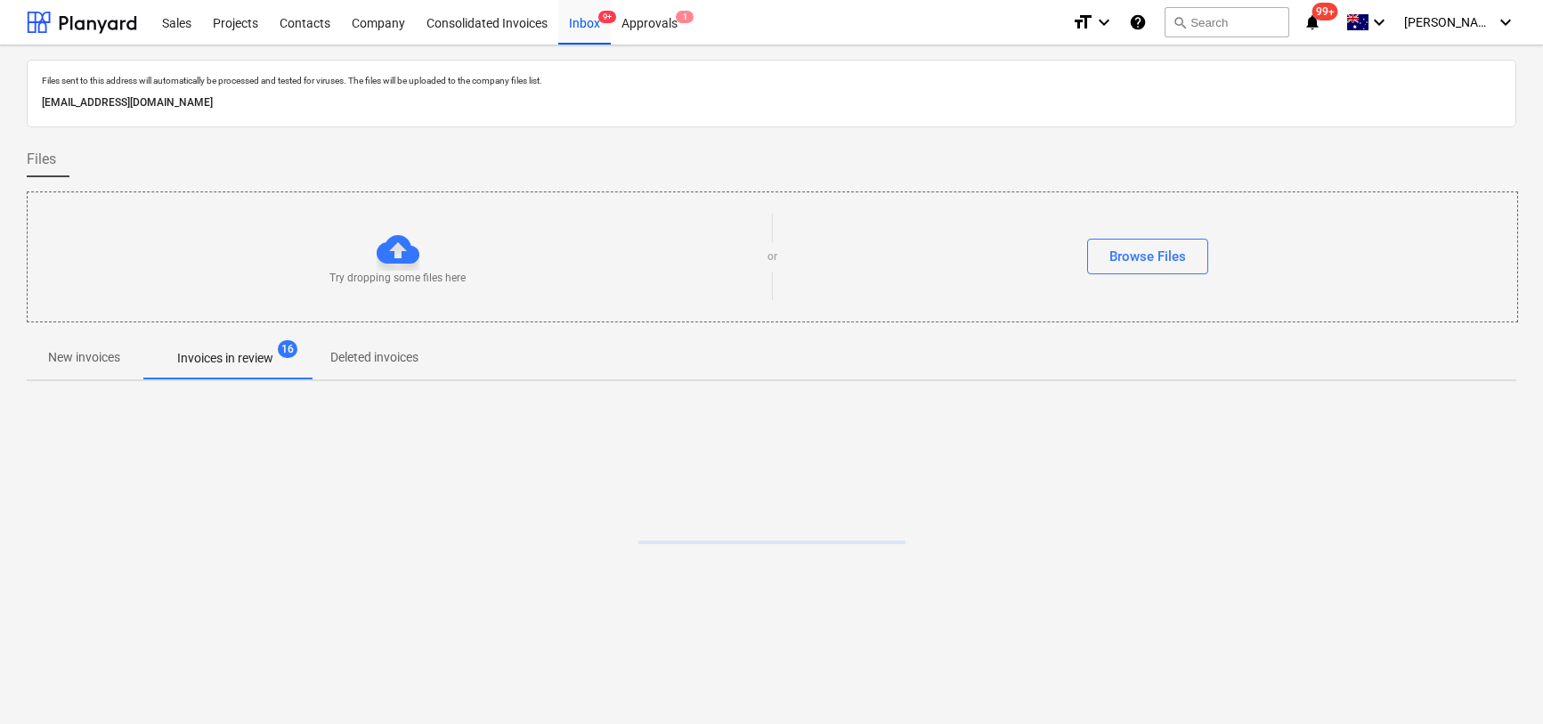
click at [105, 355] on p "New invoices" at bounding box center [84, 357] width 72 height 19
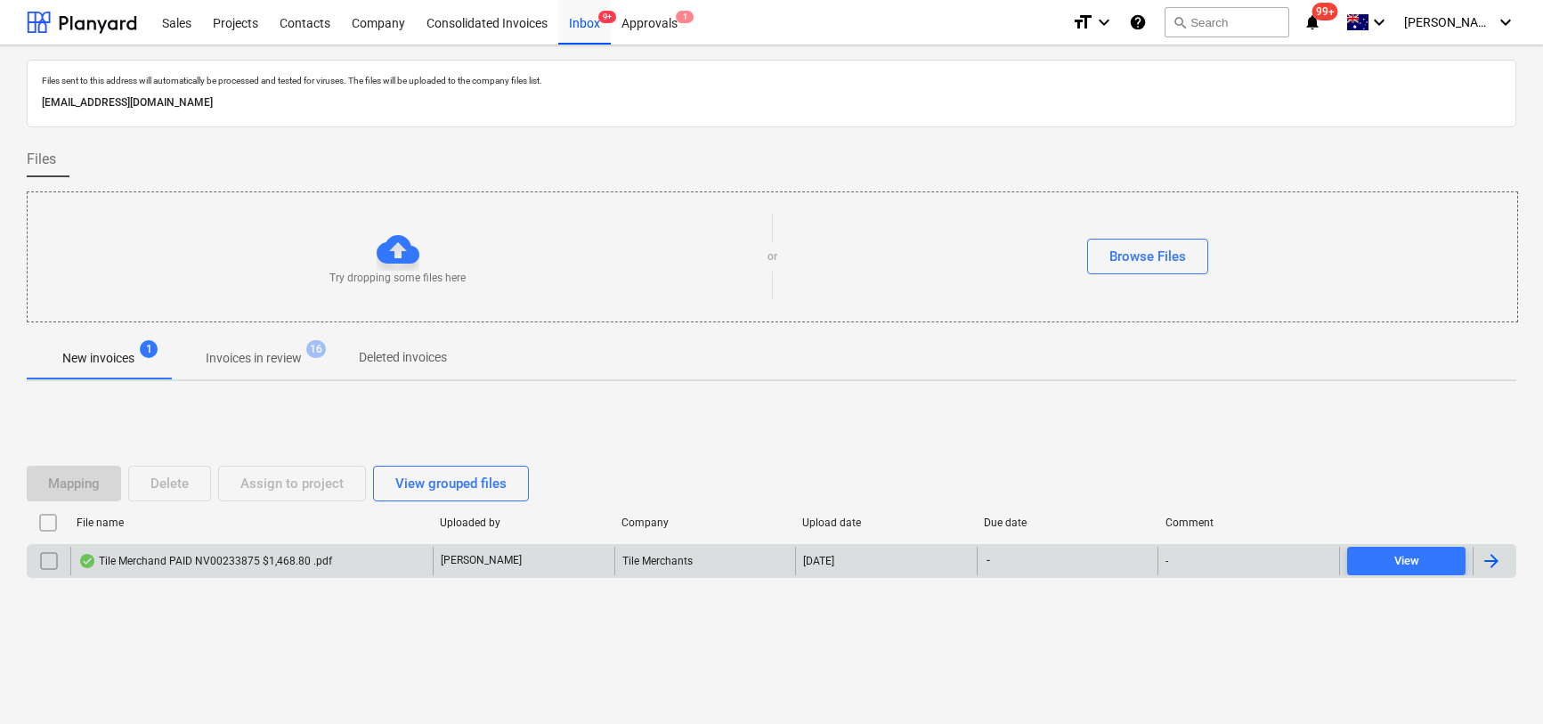
click at [136, 561] on div "Tile Merchand PAID NV00233875 $1,468.80 .pdf" at bounding box center [205, 561] width 254 height 14
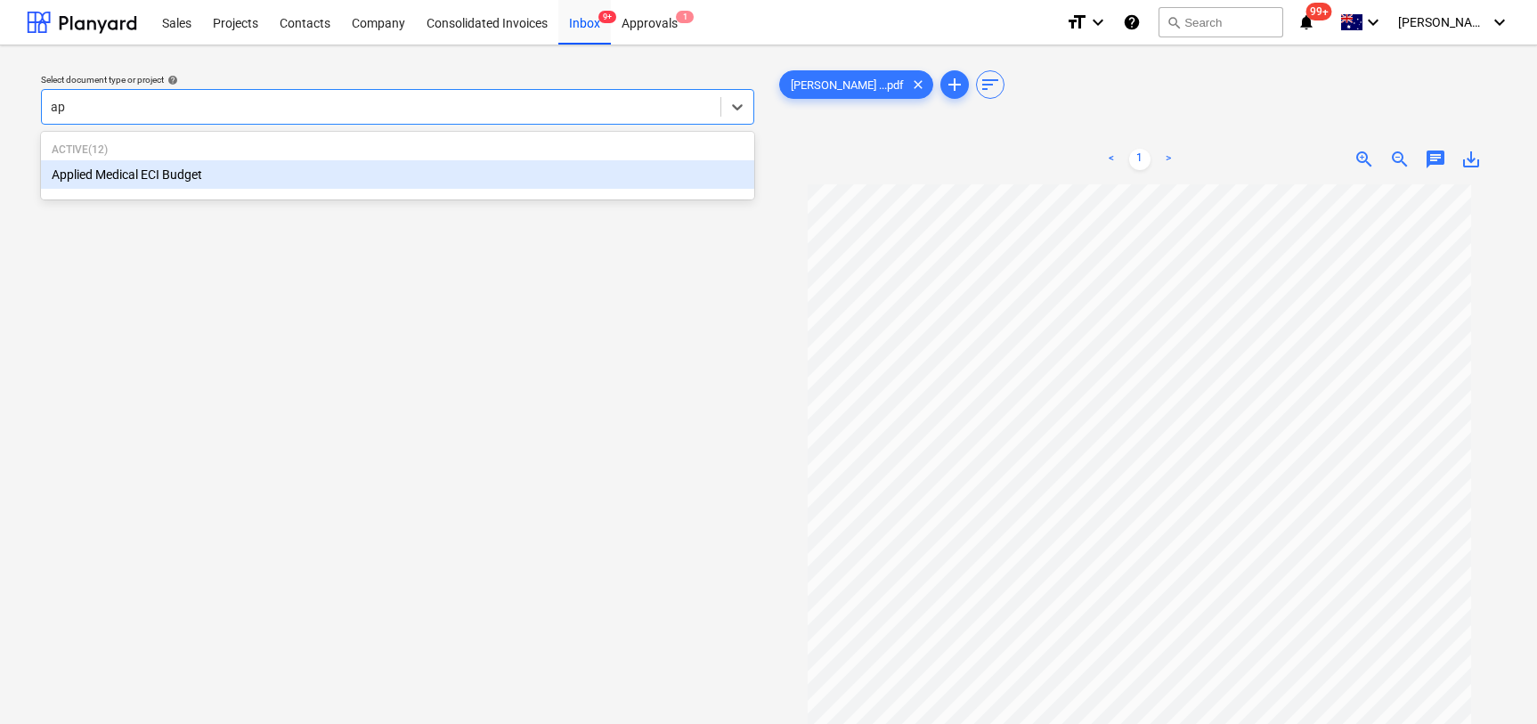
type input "app"
click at [329, 188] on div "Applied Medical ECI Budget" at bounding box center [397, 174] width 713 height 28
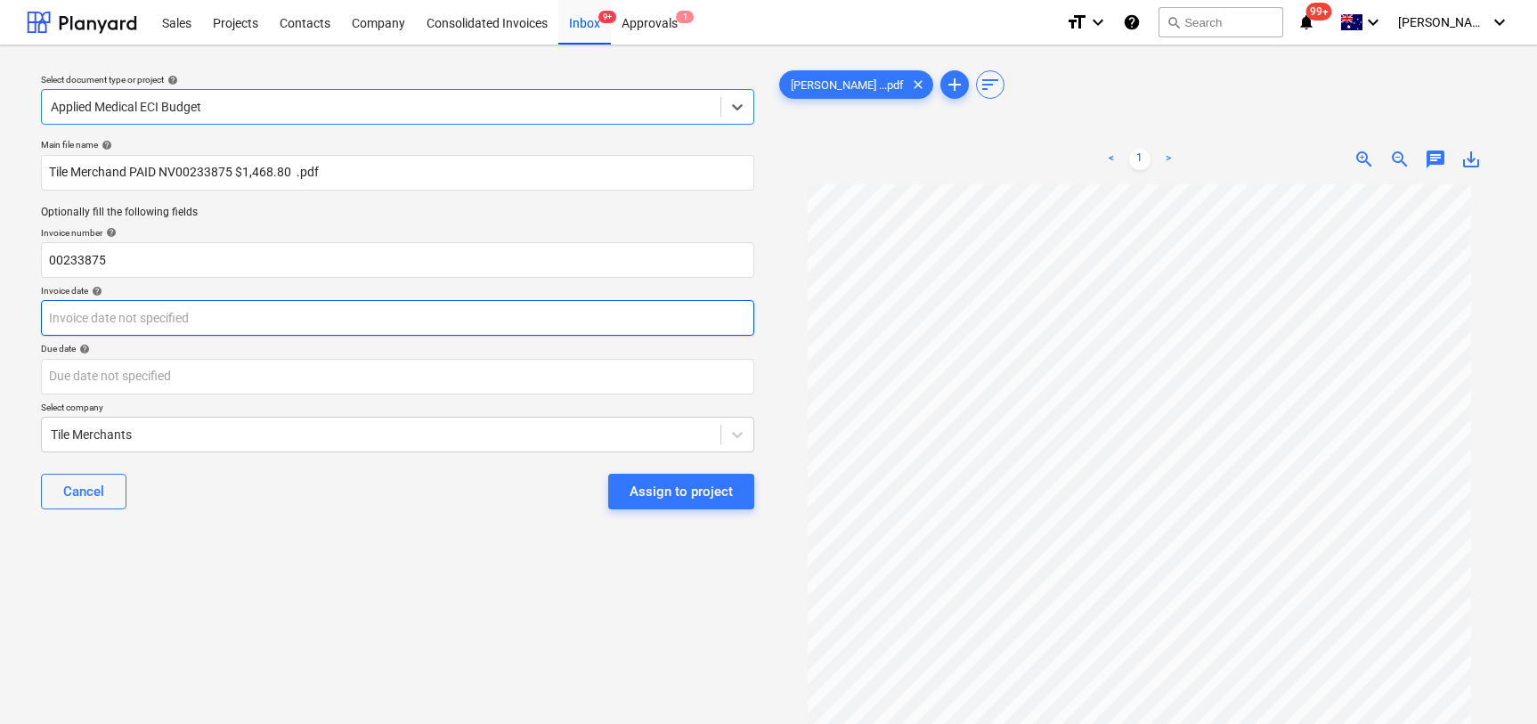
click at [211, 323] on body "Sales Projects Contacts Company Consolidated Invoices Inbox 9+ Approvals 1 form…" at bounding box center [768, 362] width 1537 height 724
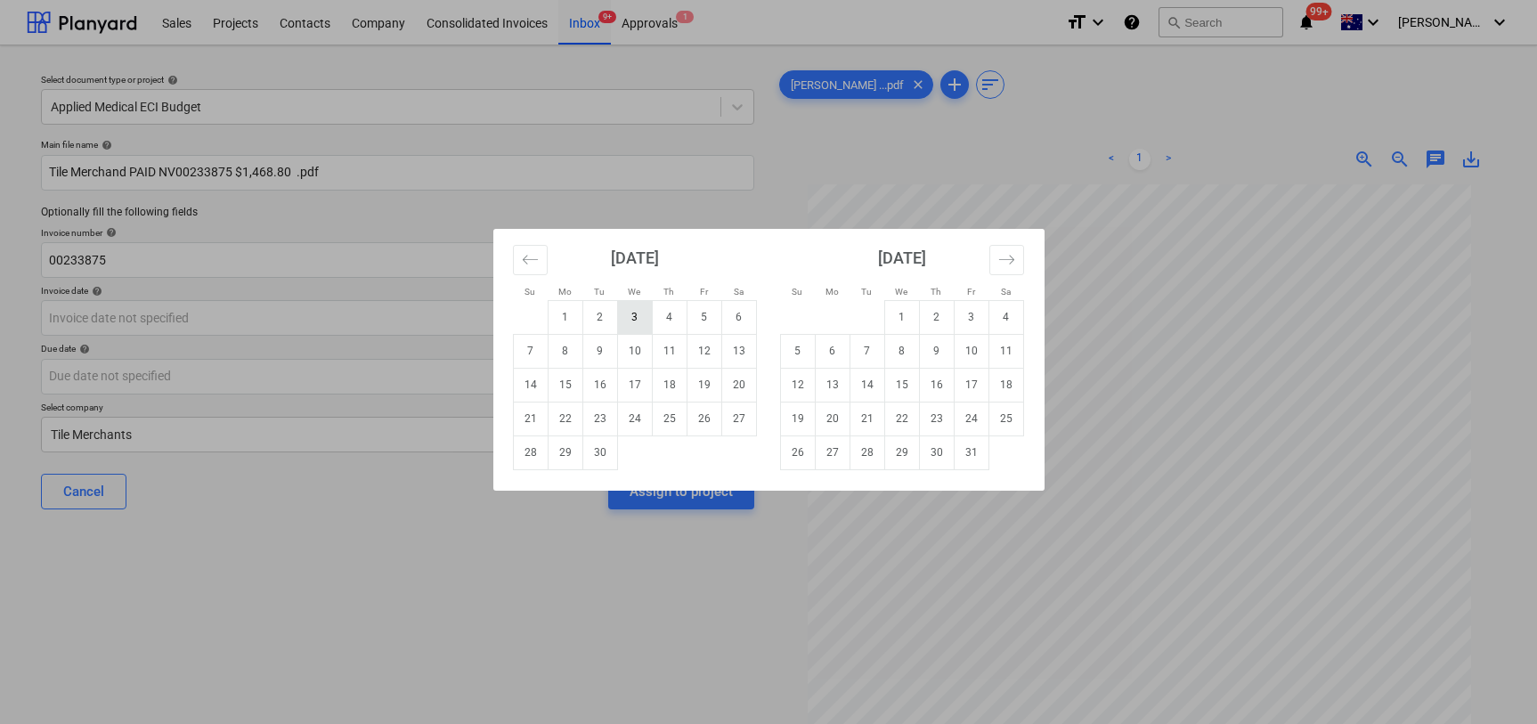
click at [630, 316] on td "3" at bounding box center [634, 317] width 35 height 34
type input "[DATE]"
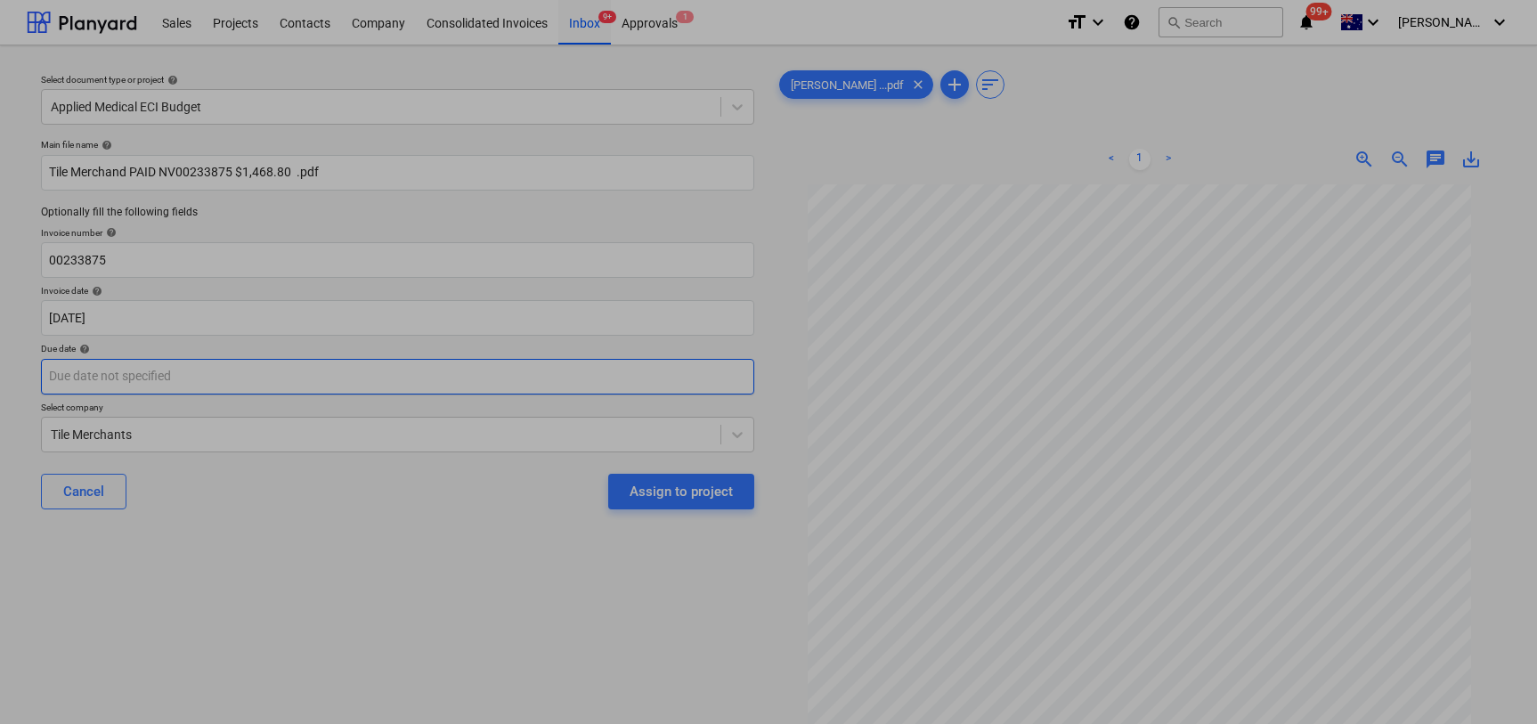
click at [326, 381] on body "Sales Projects Contacts Company Consolidated Invoices Inbox 9+ Approvals 1 form…" at bounding box center [768, 362] width 1537 height 724
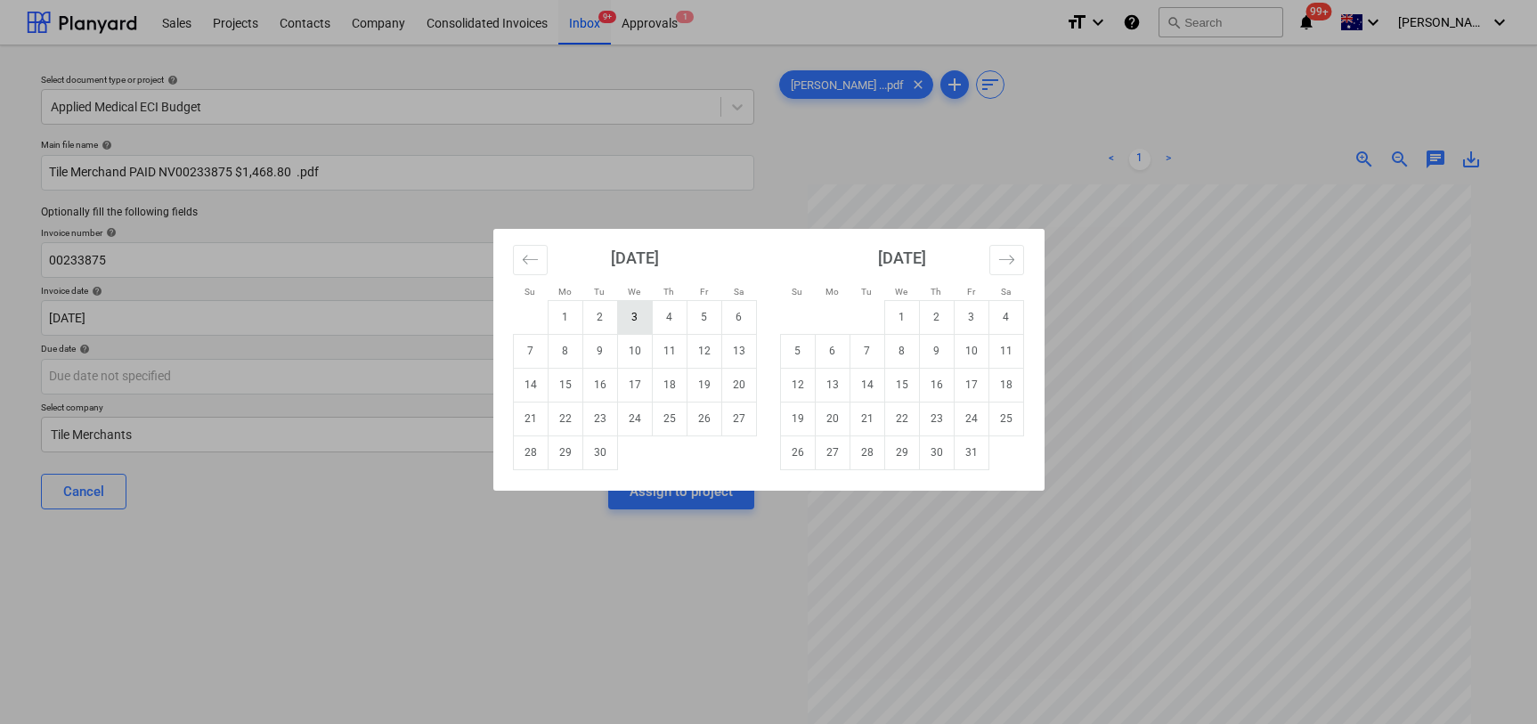
click at [633, 312] on td "3" at bounding box center [634, 317] width 35 height 34
type input "[DATE]"
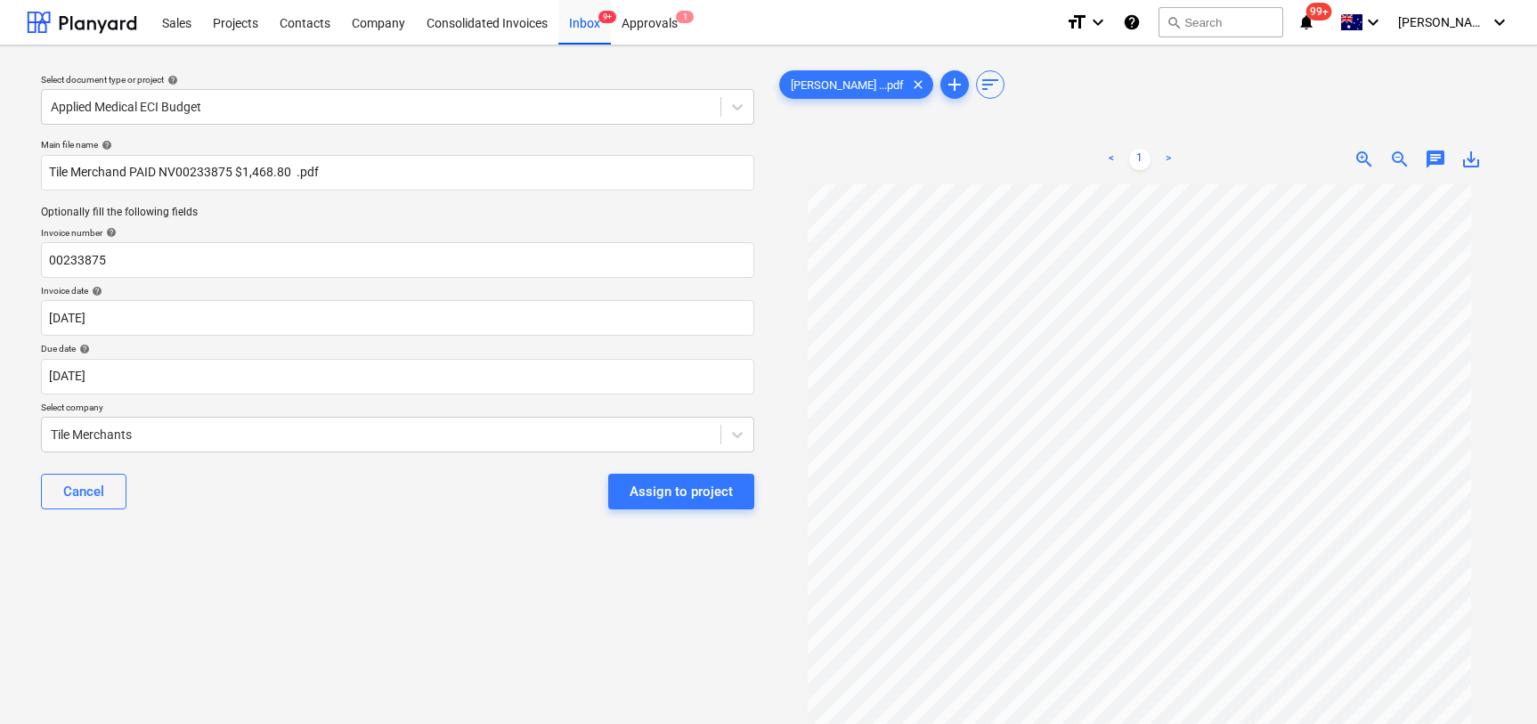
click at [692, 490] on div "Assign to project" at bounding box center [681, 491] width 103 height 23
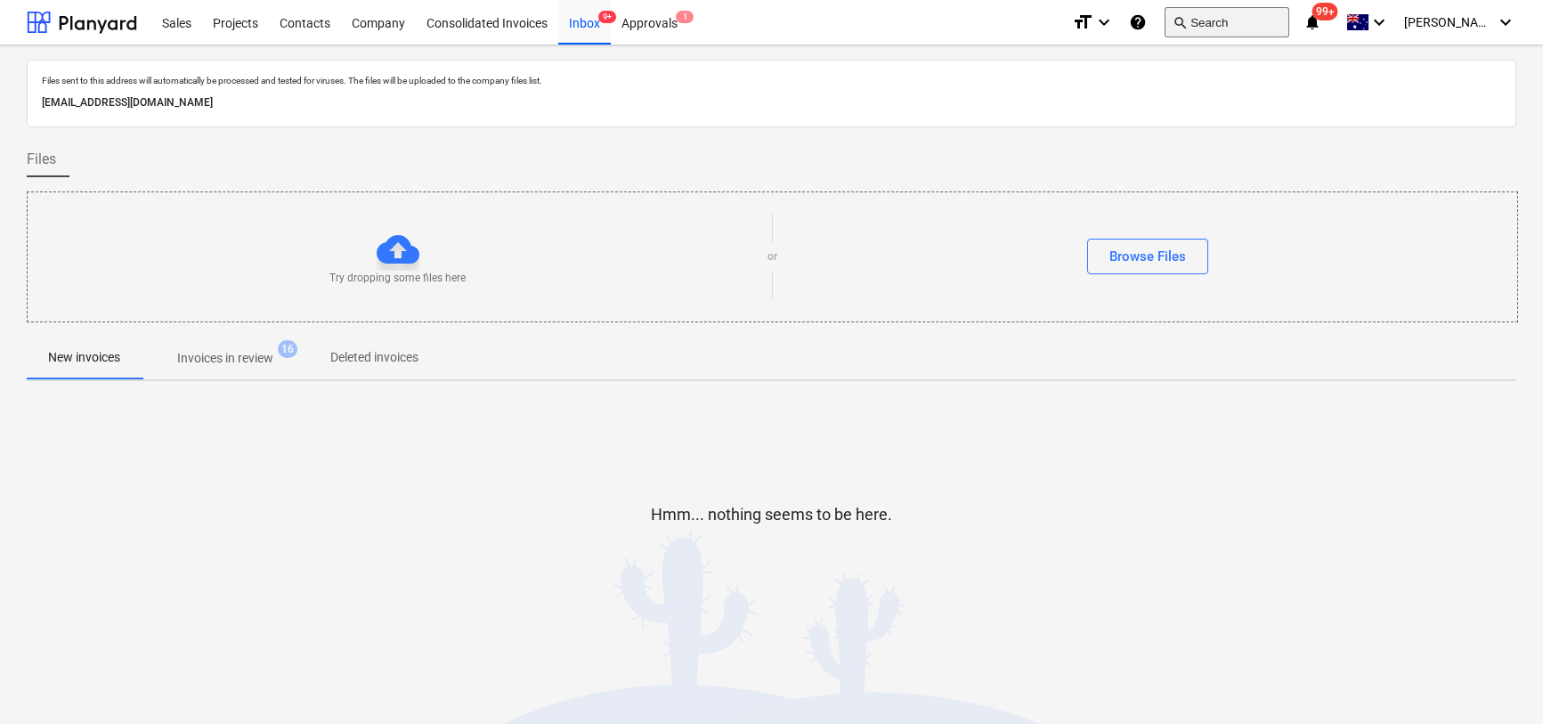
click at [1187, 21] on span "search" at bounding box center [1180, 22] width 14 height 14
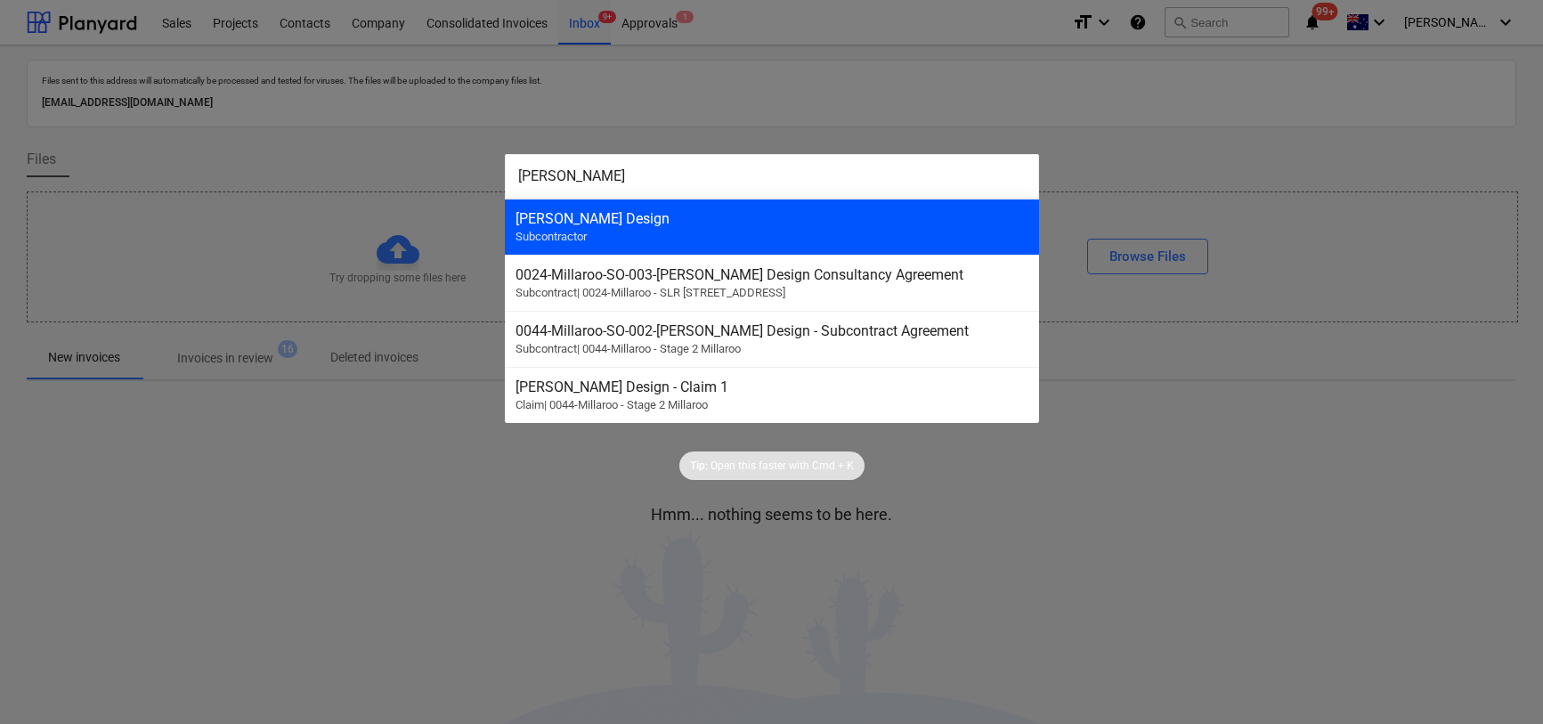
type input "[PERSON_NAME]"
click at [895, 234] on div "[PERSON_NAME] Design Subcontractor" at bounding box center [772, 227] width 534 height 56
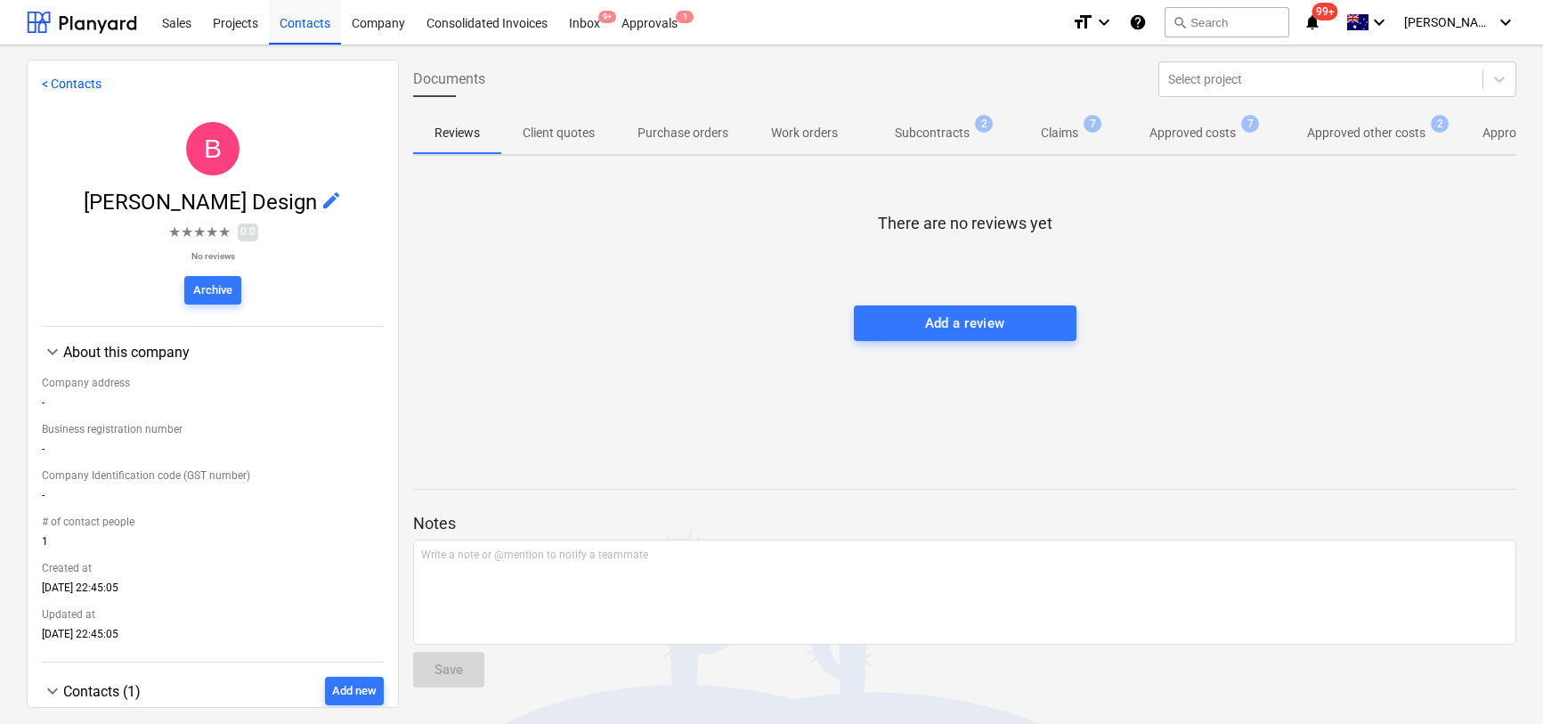
click at [1355, 142] on p "Approved other costs" at bounding box center [1366, 133] width 118 height 19
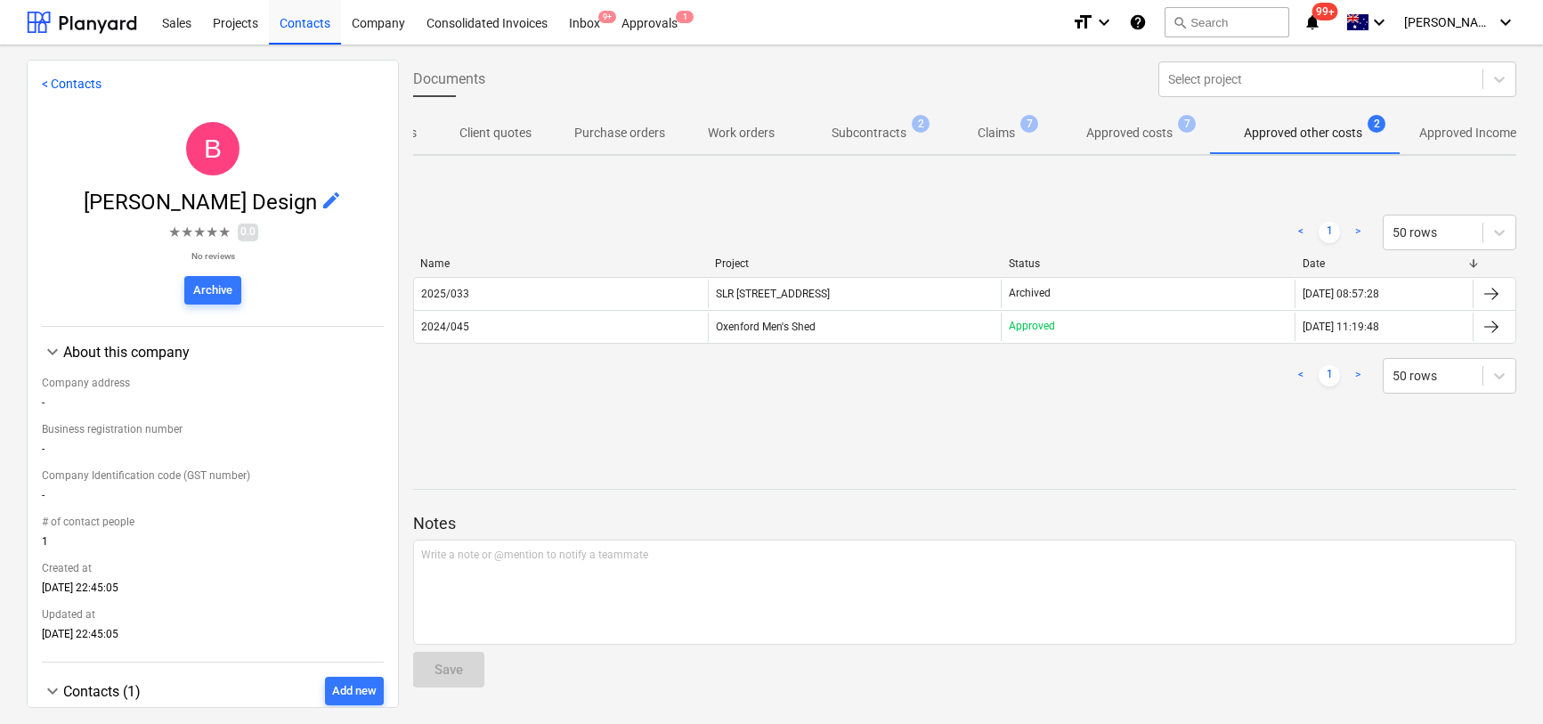
scroll to position [0, 99]
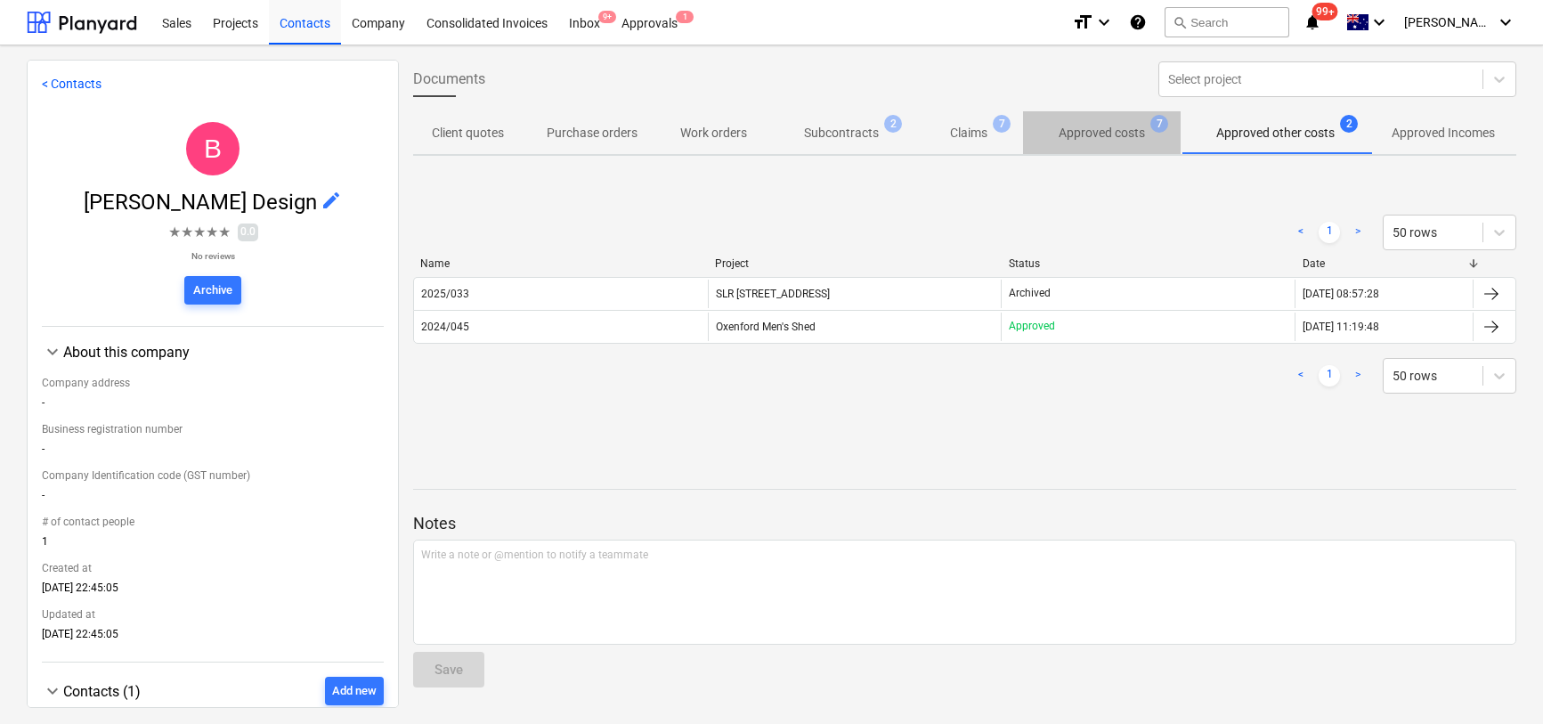
click at [1086, 127] on p "Approved costs" at bounding box center [1102, 133] width 86 height 19
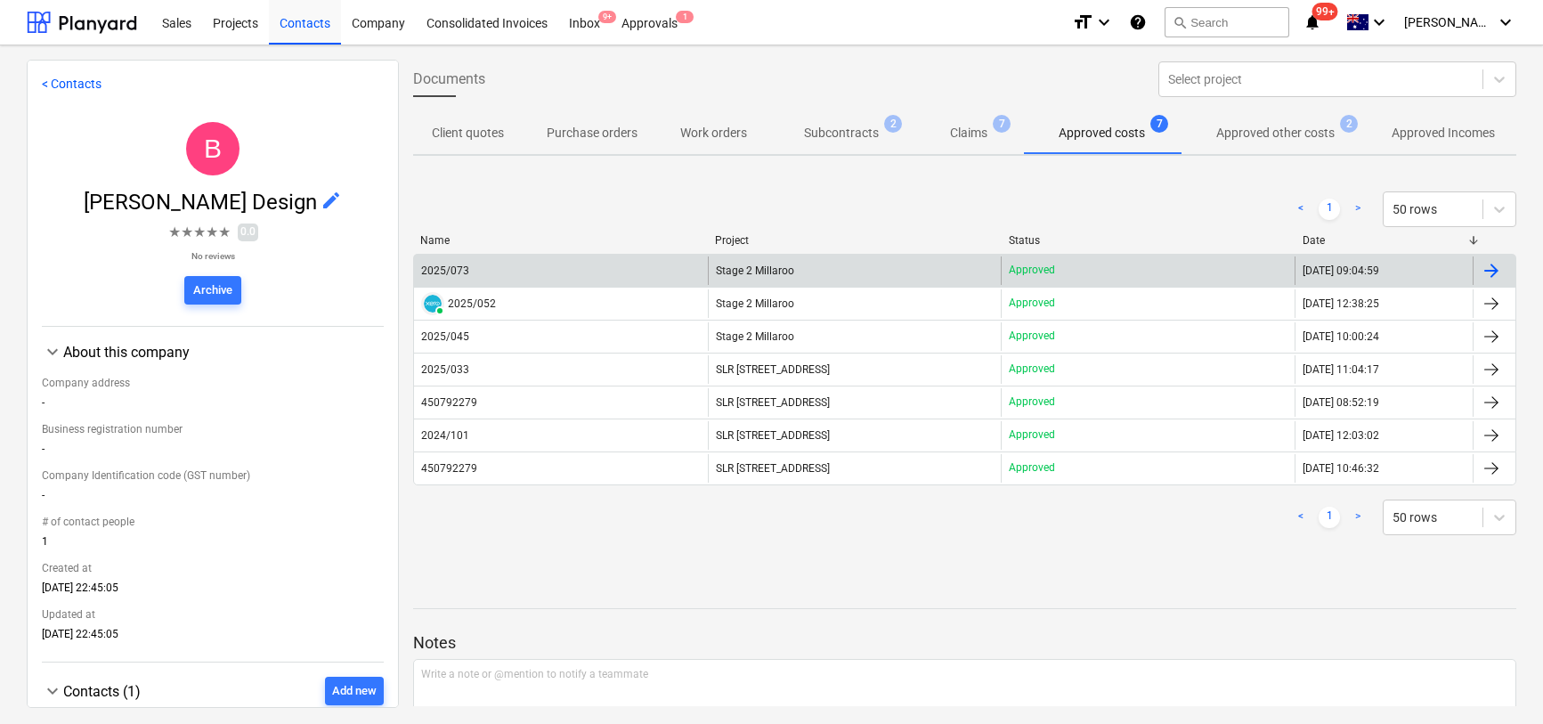
click at [496, 269] on div "2025/073" at bounding box center [561, 270] width 294 height 28
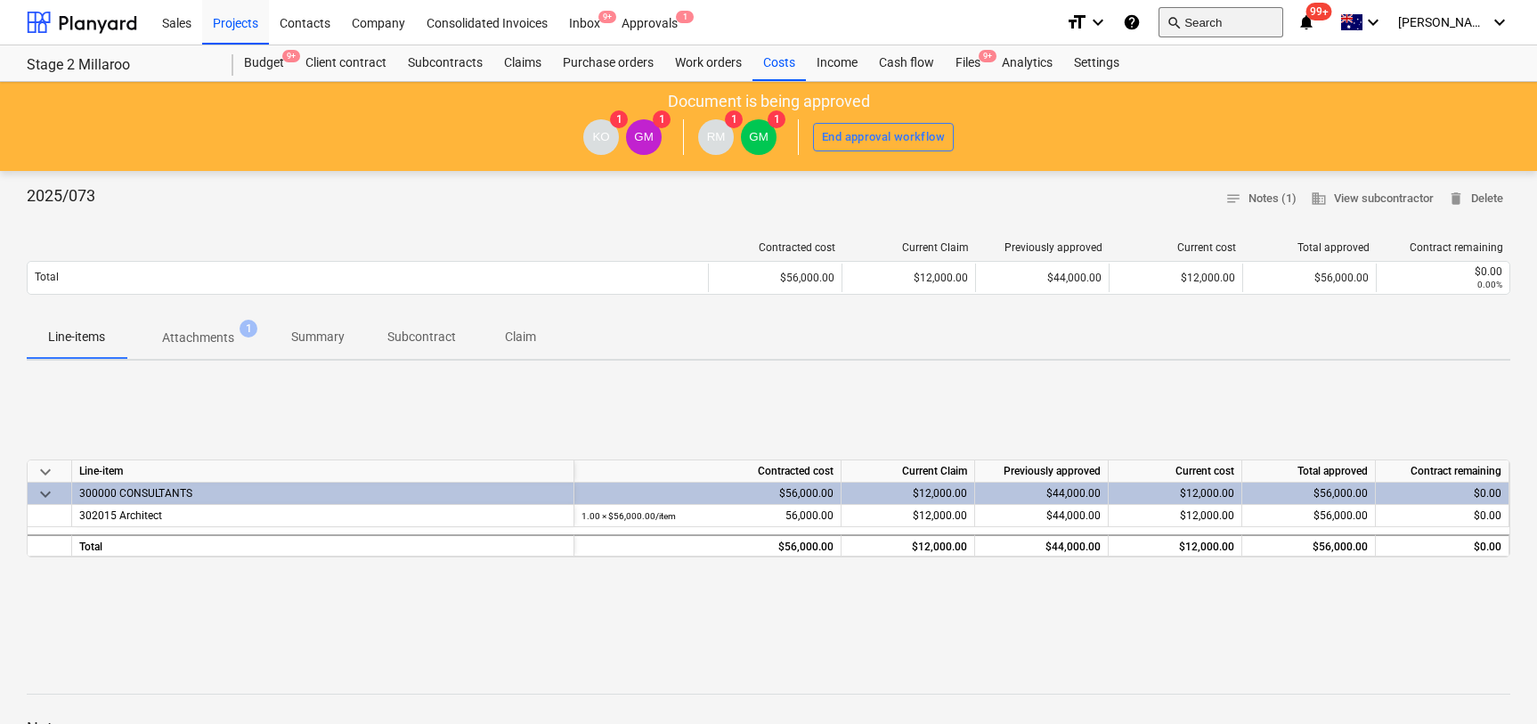
click at [1224, 15] on button "search Search" at bounding box center [1221, 22] width 125 height 30
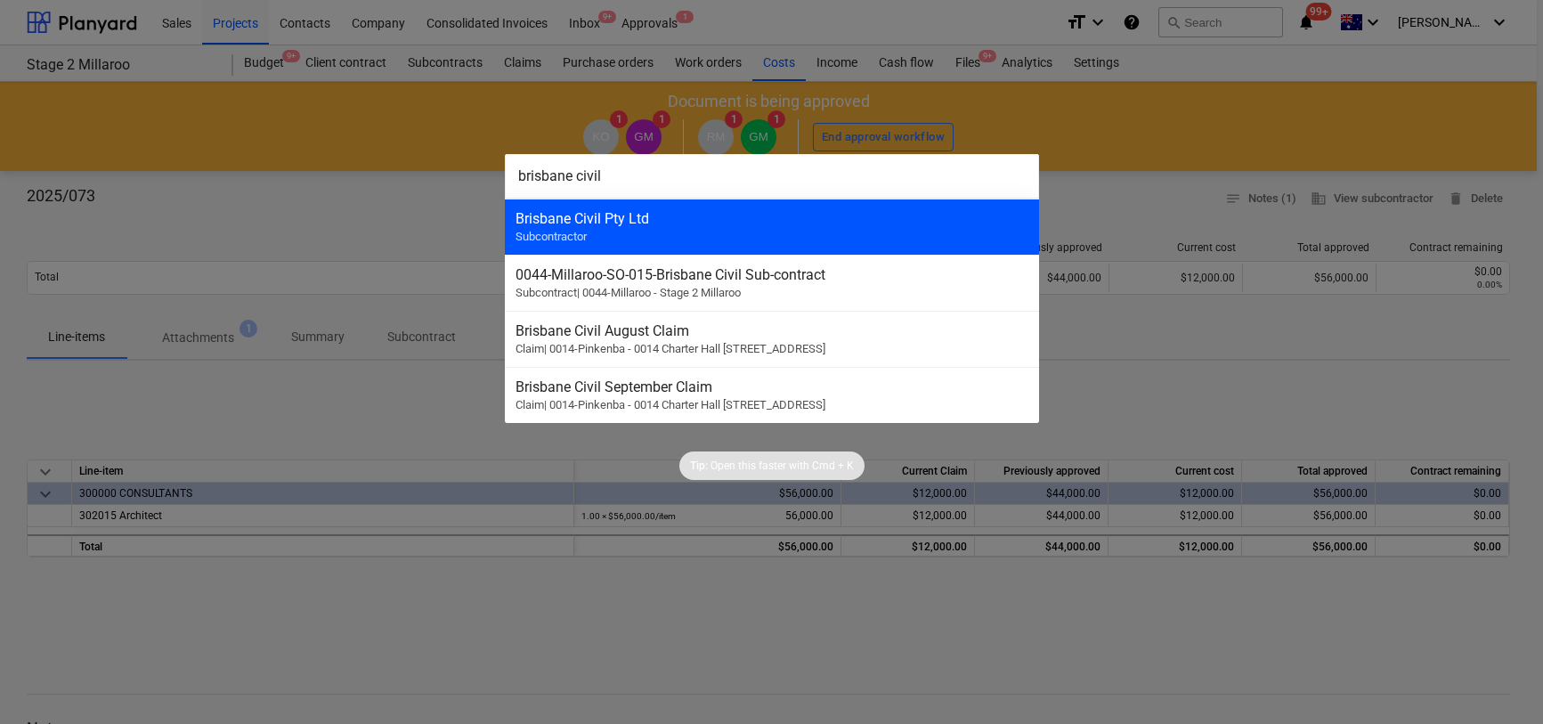
type input "brisbane civil"
click at [606, 229] on div "Brisbane Civil Pty Ltd Subcontractor" at bounding box center [772, 227] width 534 height 56
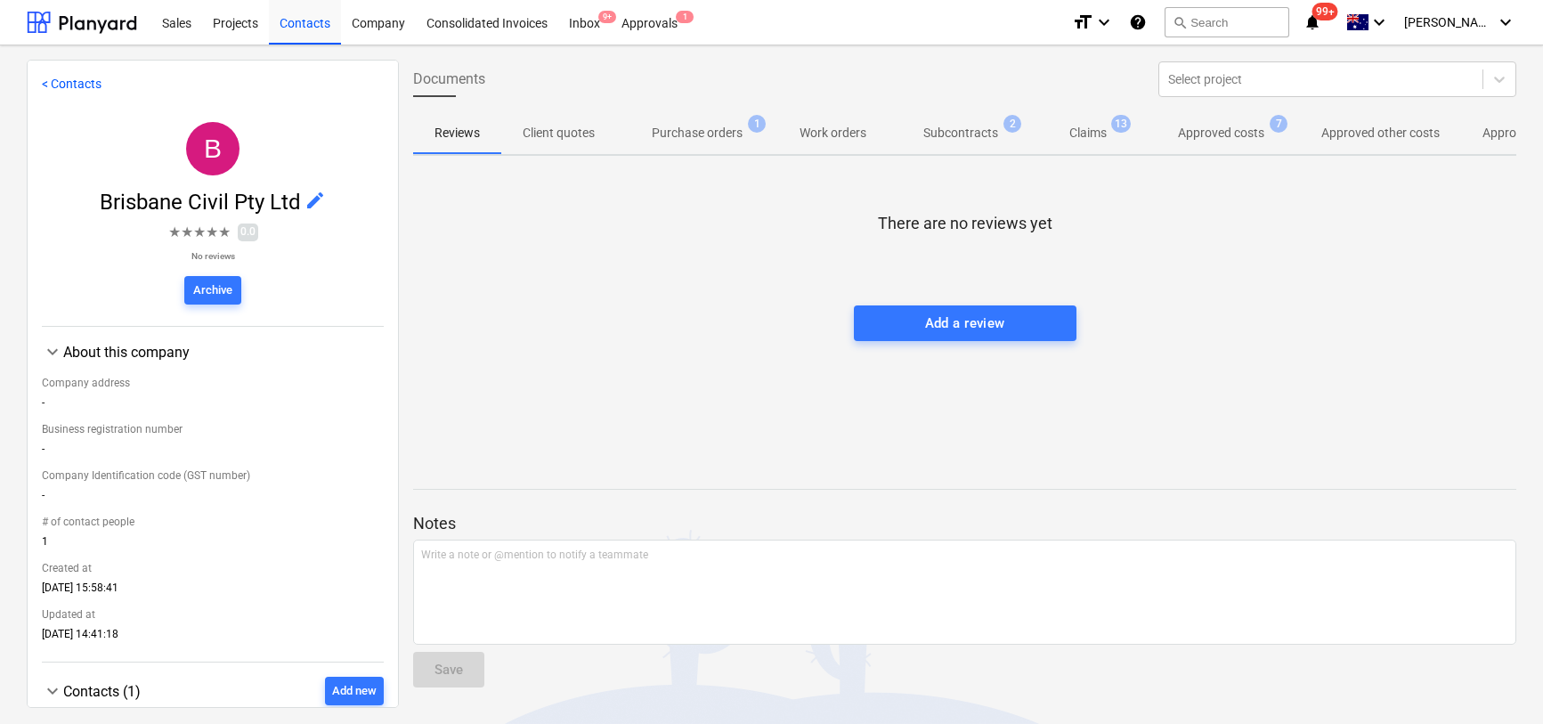
click at [1251, 135] on p "Approved costs" at bounding box center [1221, 133] width 86 height 19
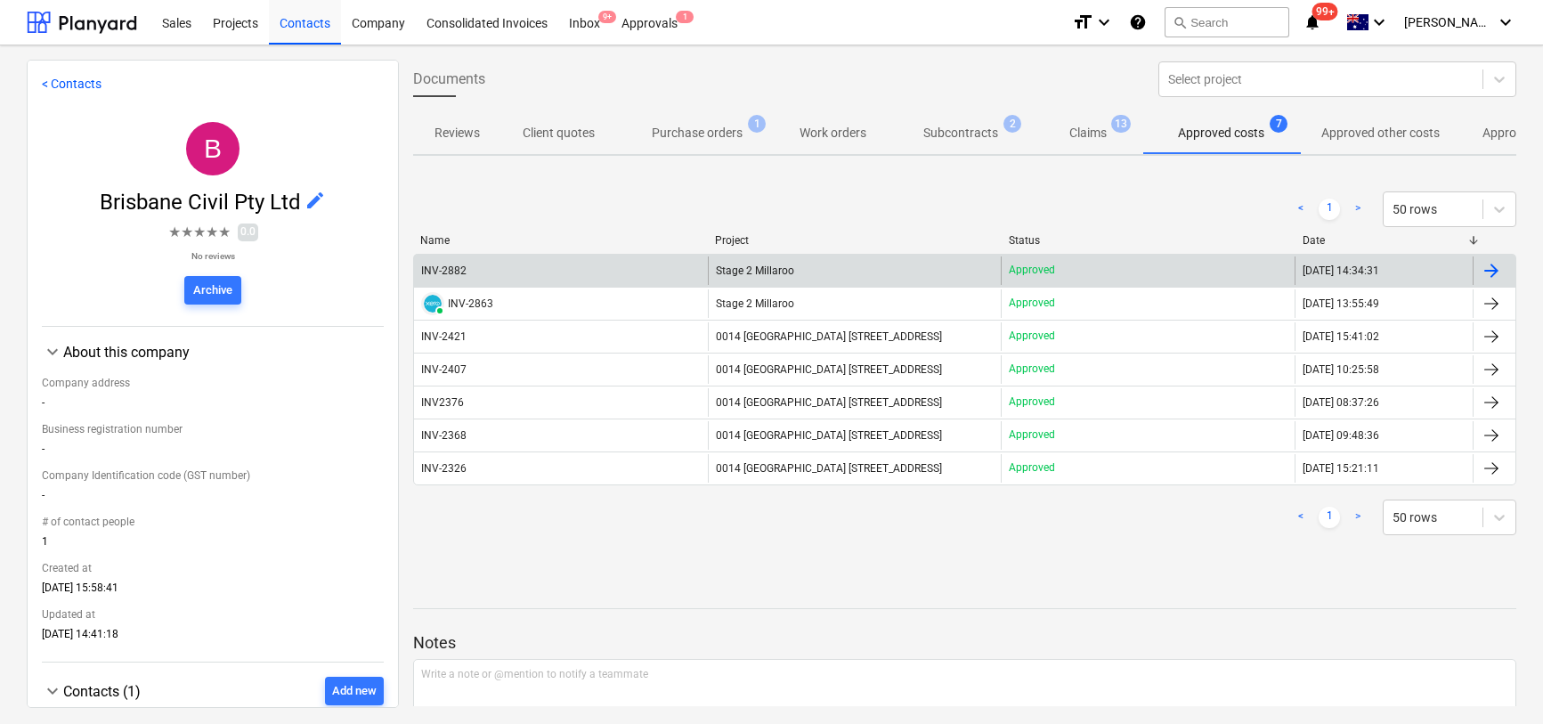
click at [455, 271] on div "INV-2882" at bounding box center [443, 270] width 45 height 12
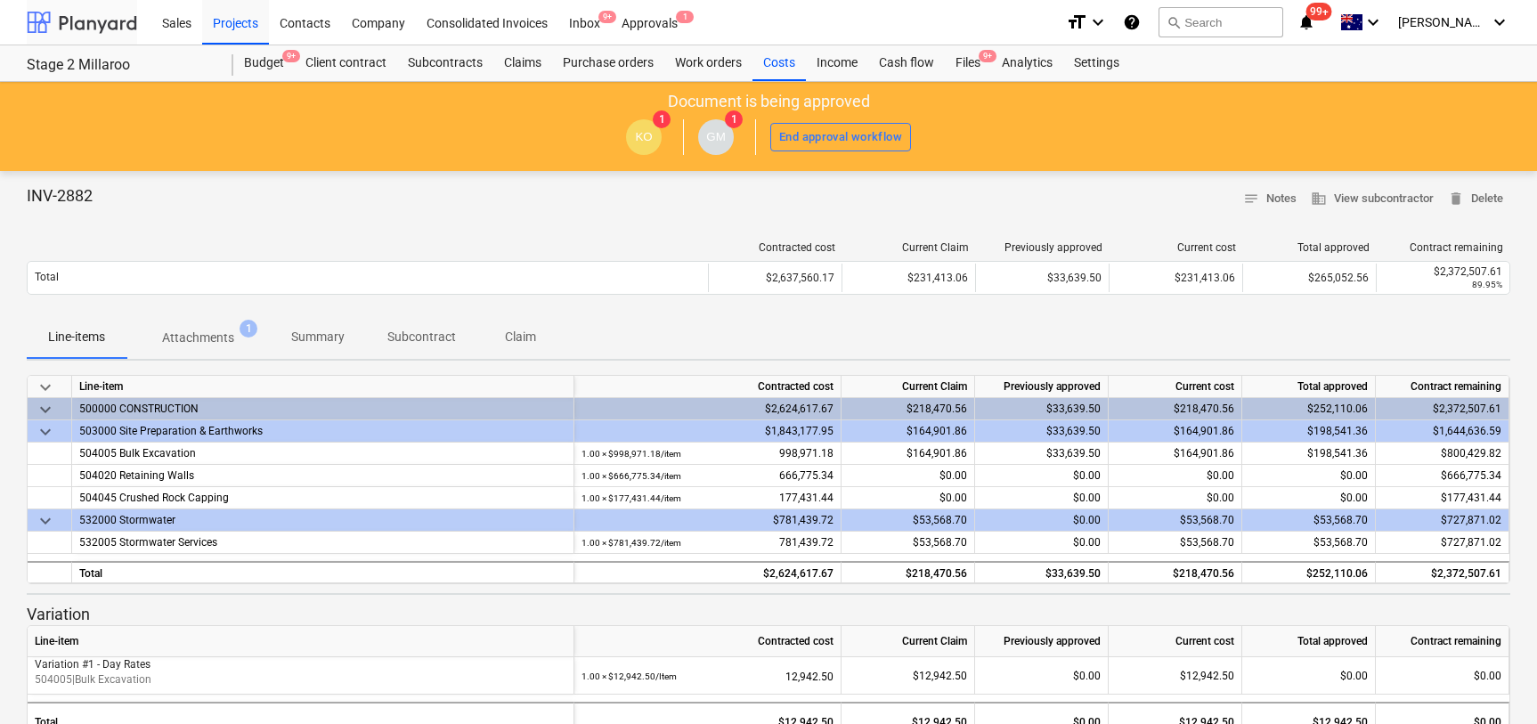
click at [64, 23] on div at bounding box center [82, 22] width 110 height 45
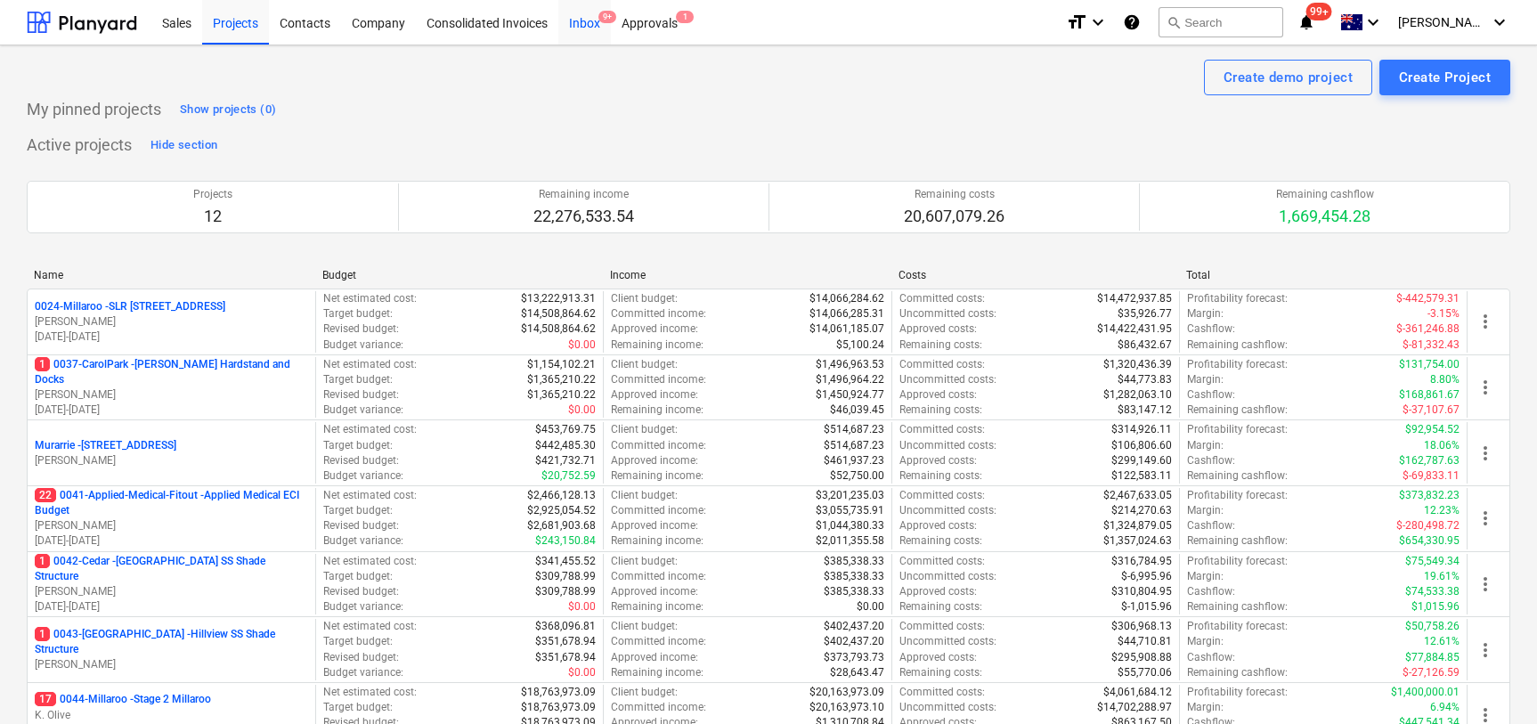
click at [582, 38] on div "Inbox 9+" at bounding box center [584, 21] width 53 height 45
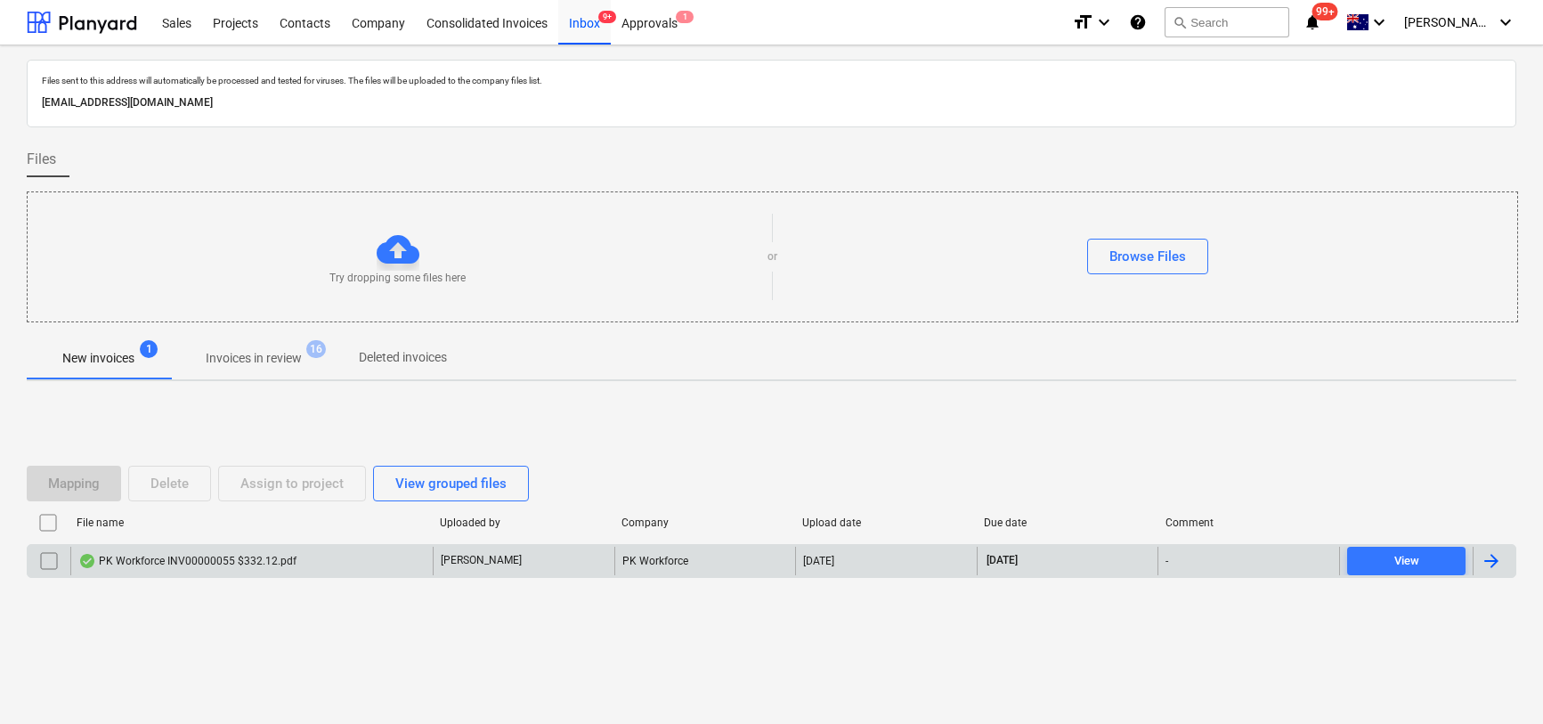
click at [177, 556] on div "PK Workforce INV00000055 $332.12.pdf" at bounding box center [187, 561] width 218 height 14
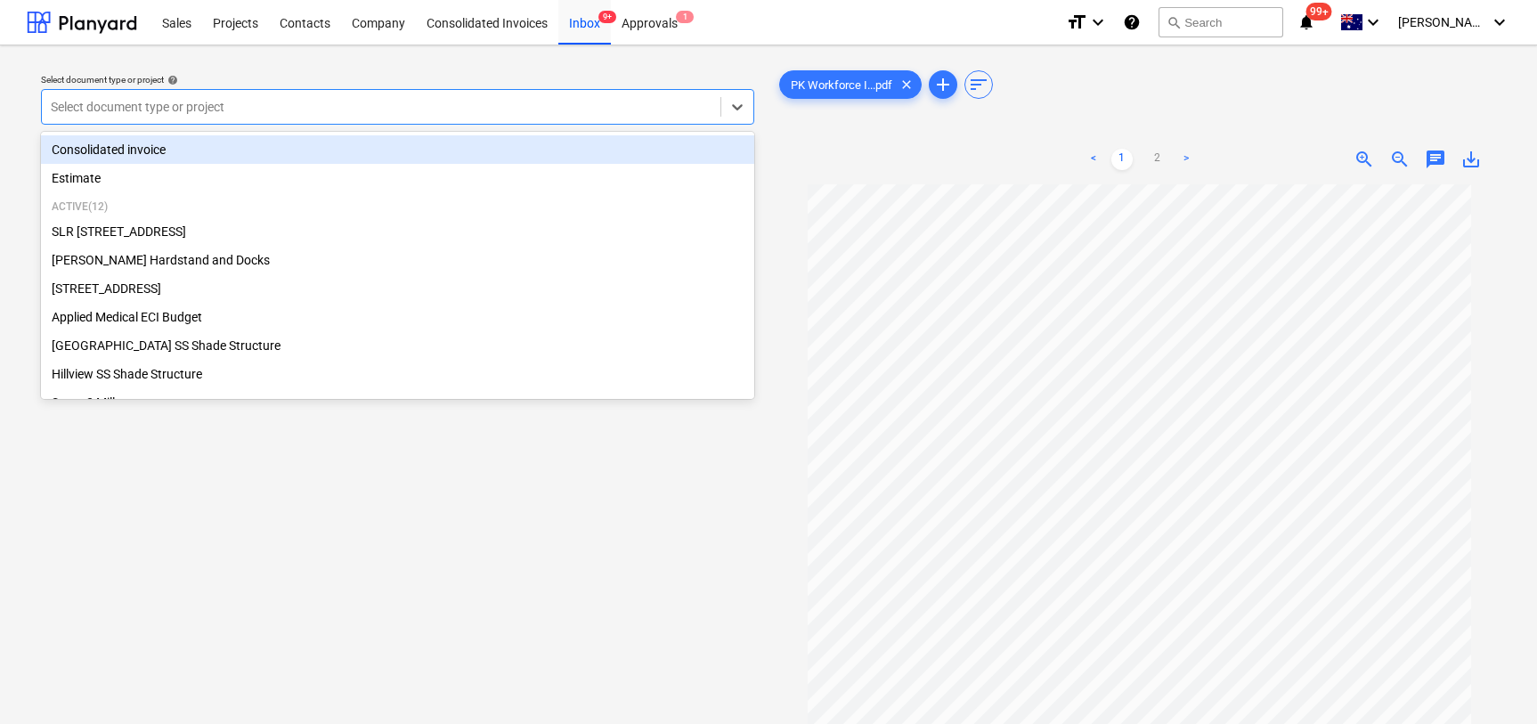
click at [400, 116] on div "Select document type or project" at bounding box center [381, 106] width 679 height 25
type input "app"
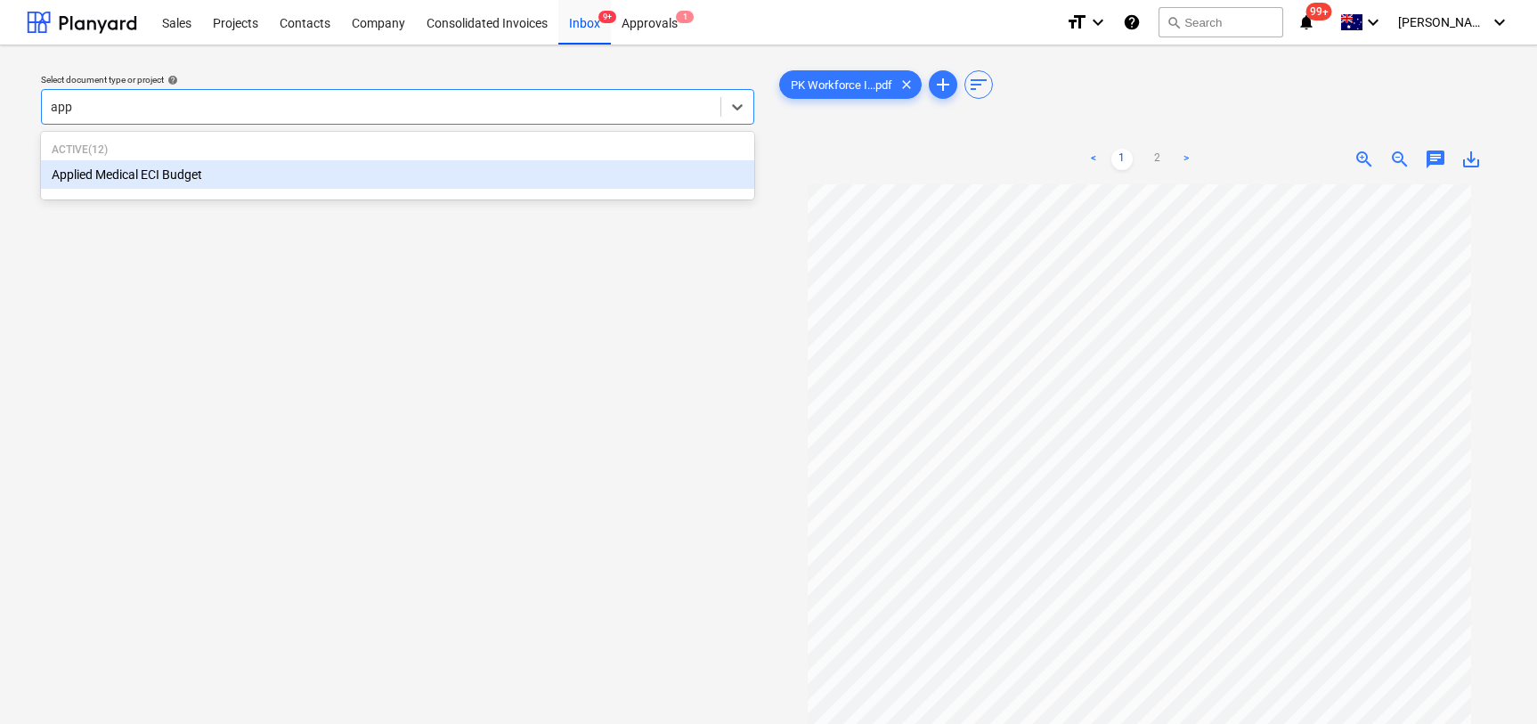
click at [276, 174] on div "Applied Medical ECI Budget" at bounding box center [397, 174] width 713 height 28
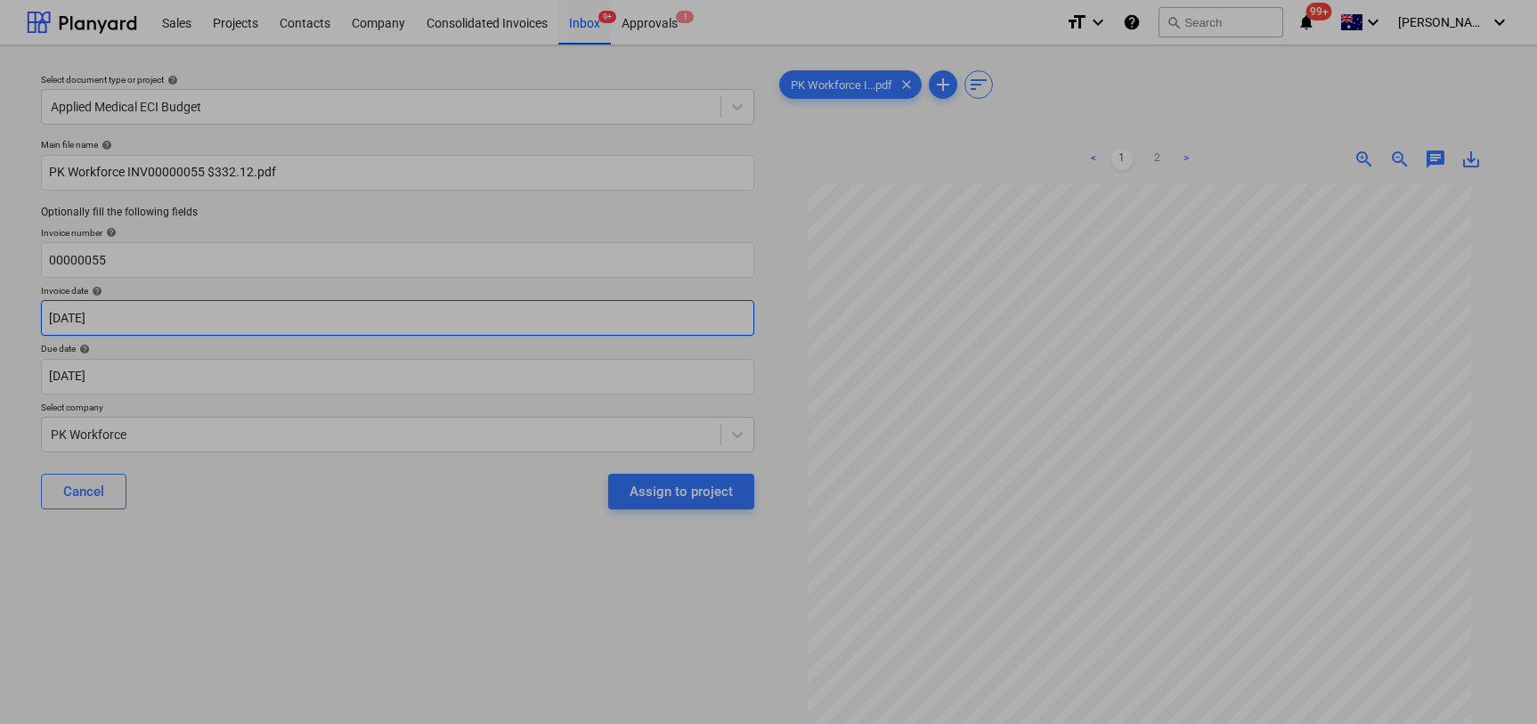
click at [191, 319] on body "Sales Projects Contacts Company Consolidated Invoices Inbox 9+ Approvals 1 form…" at bounding box center [768, 362] width 1537 height 724
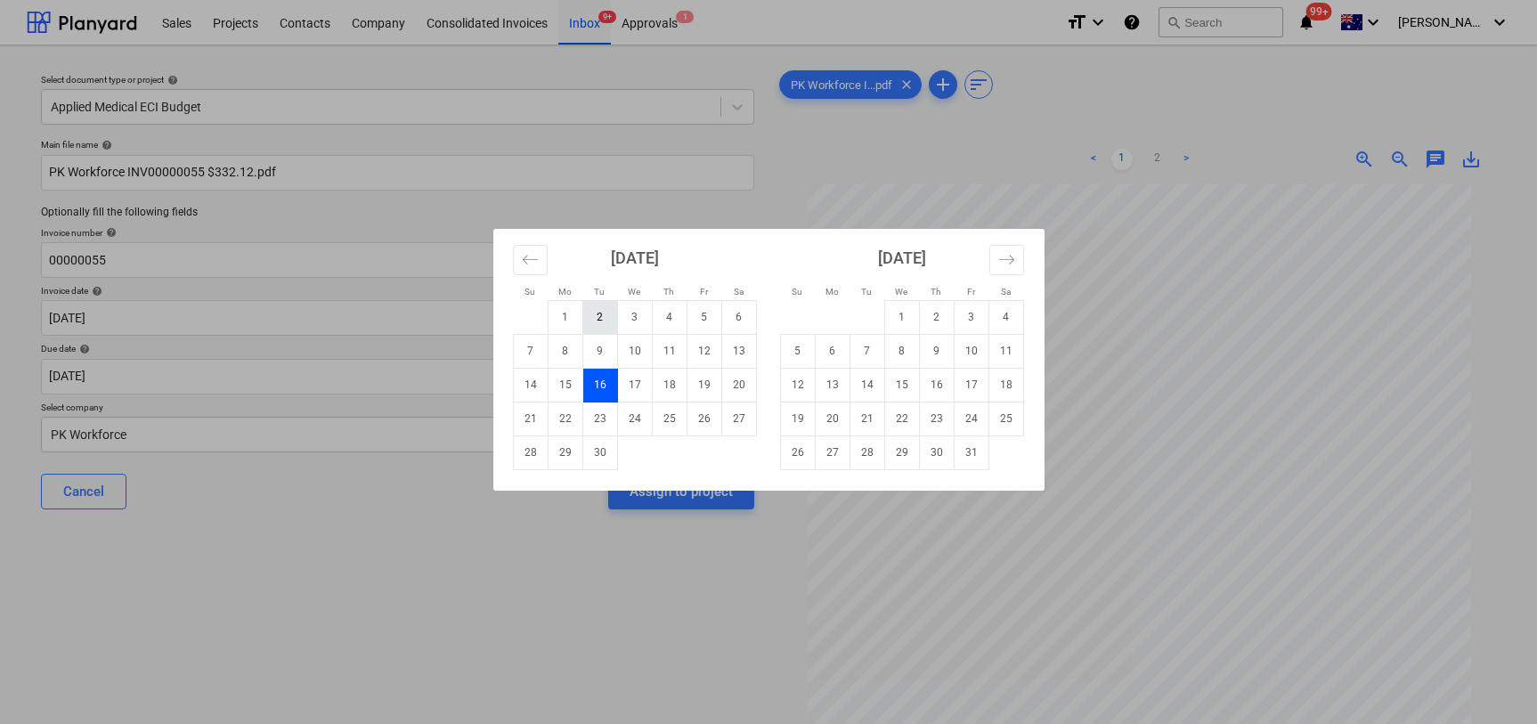
click at [590, 316] on td "2" at bounding box center [599, 317] width 35 height 34
type input "[DATE]"
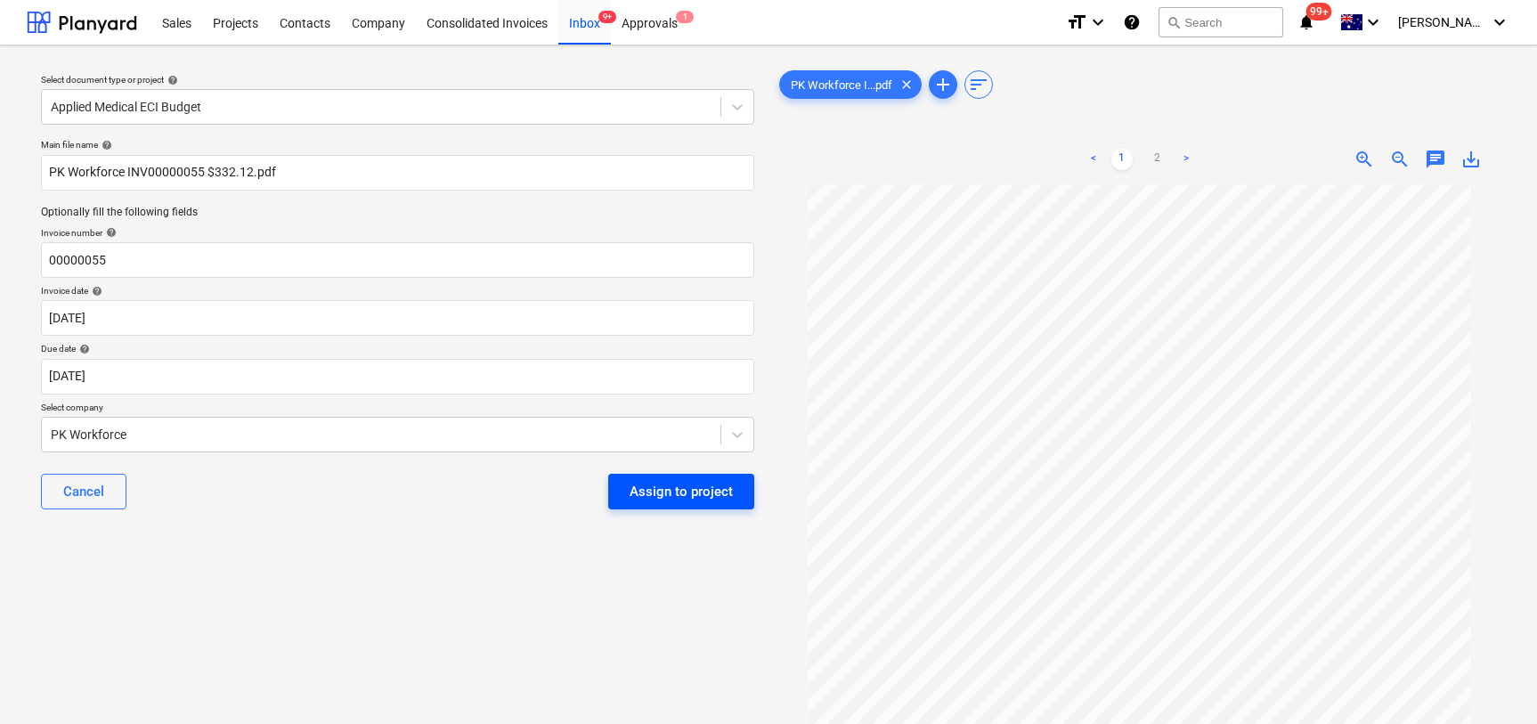
click at [695, 492] on div "Assign to project" at bounding box center [681, 491] width 103 height 23
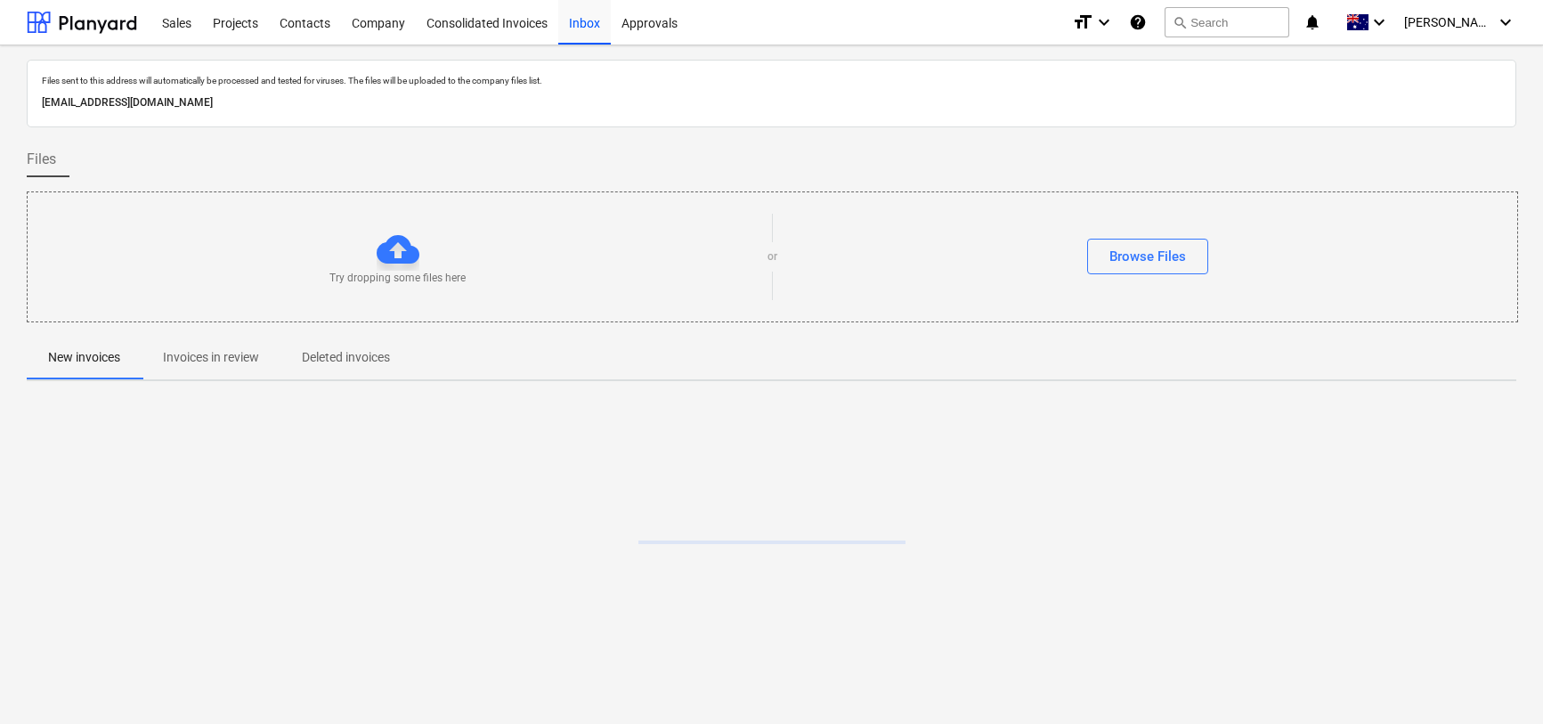
click at [197, 373] on button "Invoices in review" at bounding box center [211, 358] width 139 height 43
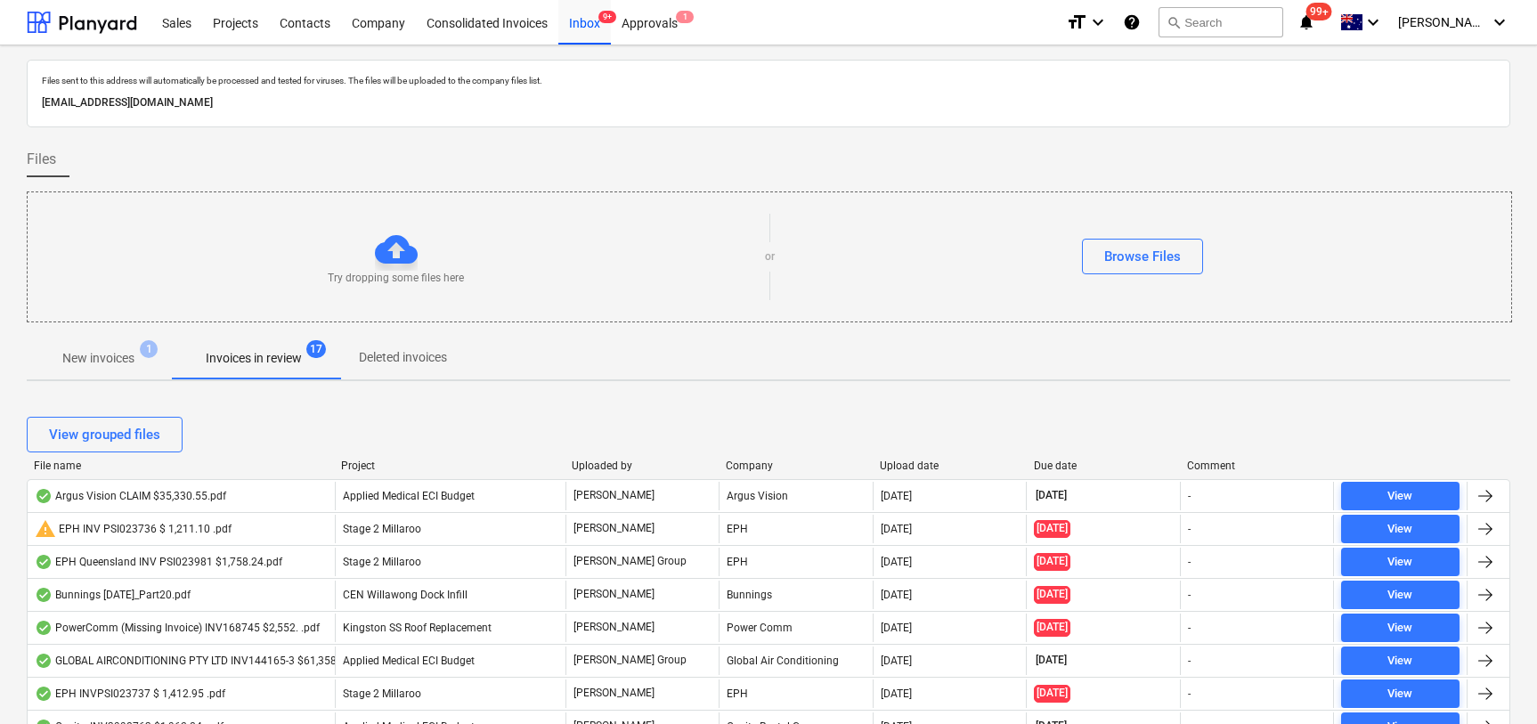
click at [907, 460] on div "Upload date" at bounding box center [950, 466] width 140 height 12
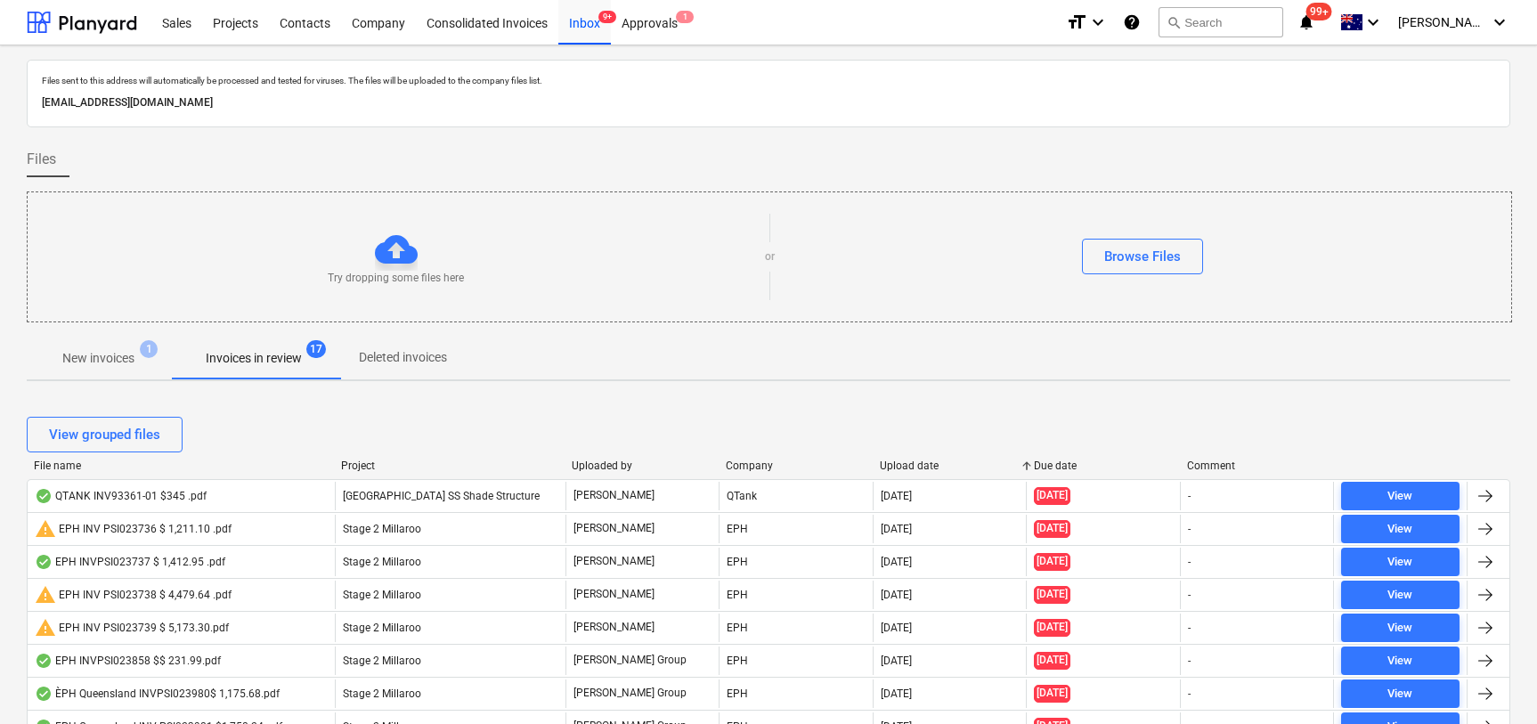
click at [907, 460] on div "Upload date" at bounding box center [950, 466] width 140 height 12
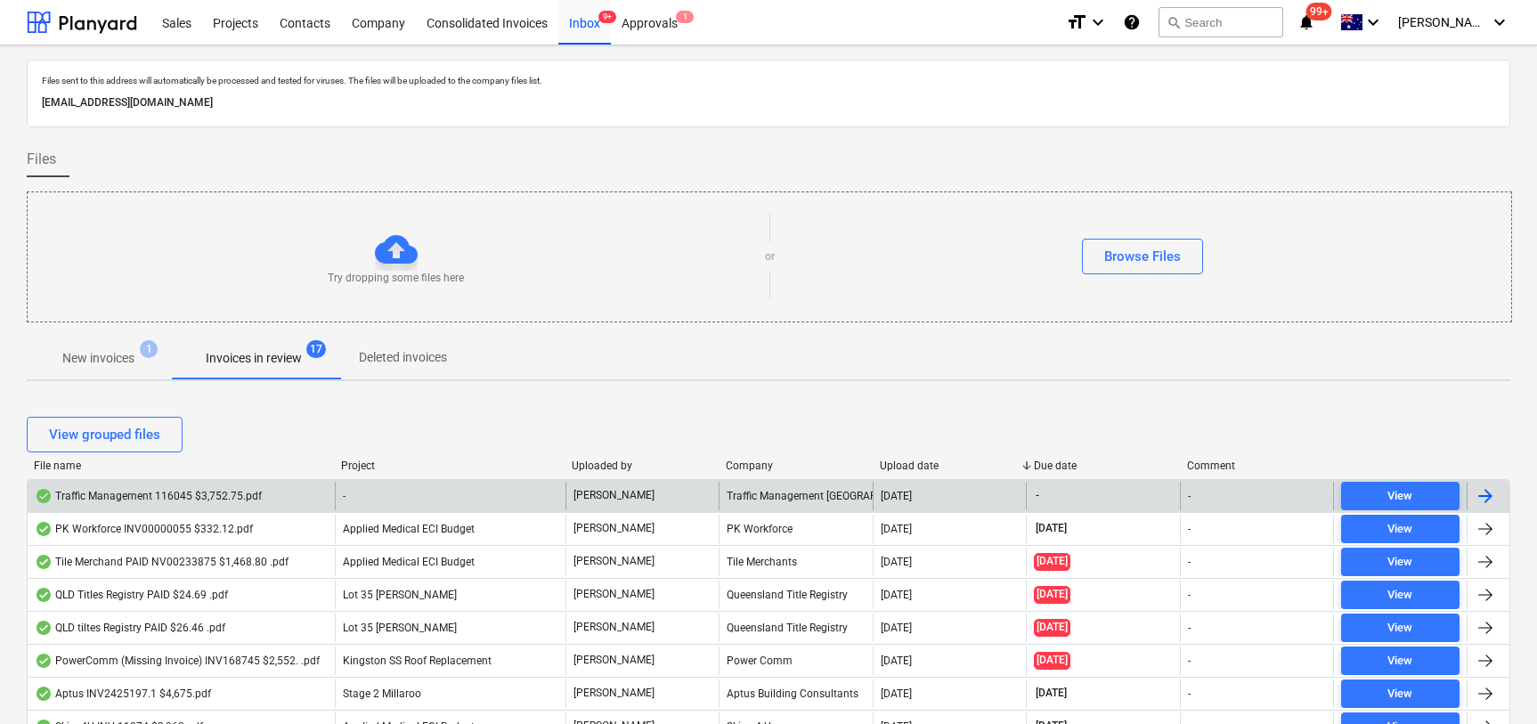
click at [201, 495] on div "Traffic Management 116045 $3,752.75.pdf" at bounding box center [148, 496] width 227 height 14
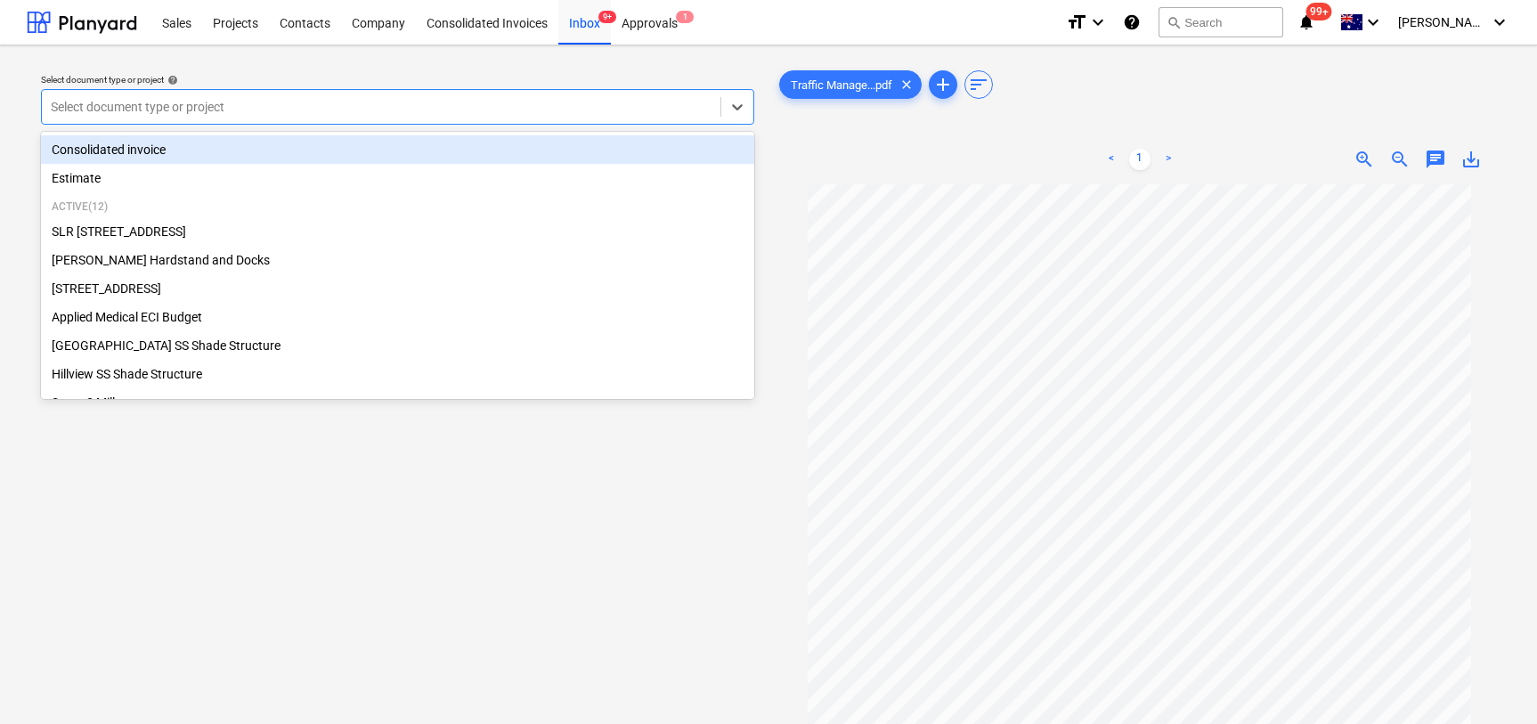
click at [346, 105] on div at bounding box center [381, 107] width 661 height 18
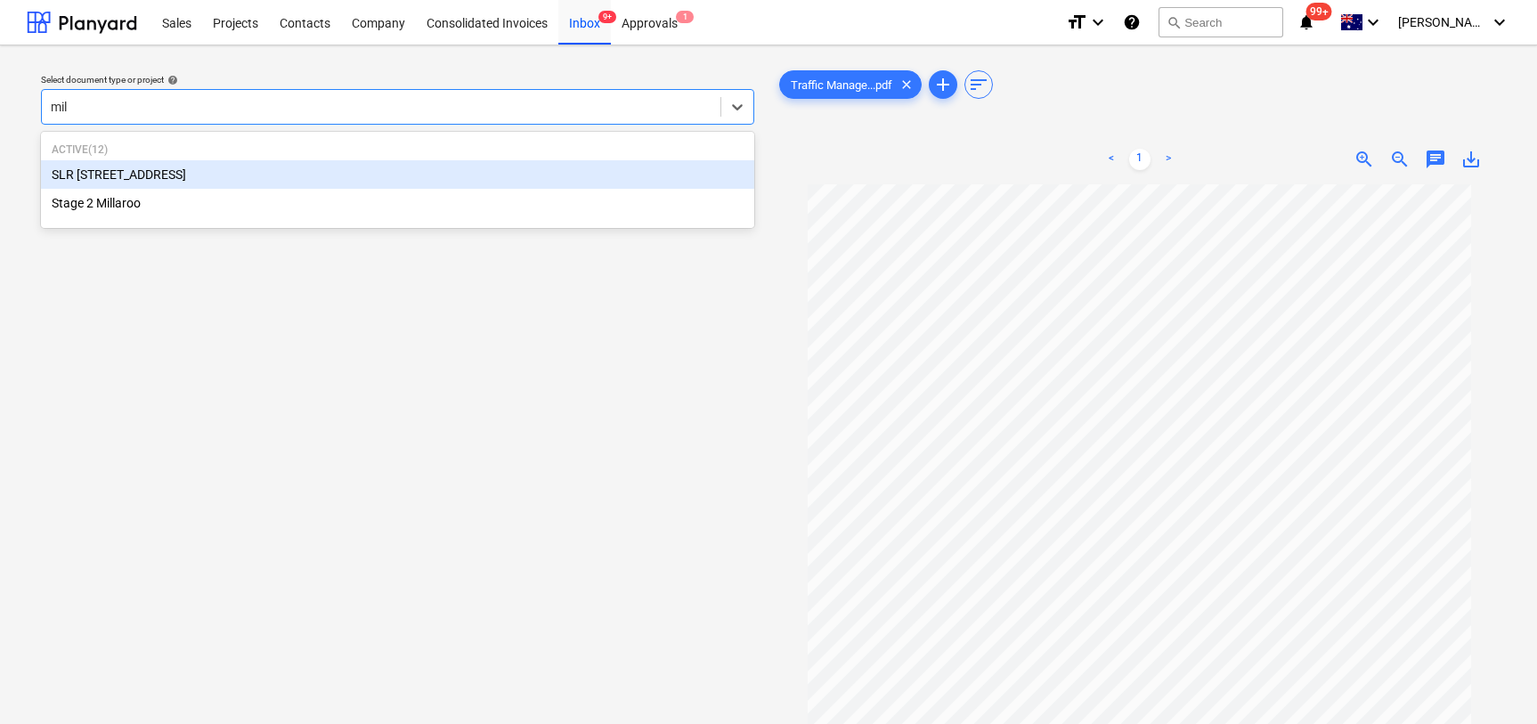
type input "mill"
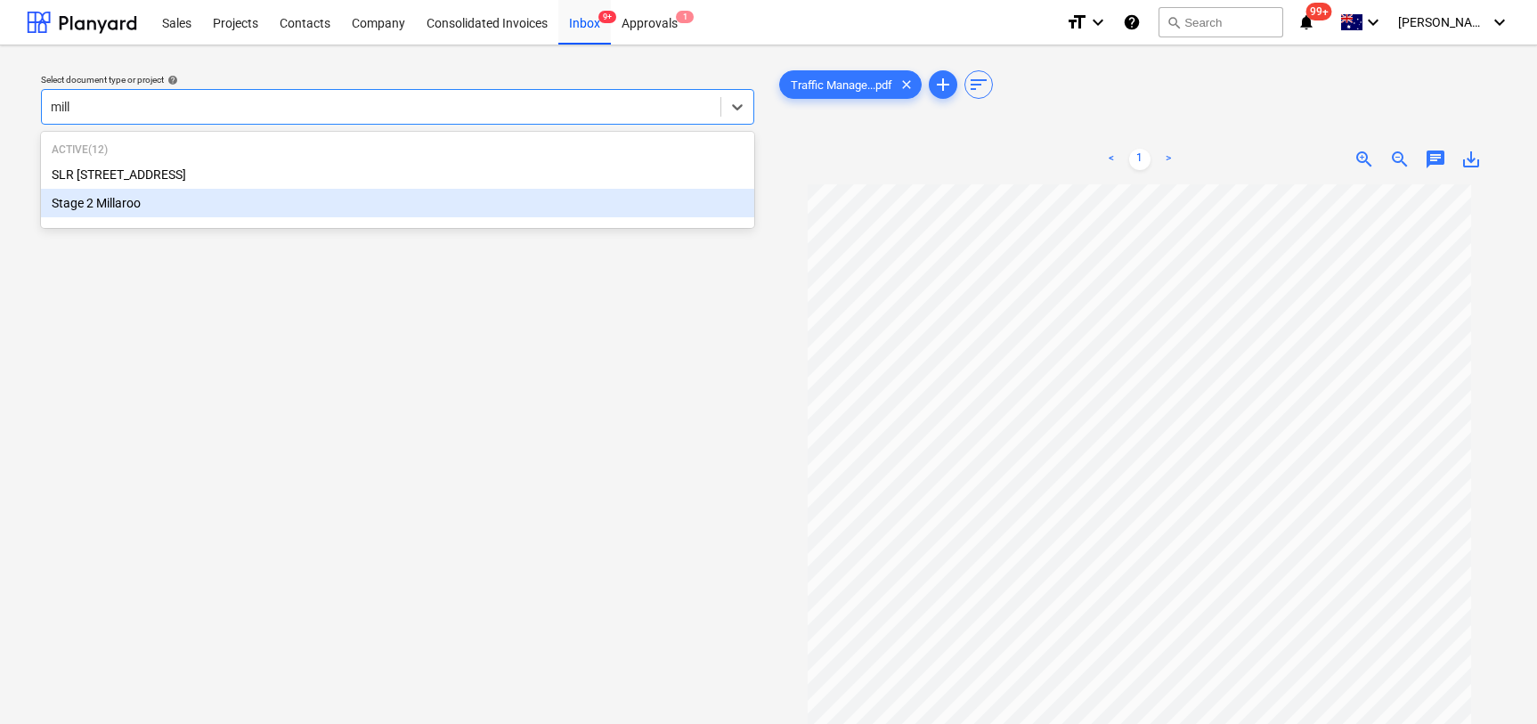
click at [248, 212] on div "Stage 2 Millaroo" at bounding box center [397, 203] width 713 height 28
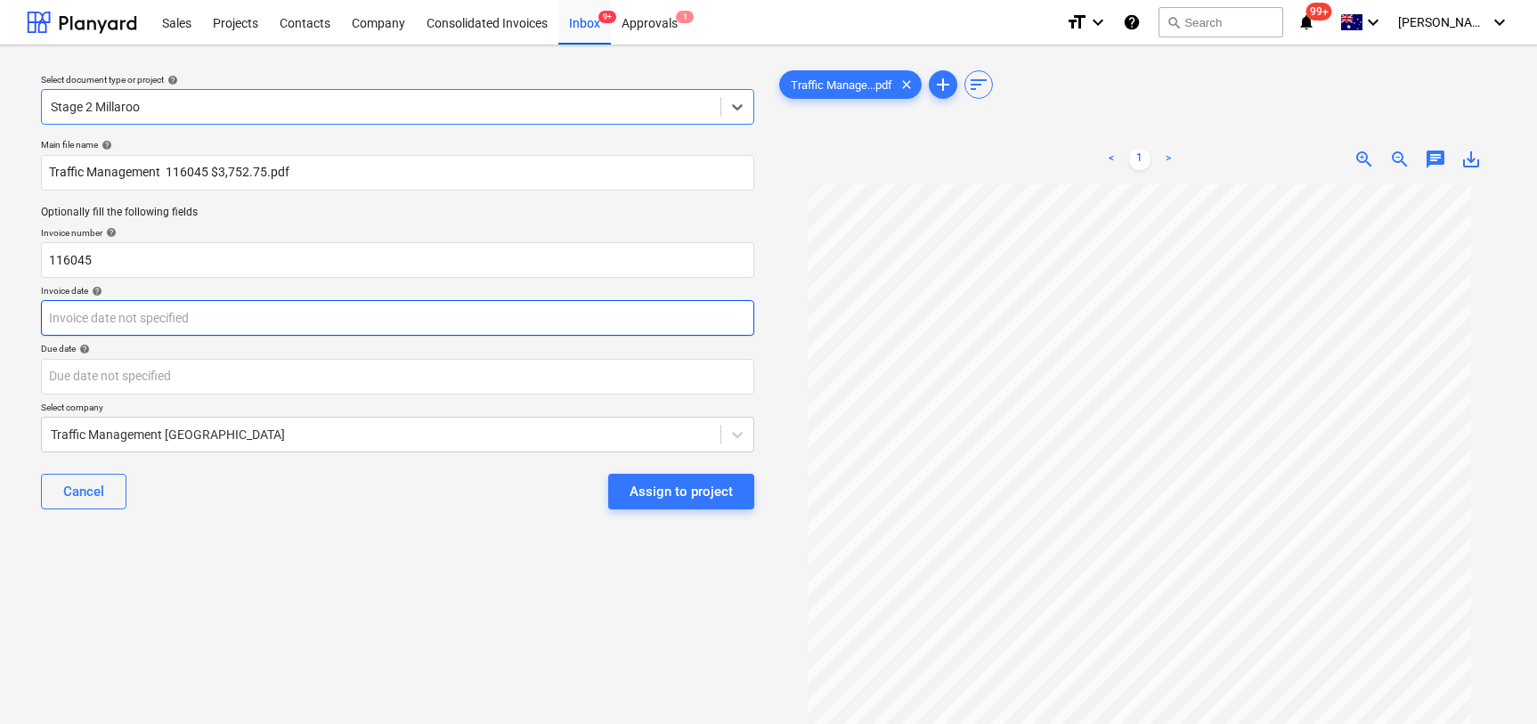
click at [256, 328] on body "Sales Projects Contacts Company Consolidated Invoices Inbox 9+ Approvals 1 form…" at bounding box center [768, 362] width 1537 height 724
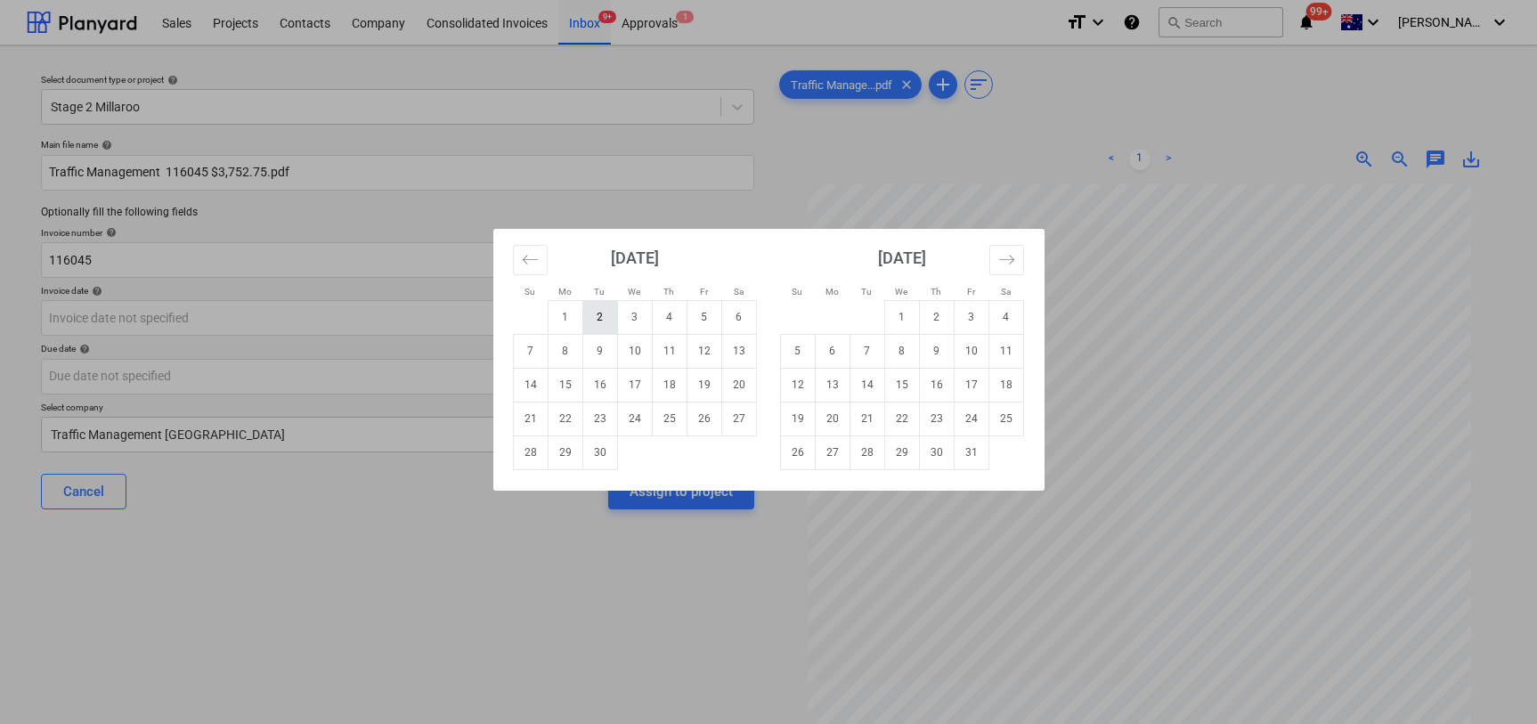
click at [590, 317] on td "2" at bounding box center [599, 317] width 35 height 34
type input "[DATE]"
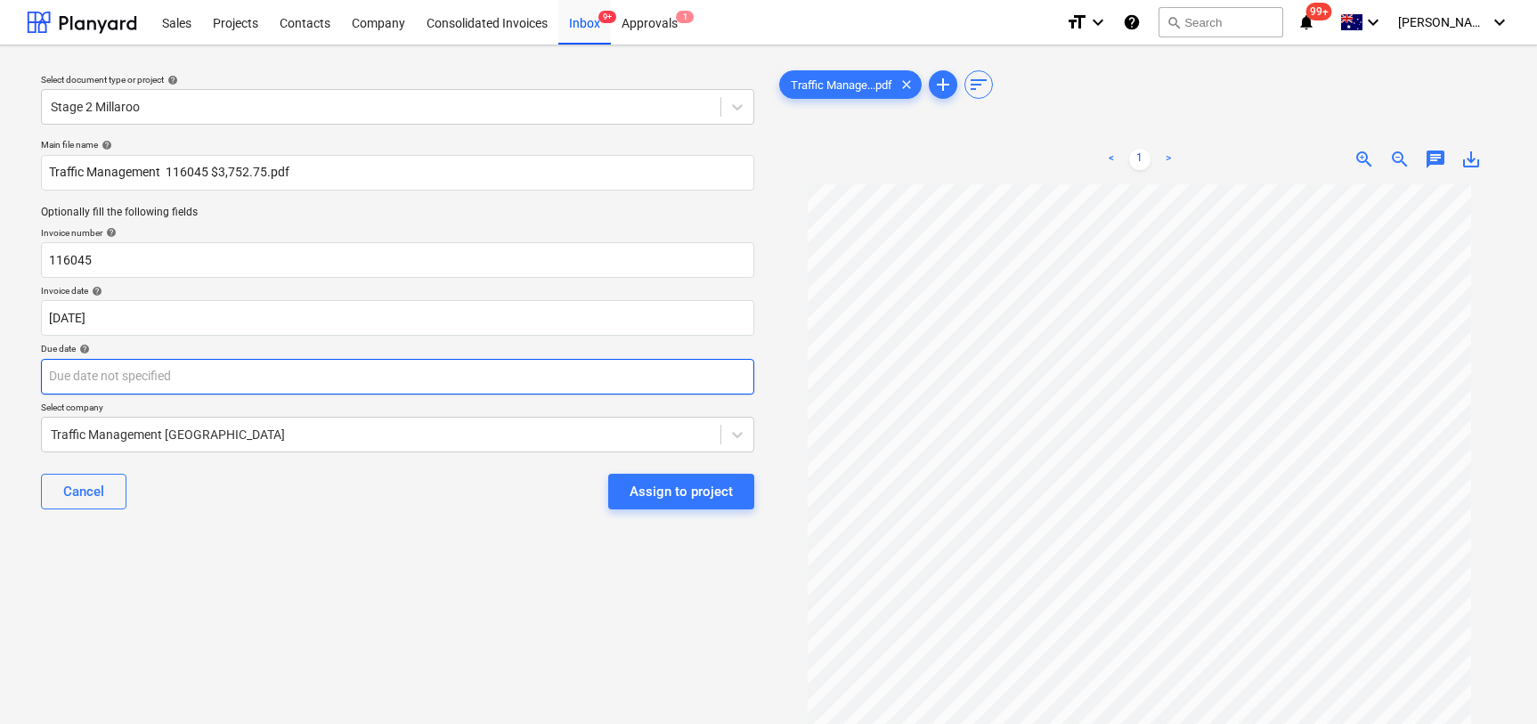
click at [363, 374] on body "Sales Projects Contacts Company Consolidated Invoices Inbox 9+ Approvals 1 form…" at bounding box center [768, 362] width 1537 height 724
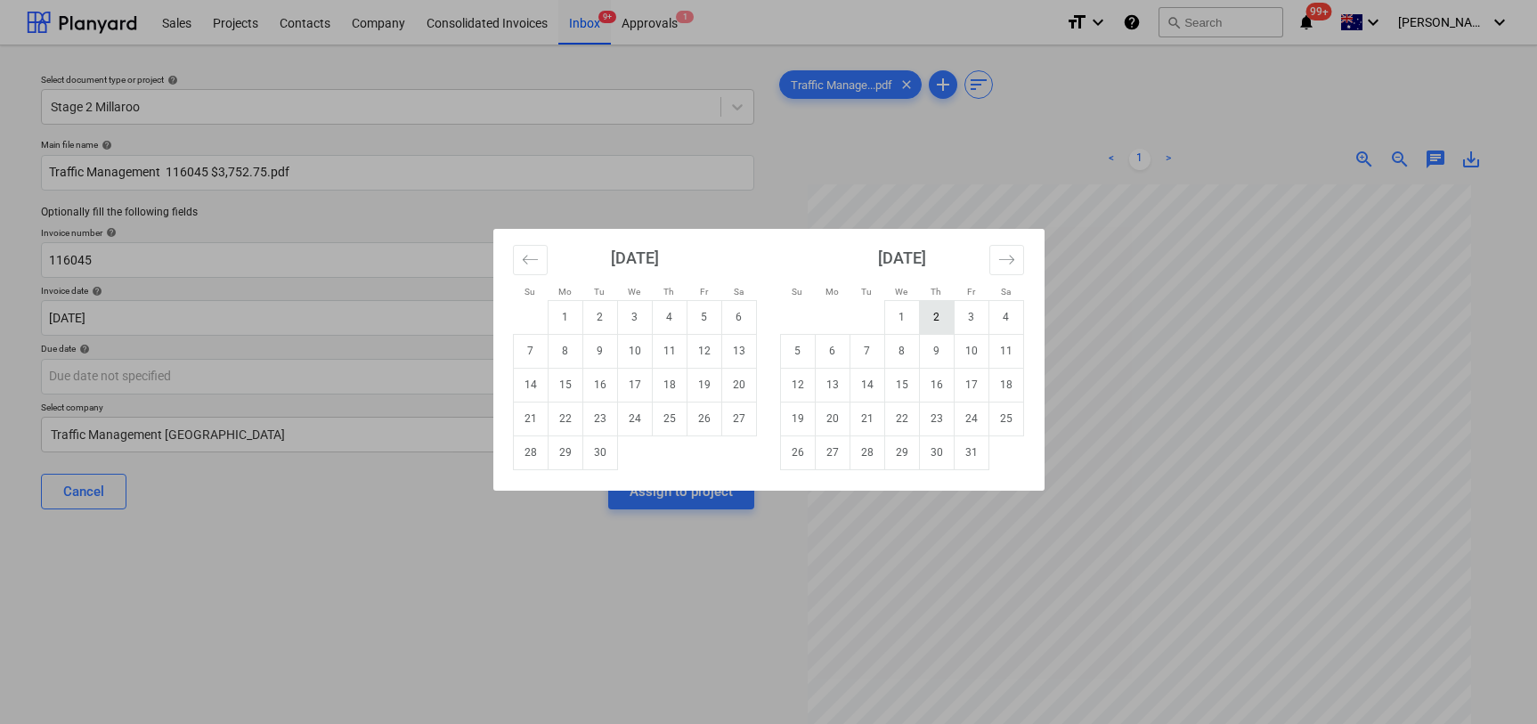
click at [933, 319] on td "2" at bounding box center [936, 317] width 35 height 34
type input "02 Oct 2025"
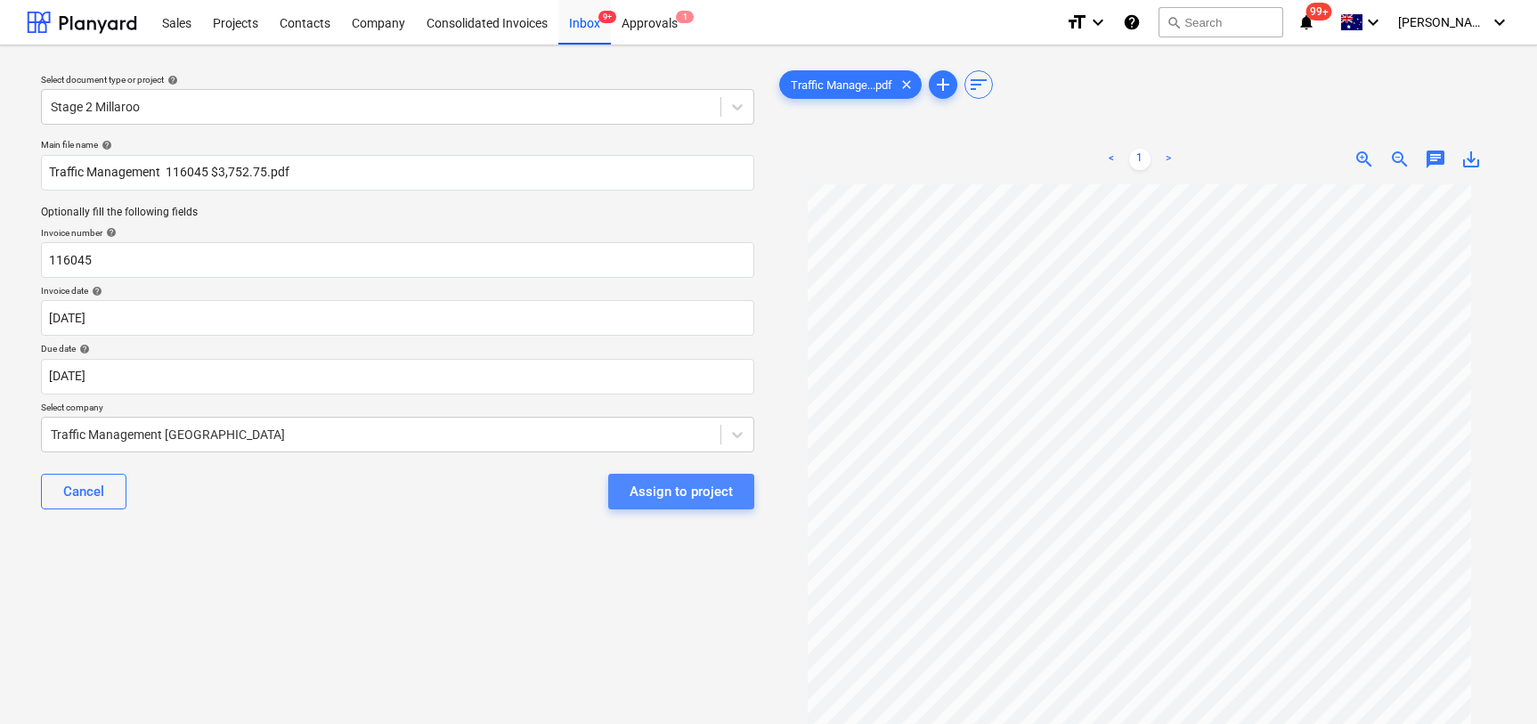
click at [689, 491] on div "Assign to project" at bounding box center [681, 491] width 103 height 23
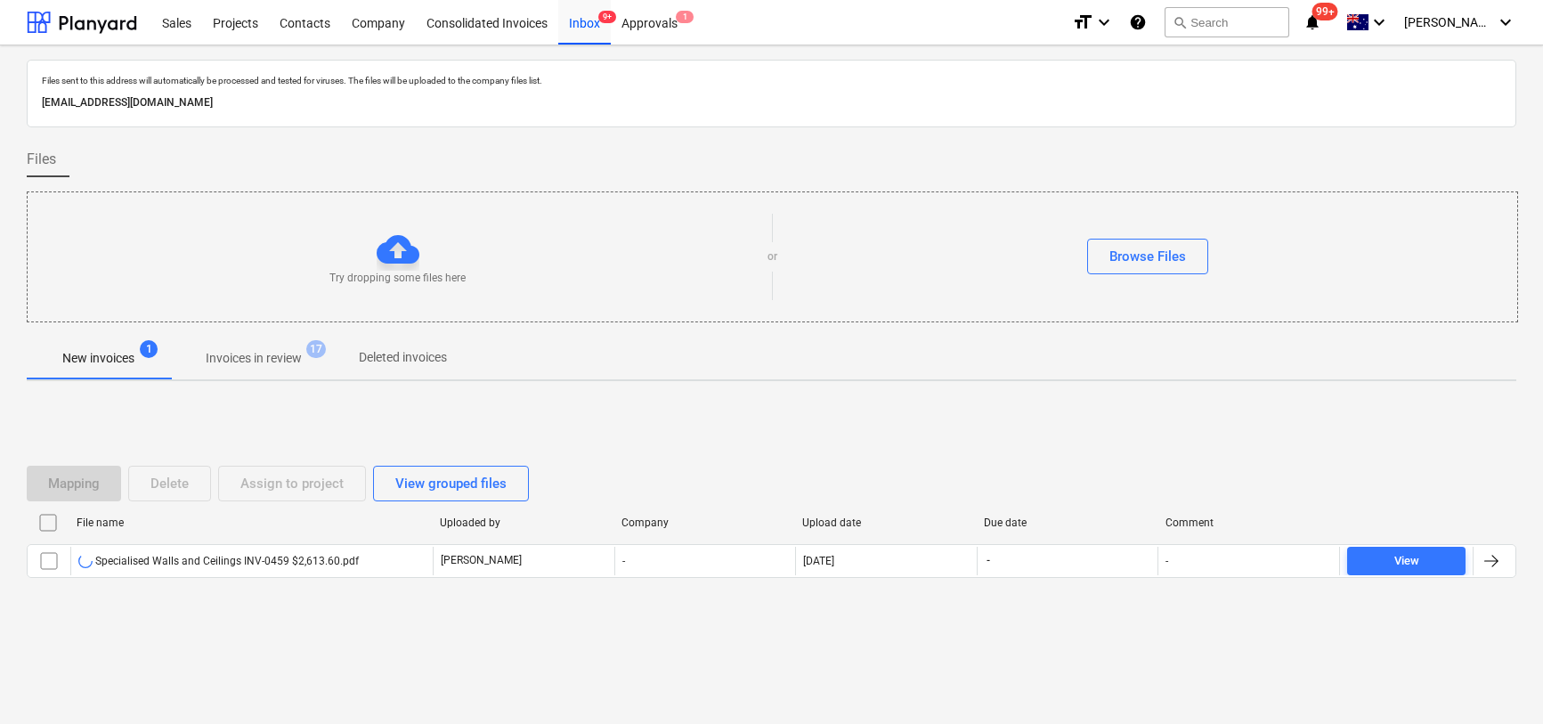
click at [326, 635] on div "Mapping Delete Assign to project View grouped files File name Uploaded by Compa…" at bounding box center [772, 528] width 1490 height 267
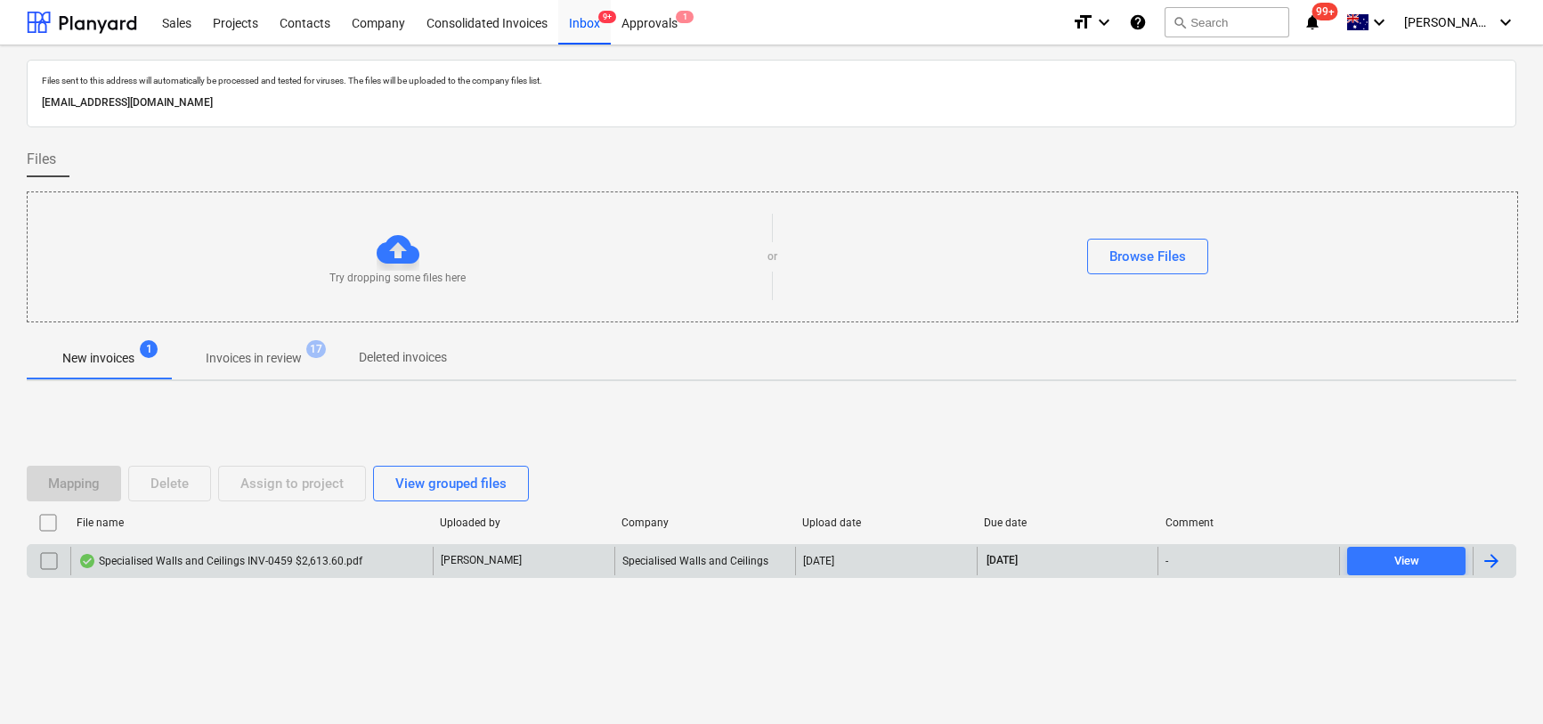
click at [192, 562] on div "Specialised Walls and Ceilings INV-0459 $2,613.60.pdf" at bounding box center [220, 561] width 284 height 14
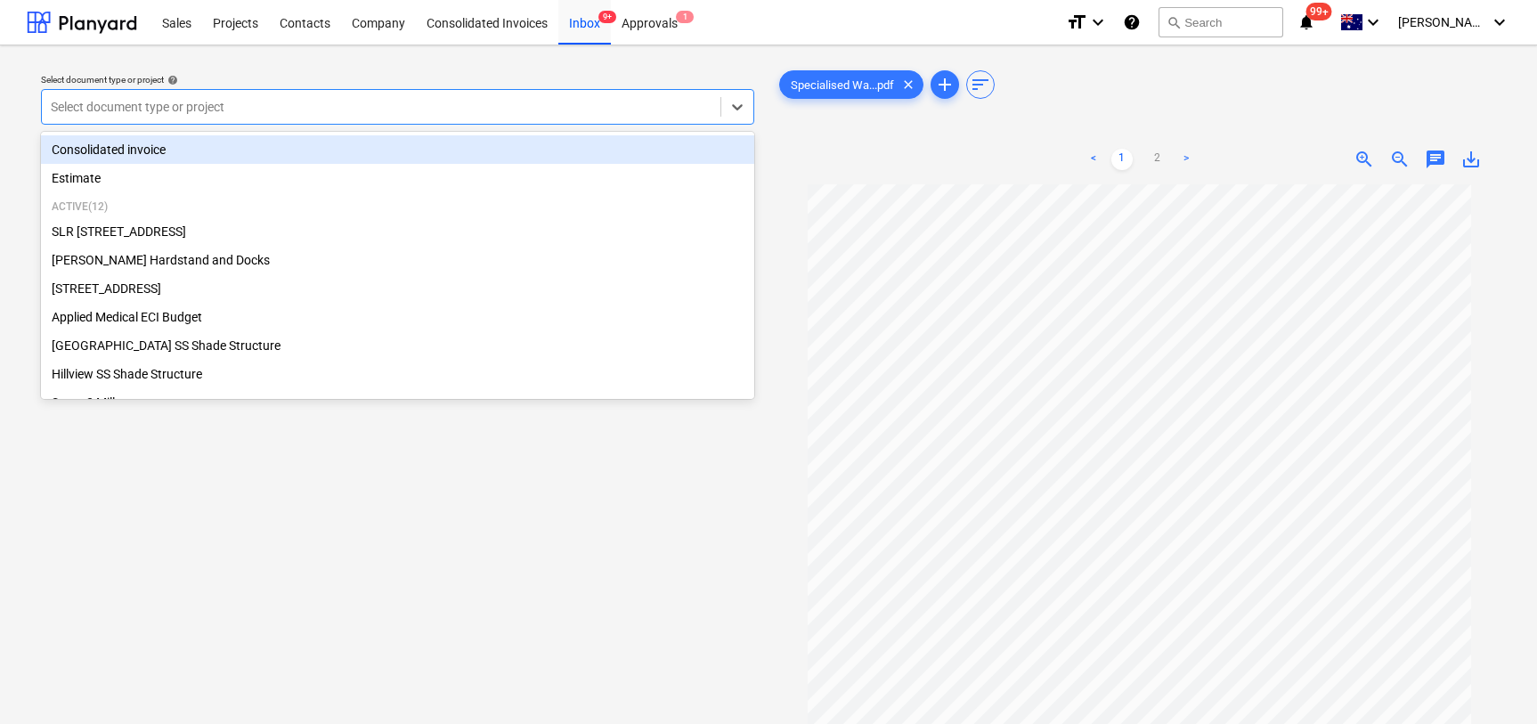
click at [585, 113] on div at bounding box center [381, 107] width 661 height 18
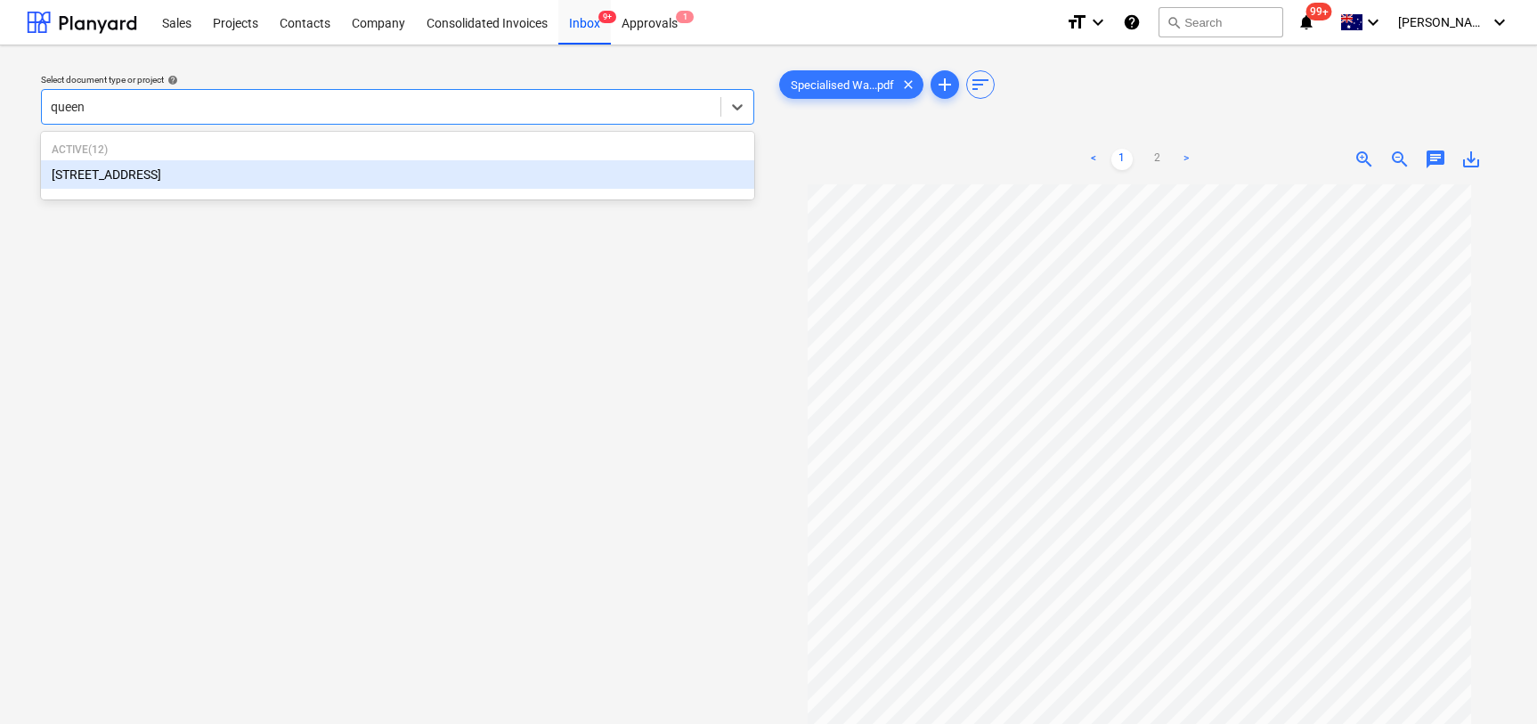
type input "queens"
click at [356, 185] on div "[STREET_ADDRESS]" at bounding box center [397, 174] width 713 height 28
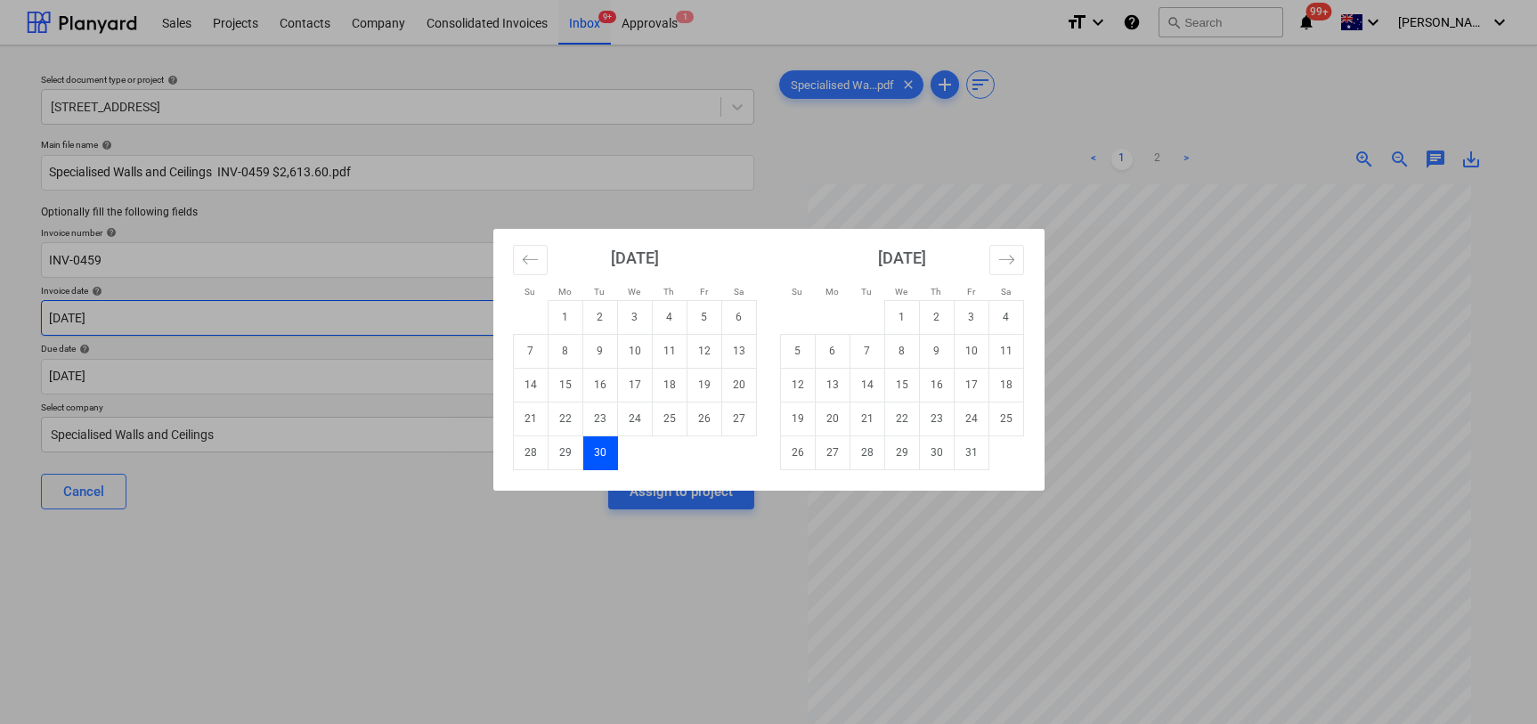
click at [81, 326] on body "Sales Projects Contacts Company Consolidated Invoices Inbox 9+ Approvals 1 form…" at bounding box center [768, 362] width 1537 height 724
click at [605, 321] on td "2" at bounding box center [599, 317] width 35 height 34
type input "[DATE]"
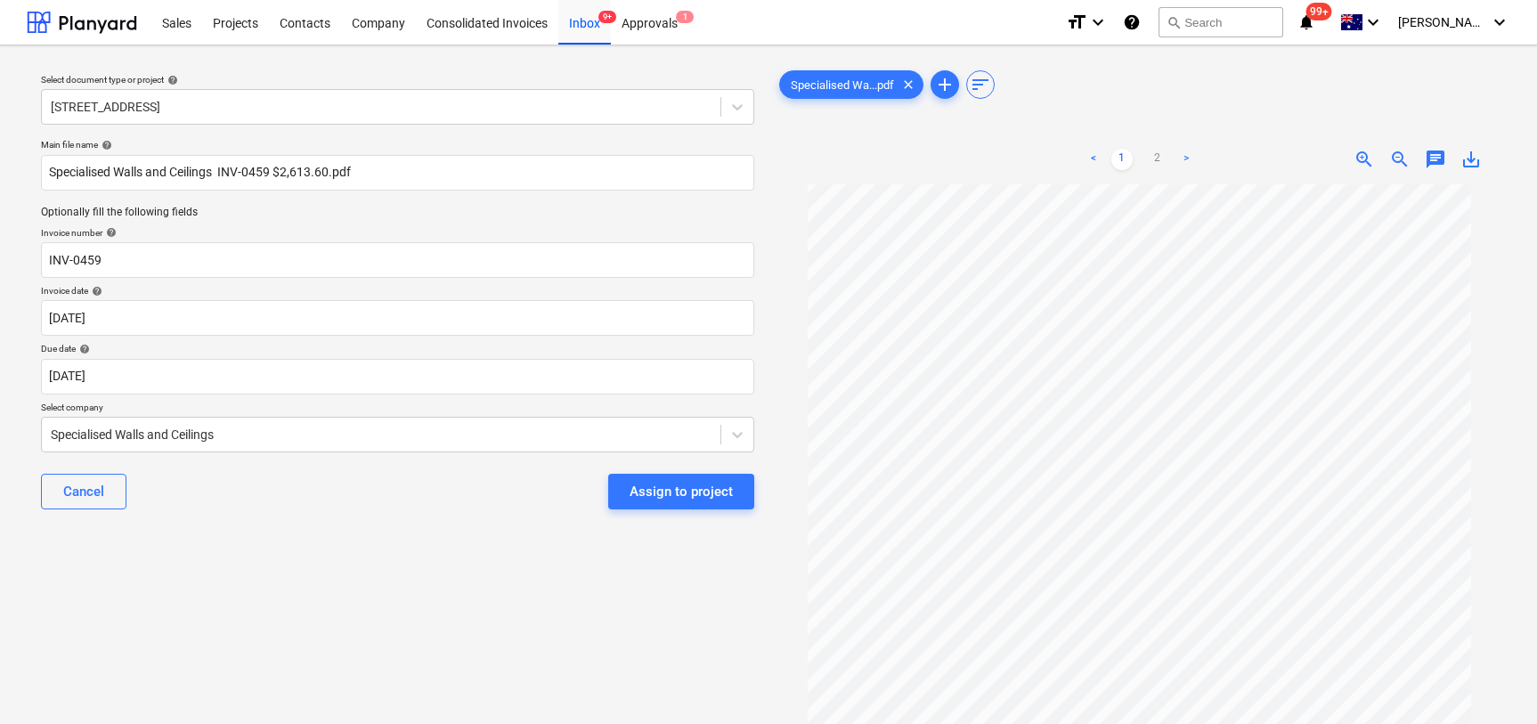
scroll to position [266, 0]
click at [677, 490] on div "Assign to project" at bounding box center [681, 491] width 103 height 23
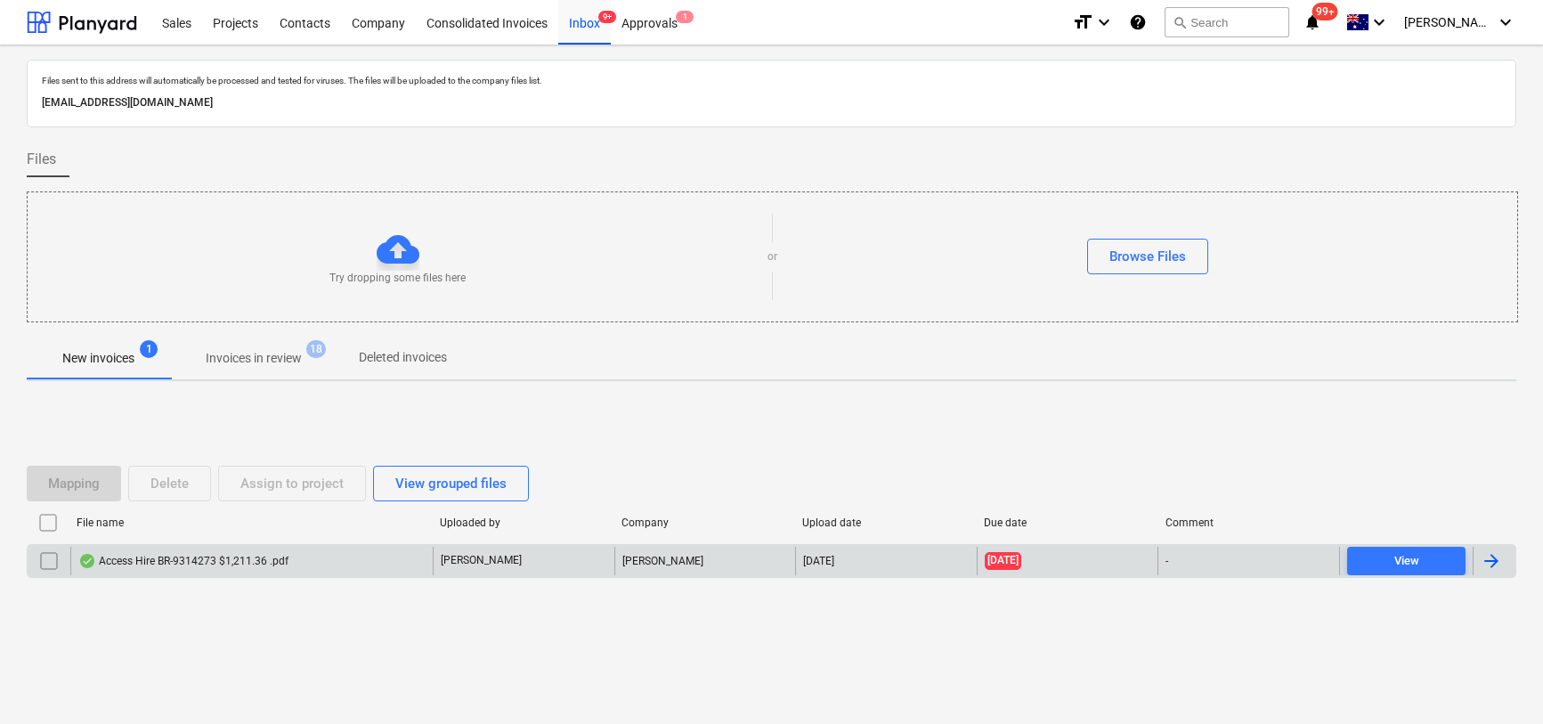
click at [258, 555] on div "Access Hire BR-9314273 $1,211.36 .pdf" at bounding box center [183, 561] width 210 height 14
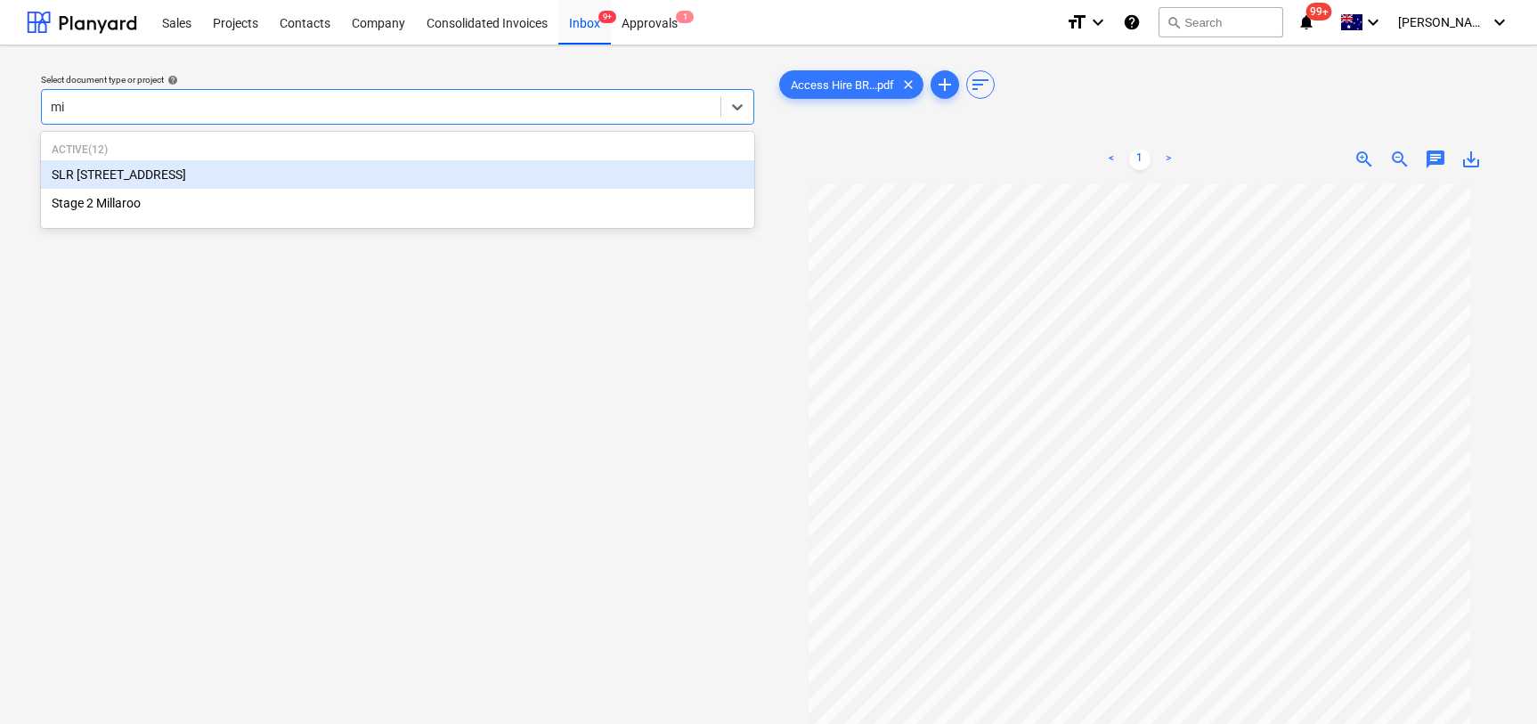
type input "m"
type input "app"
click at [371, 170] on div "Applied Medical ECI Budget" at bounding box center [397, 174] width 713 height 28
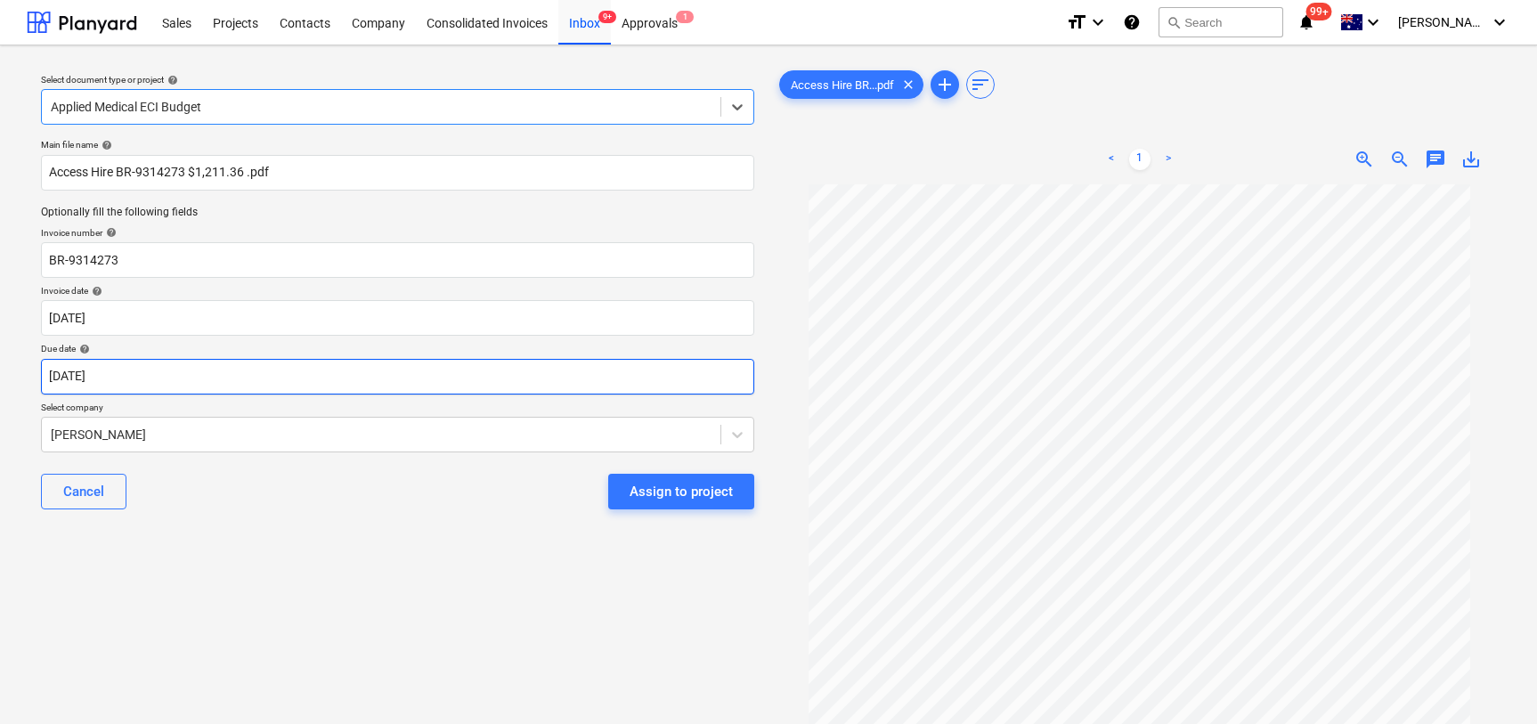
click at [276, 388] on body "Sales Projects Contacts Company Consolidated Invoices Inbox 9+ Approvals 1 form…" at bounding box center [768, 362] width 1537 height 724
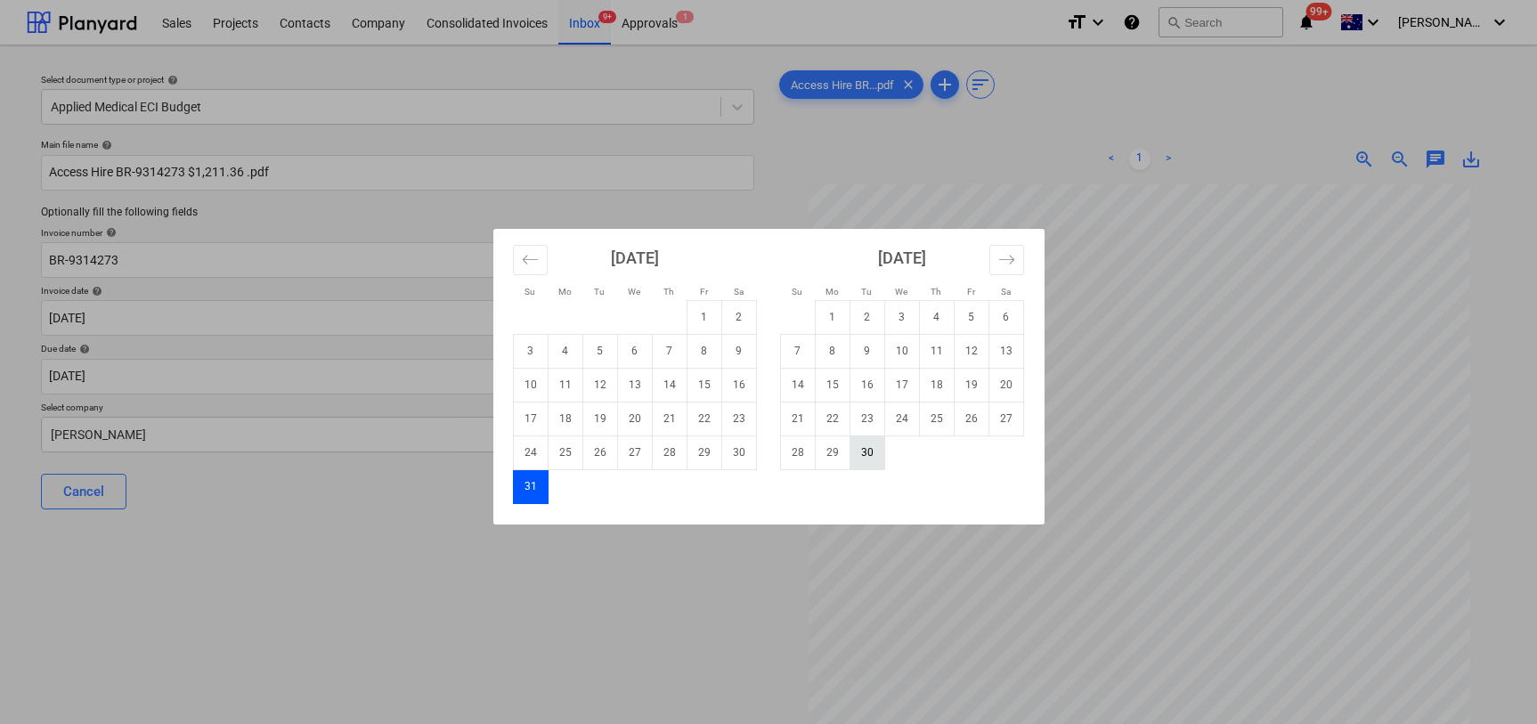
click at [861, 455] on td "30" at bounding box center [867, 452] width 35 height 34
type input "30 Sep 2025"
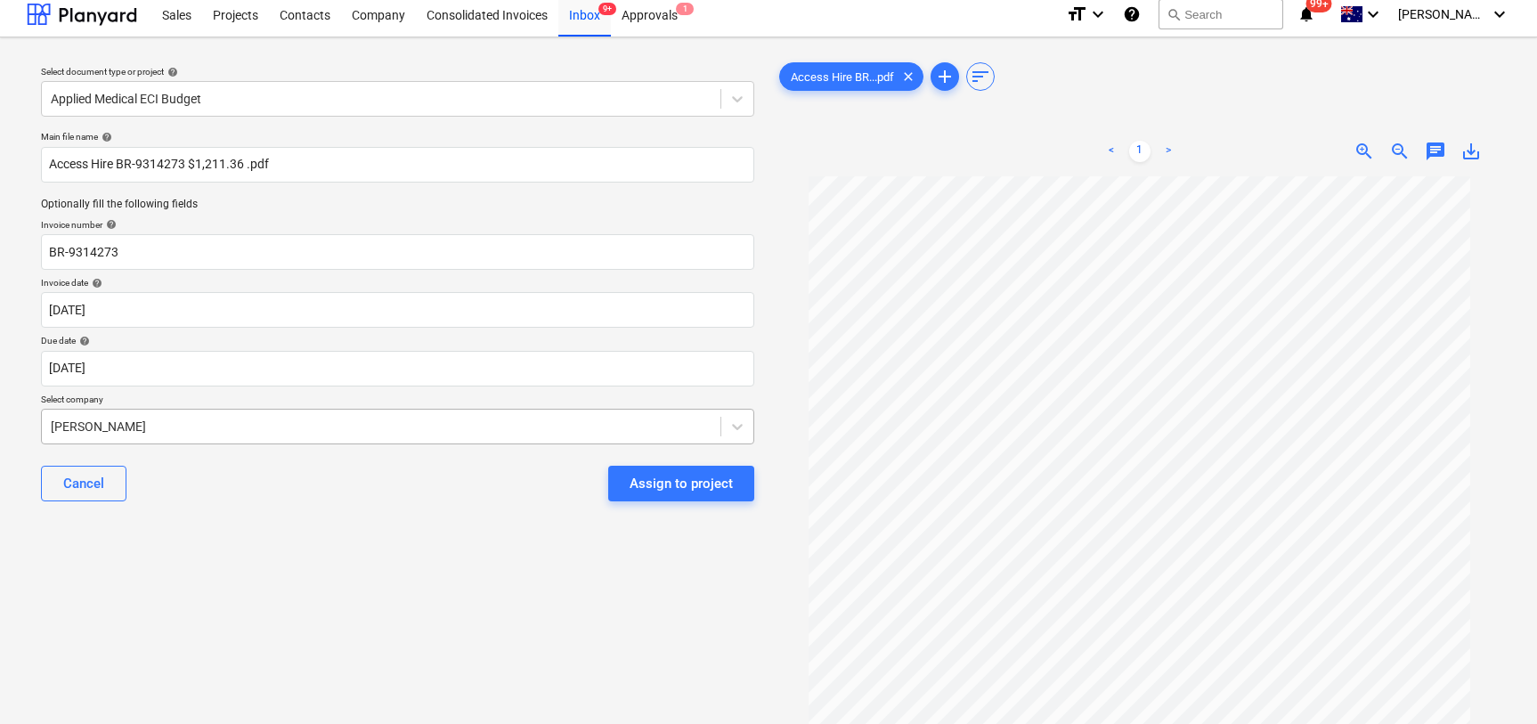
click at [316, 435] on div "Miikael Varuhin" at bounding box center [381, 426] width 679 height 25
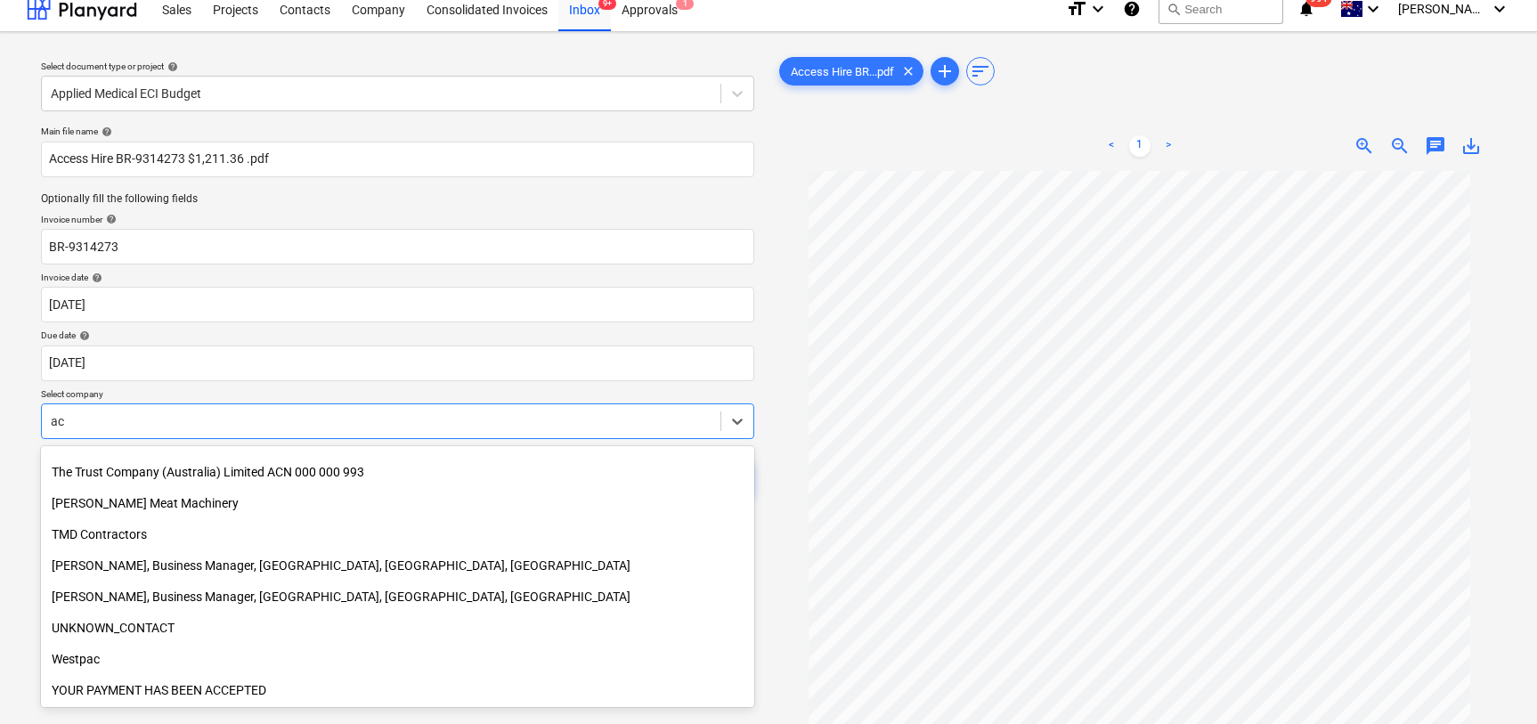
scroll to position [1519, 0]
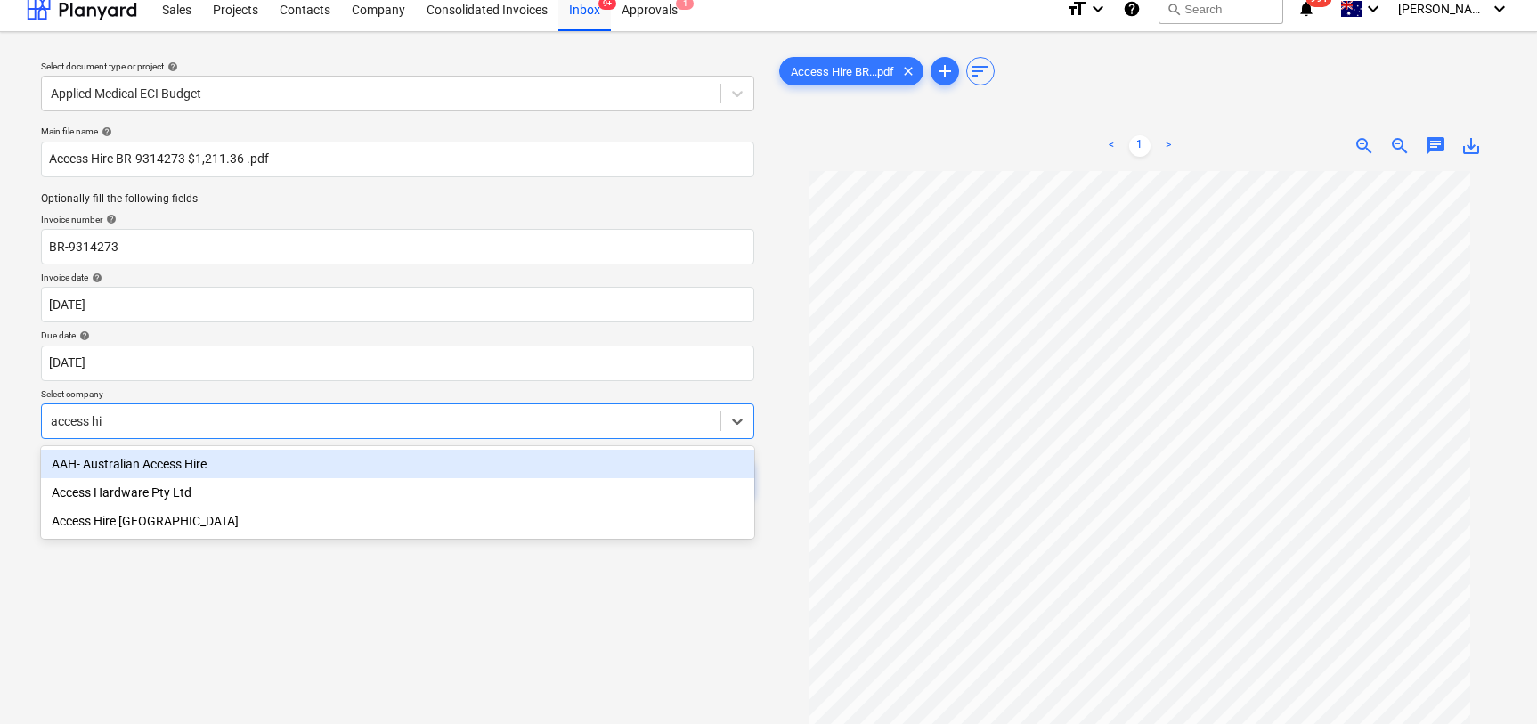
type input "access hire"
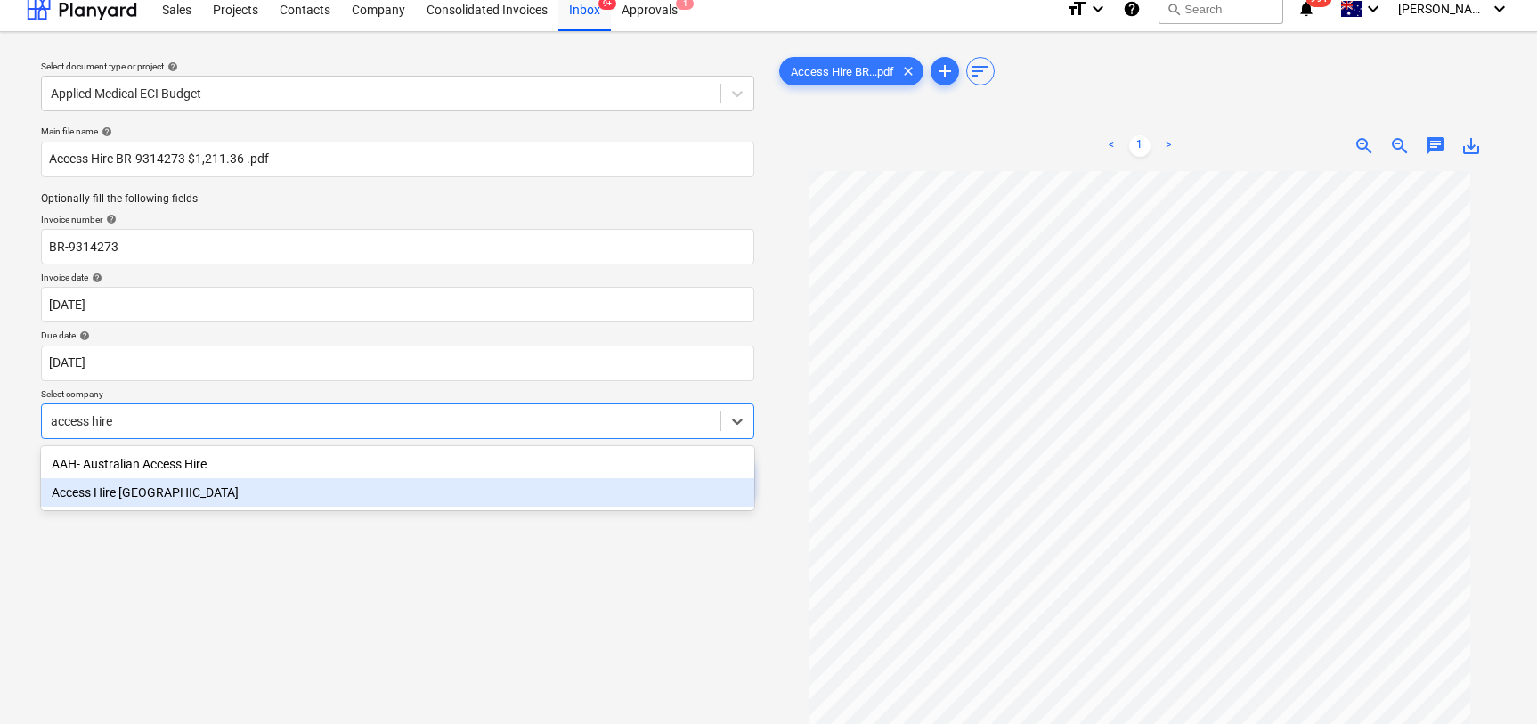
click at [228, 489] on div "Access Hire Australia" at bounding box center [397, 492] width 713 height 28
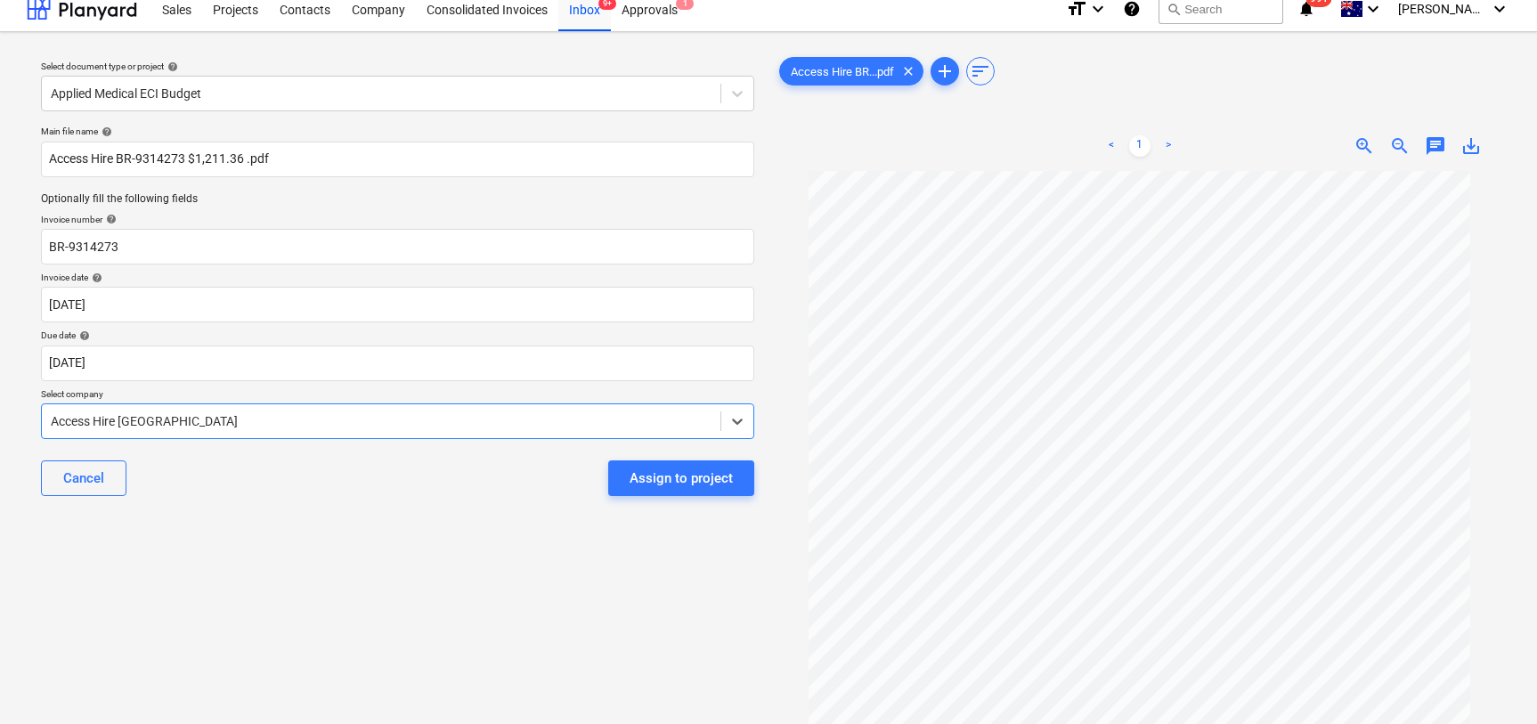
click at [638, 476] on div "Assign to project" at bounding box center [681, 478] width 103 height 23
